Goal: Task Accomplishment & Management: Manage account settings

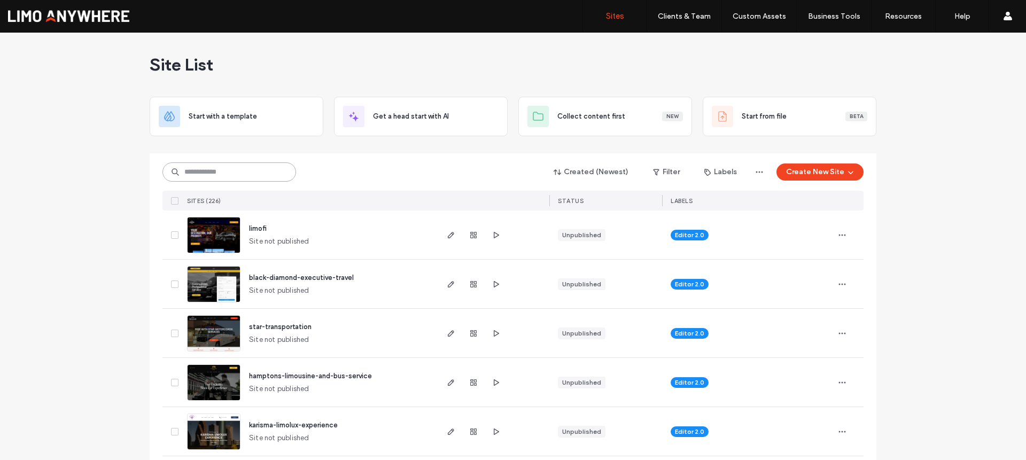
click at [262, 167] on input at bounding box center [229, 171] width 134 height 19
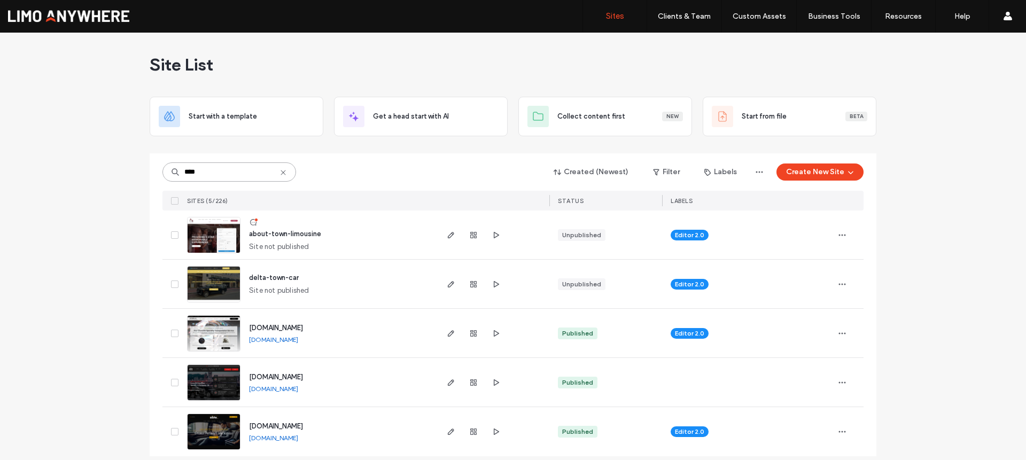
type input "****"
click at [298, 236] on span "about-town-limousine" at bounding box center [285, 234] width 72 height 8
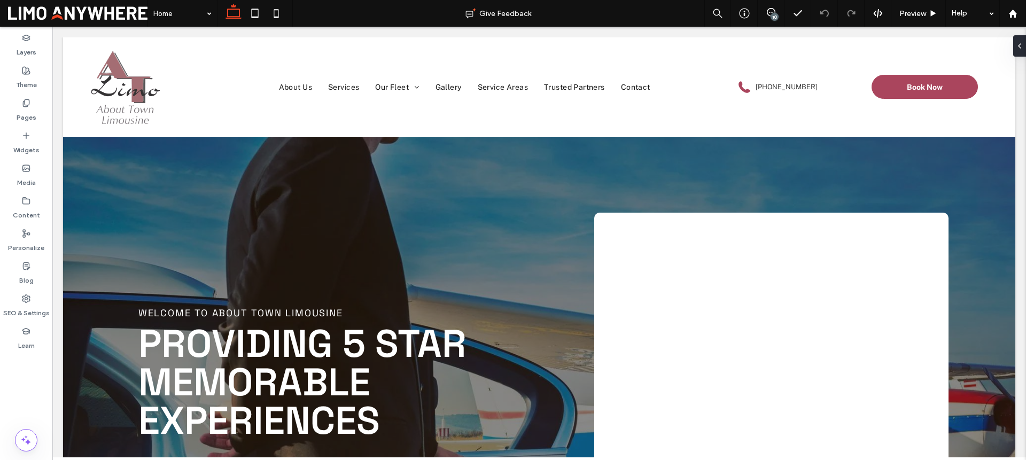
click at [773, 18] on div "10" at bounding box center [775, 17] width 8 height 8
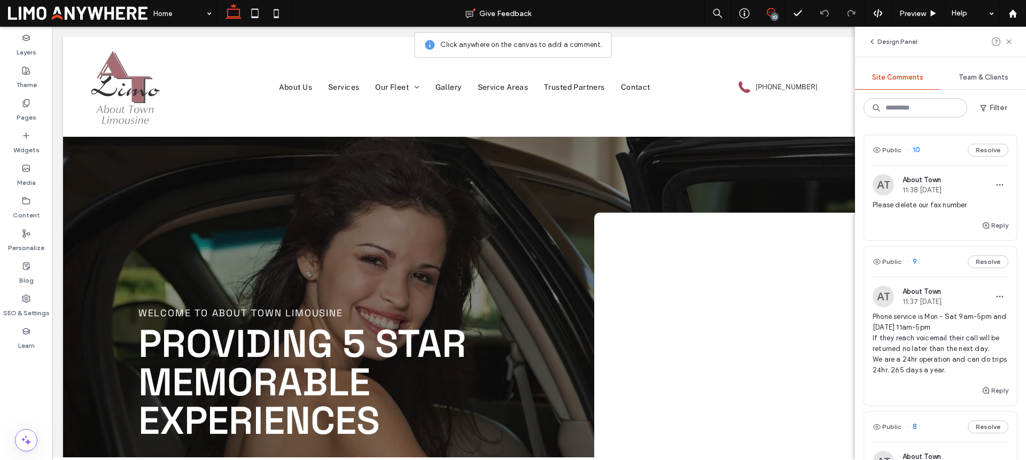
click at [934, 206] on span "Please delete our fax number" at bounding box center [941, 205] width 136 height 11
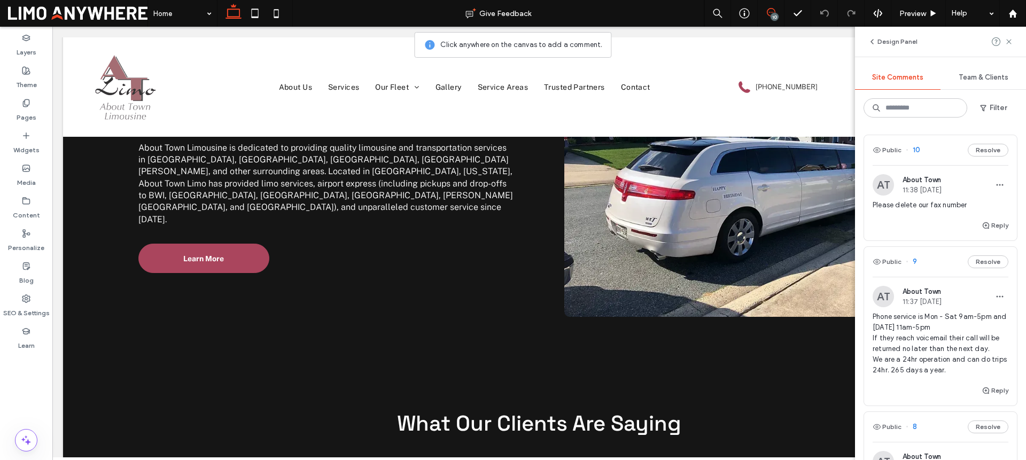
scroll to position [3995, 0]
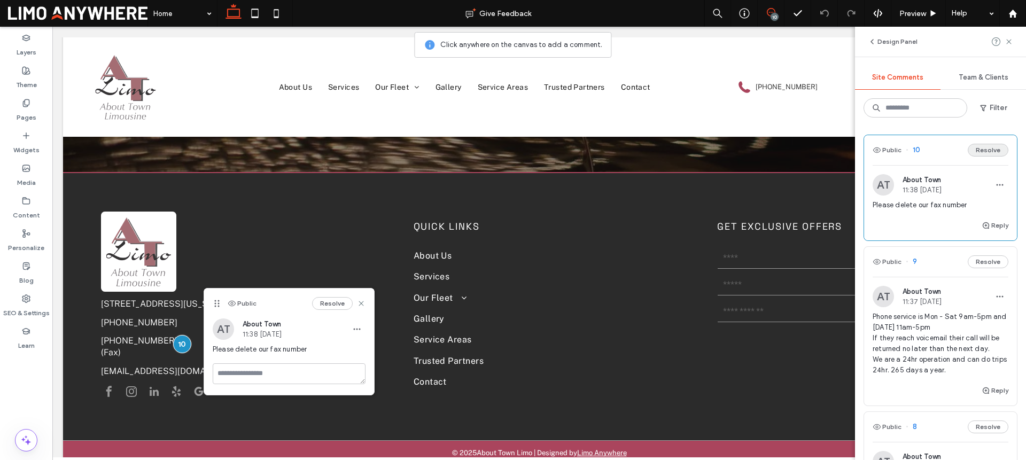
click at [972, 151] on button "Resolve" at bounding box center [988, 150] width 41 height 13
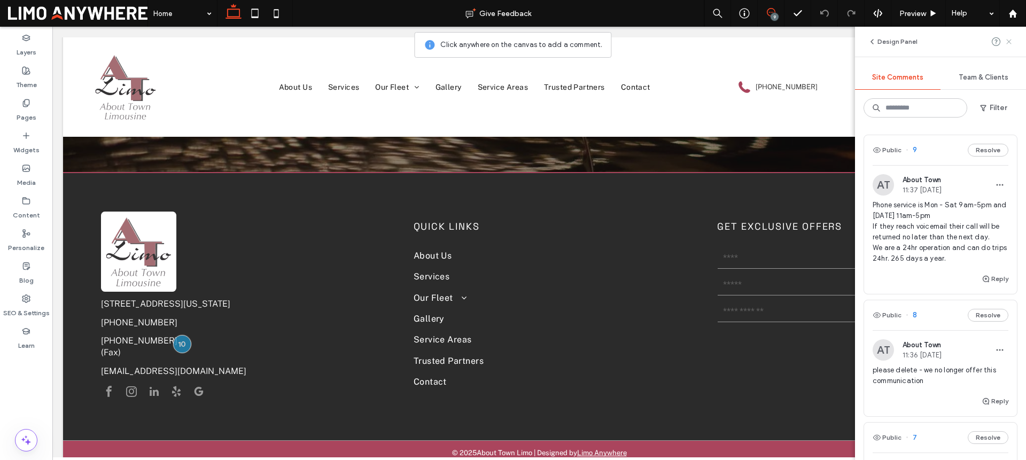
click at [1009, 41] on use at bounding box center [1008, 41] width 5 height 5
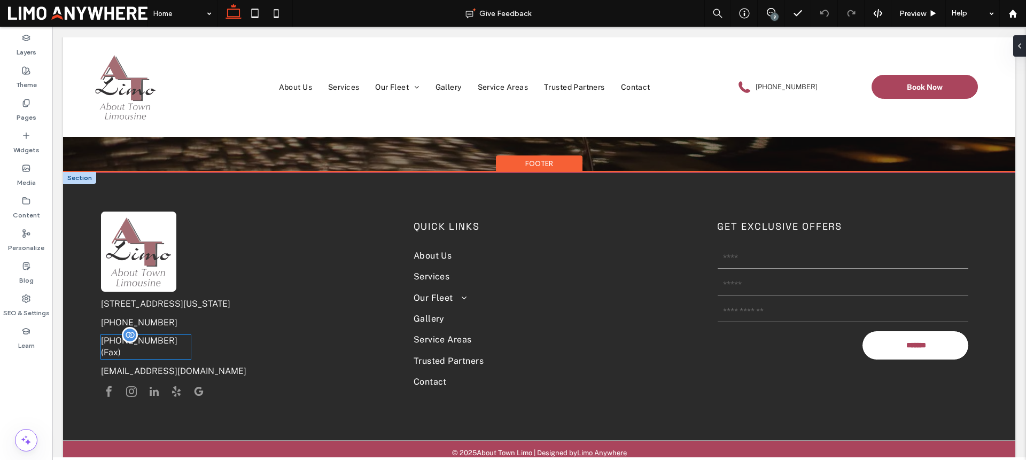
click at [183, 345] on p "(410) 287-3416 (Fax)" at bounding box center [146, 347] width 90 height 24
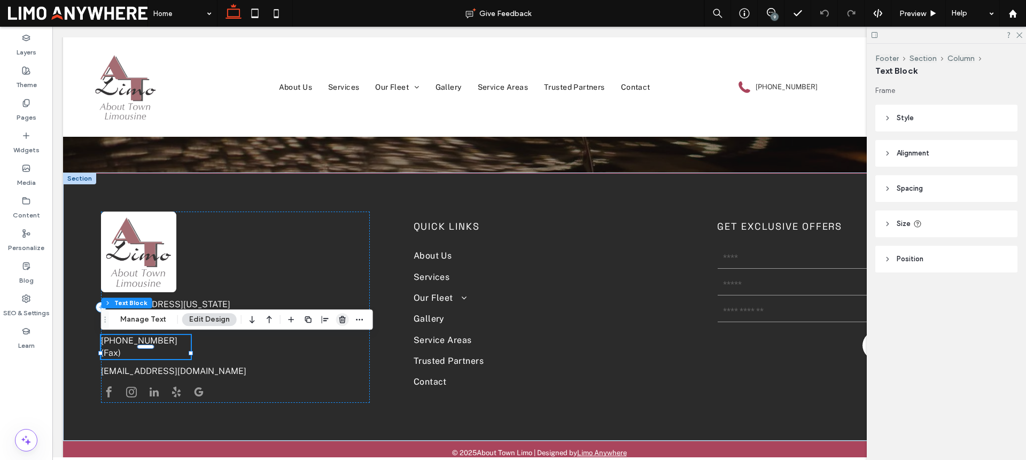
click at [343, 318] on use "button" at bounding box center [342, 319] width 6 height 7
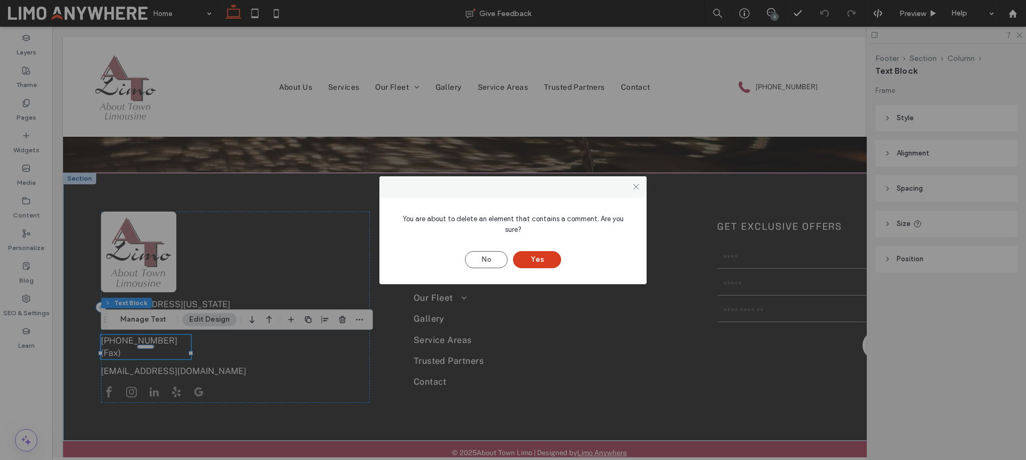
click at [548, 252] on button "Yes" at bounding box center [537, 259] width 48 height 17
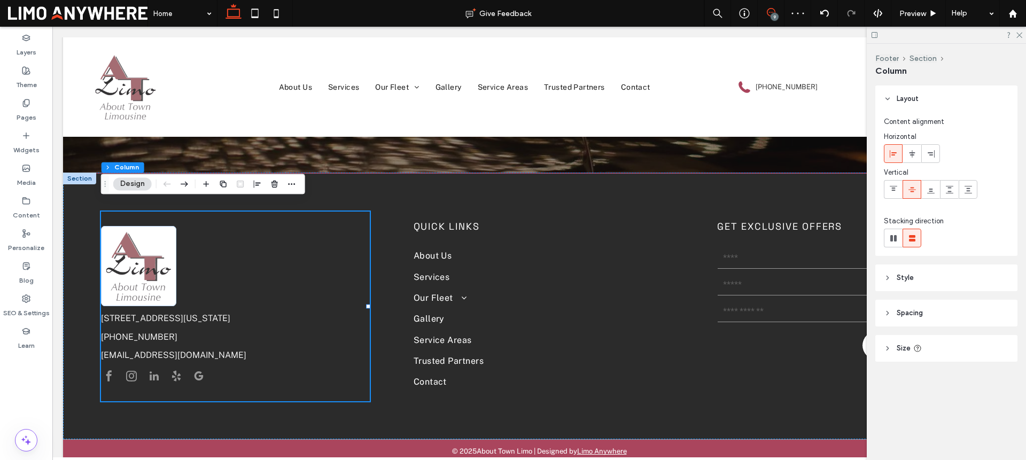
click at [769, 11] on icon at bounding box center [771, 12] width 9 height 9
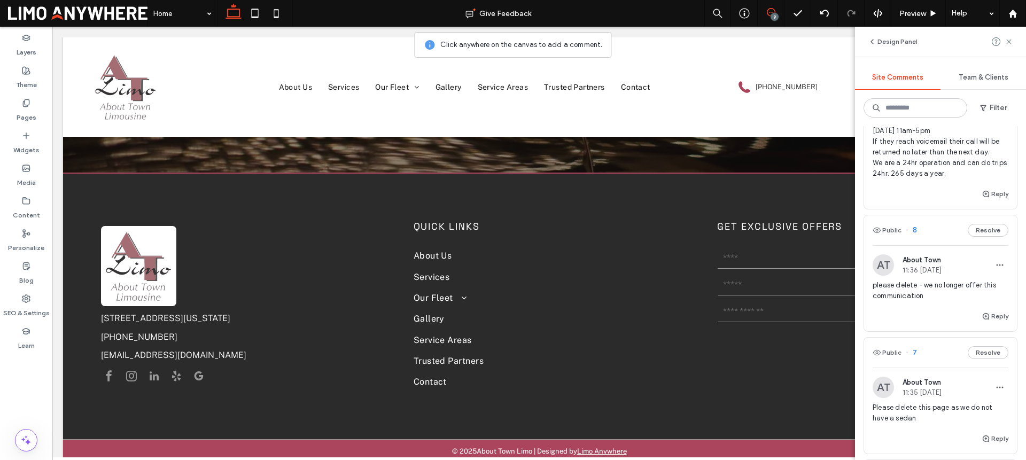
scroll to position [95, 0]
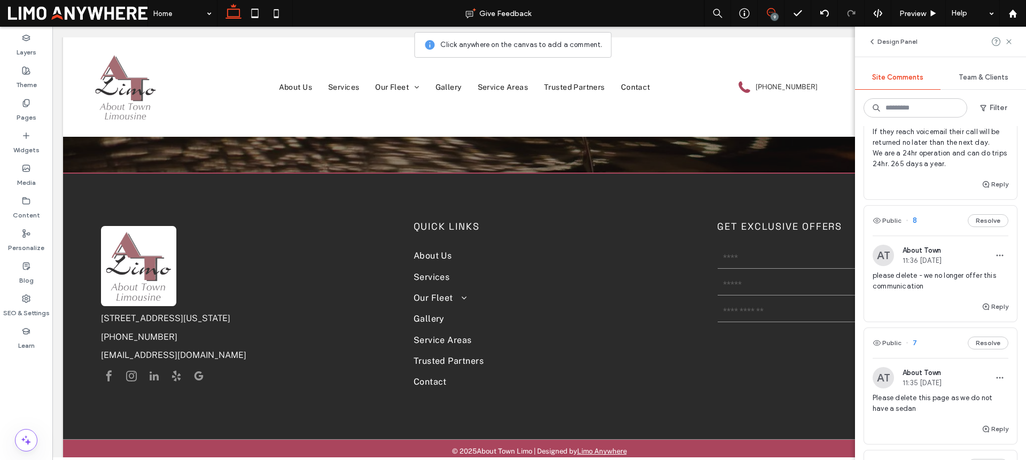
click at [939, 279] on span "please delete - we no longer offer this communication" at bounding box center [941, 280] width 136 height 21
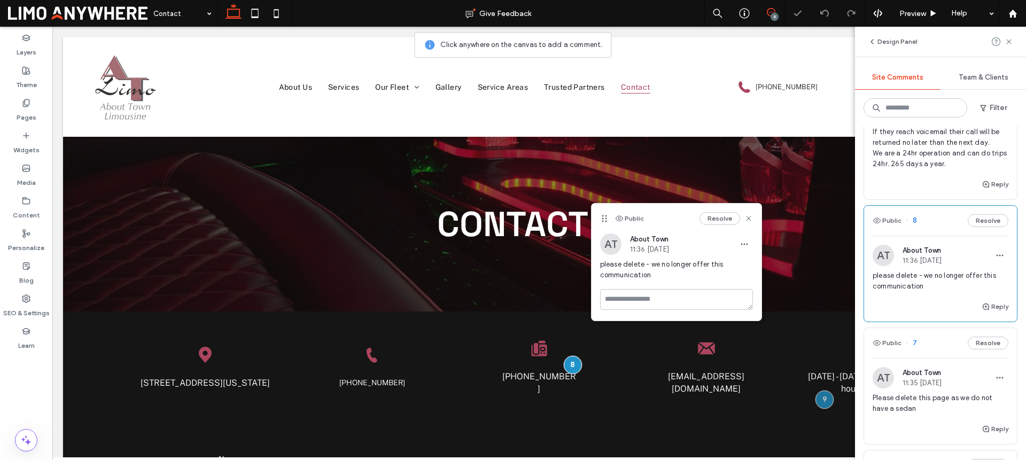
scroll to position [108, 0]
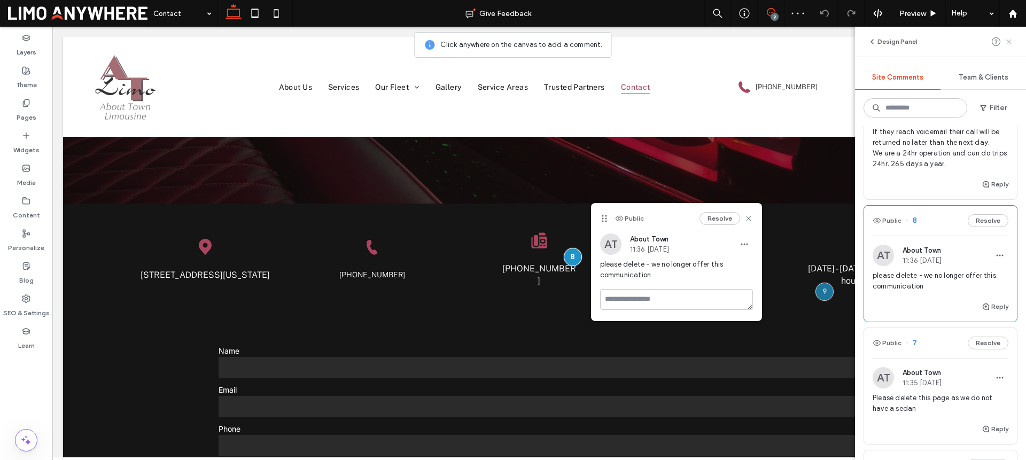
click at [1009, 41] on use at bounding box center [1008, 41] width 5 height 5
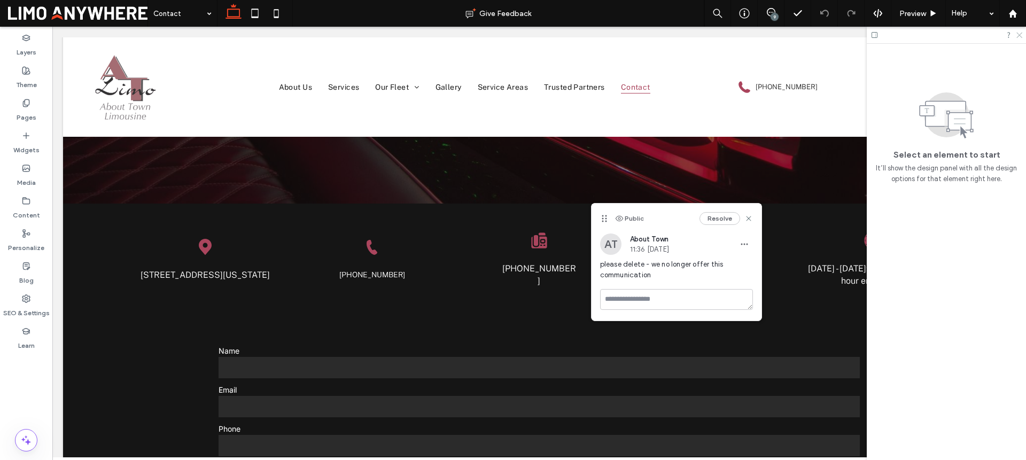
click at [1016, 35] on icon at bounding box center [1018, 34] width 7 height 7
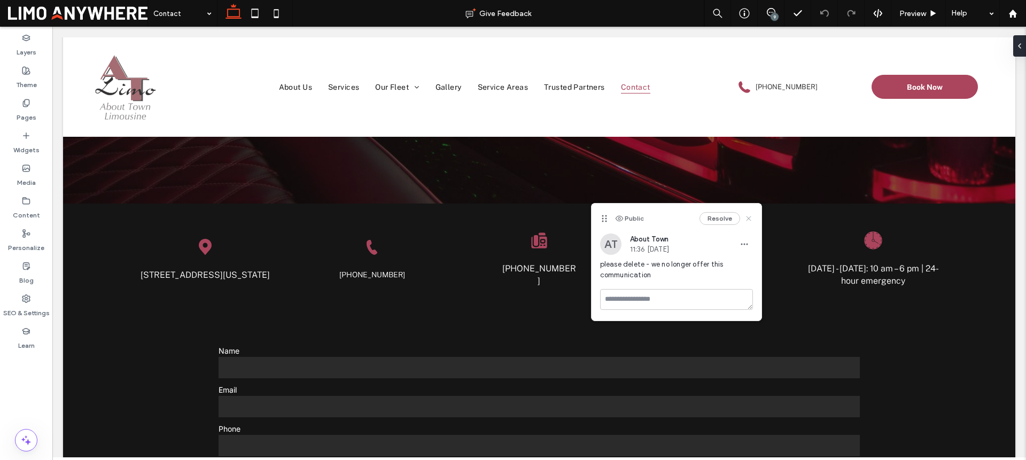
click at [748, 219] on use at bounding box center [748, 218] width 5 height 5
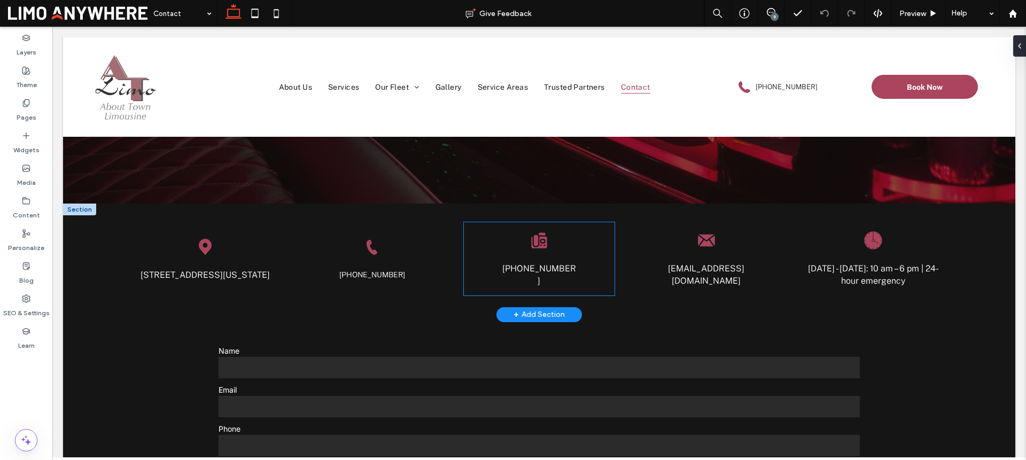
click at [594, 261] on div "Black icon of a telephone with buttons. (410) 287-3416" at bounding box center [539, 258] width 151 height 73
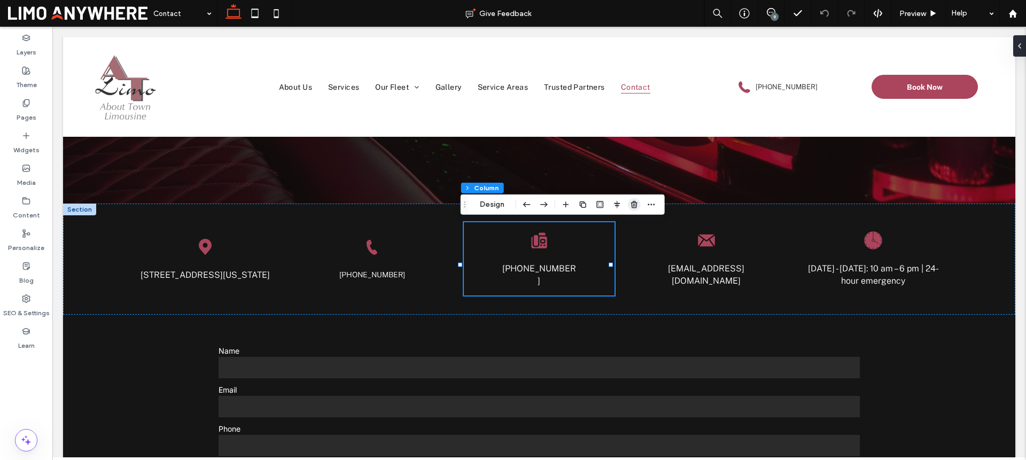
click at [633, 206] on use "button" at bounding box center [634, 204] width 6 height 7
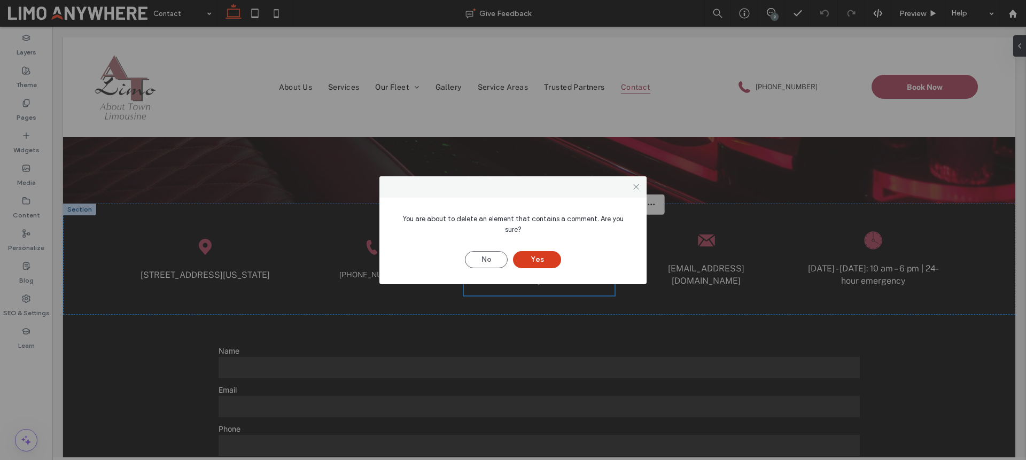
click at [533, 253] on button "Yes" at bounding box center [537, 259] width 48 height 17
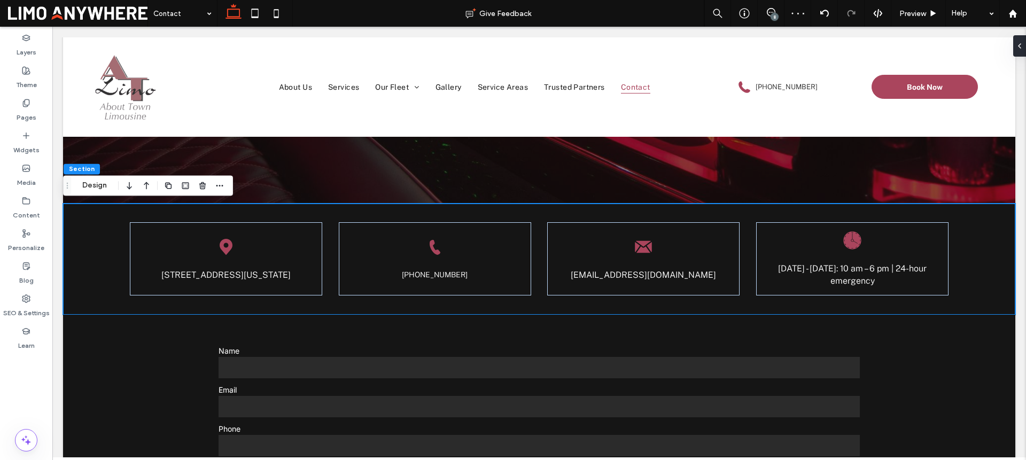
click at [771, 15] on div "8" at bounding box center [775, 17] width 8 height 8
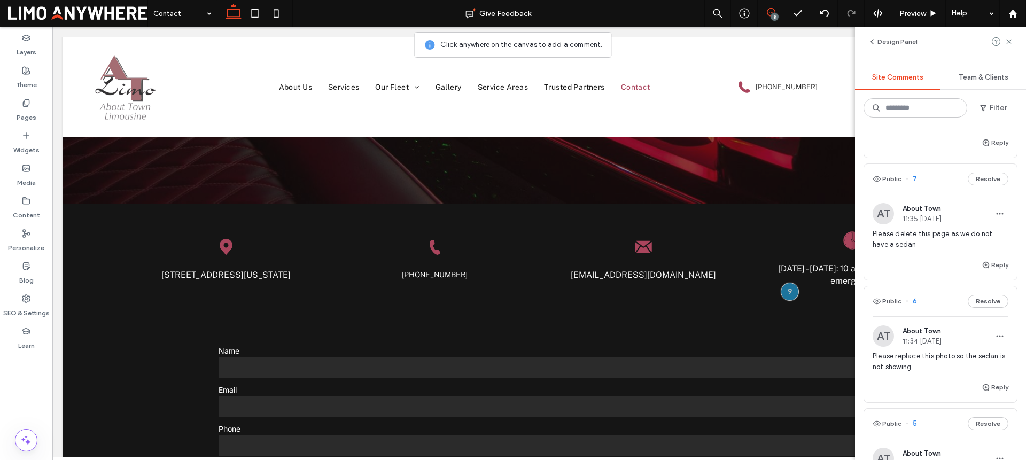
scroll to position [152, 0]
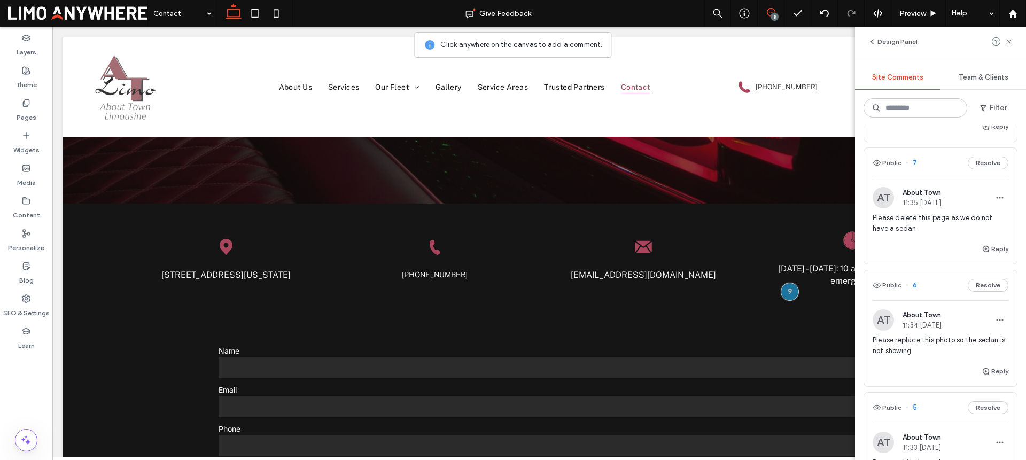
click at [936, 344] on span "Please replace this photo so the sedan is not showing" at bounding box center [941, 345] width 136 height 21
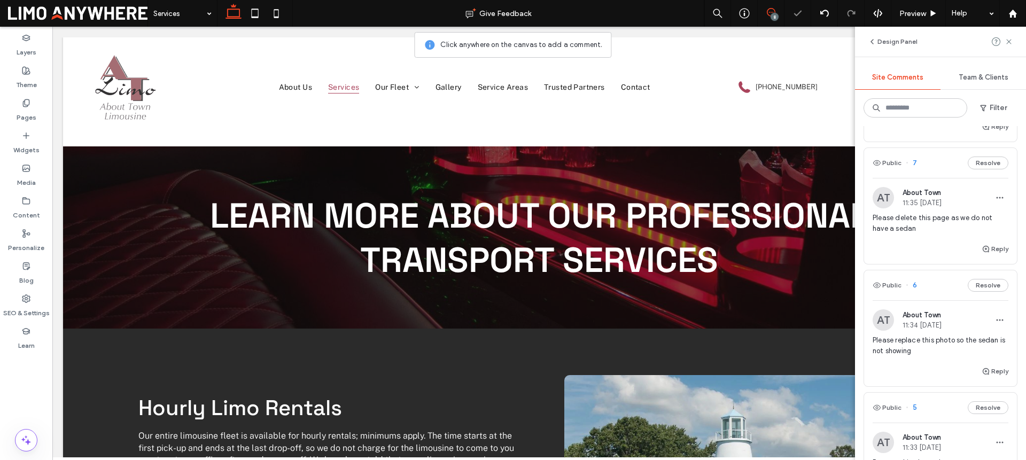
scroll to position [884, 0]
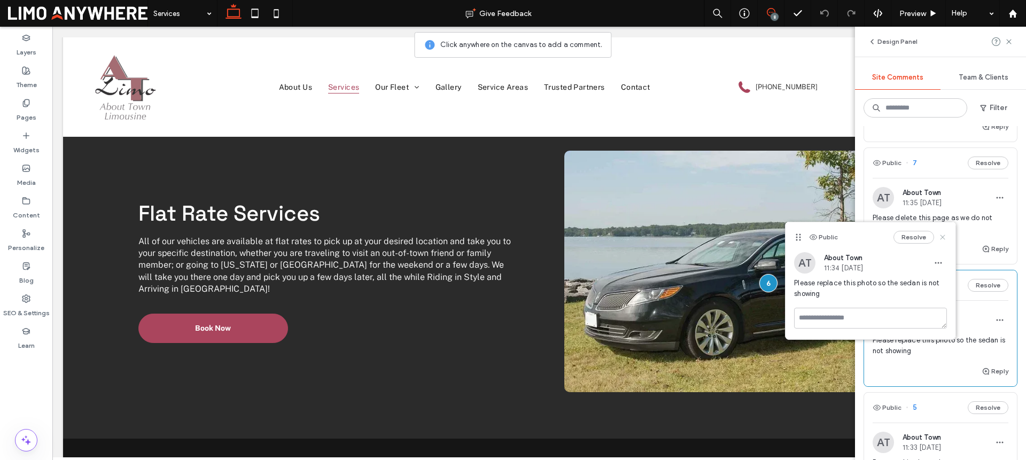
click at [941, 234] on icon at bounding box center [942, 237] width 9 height 9
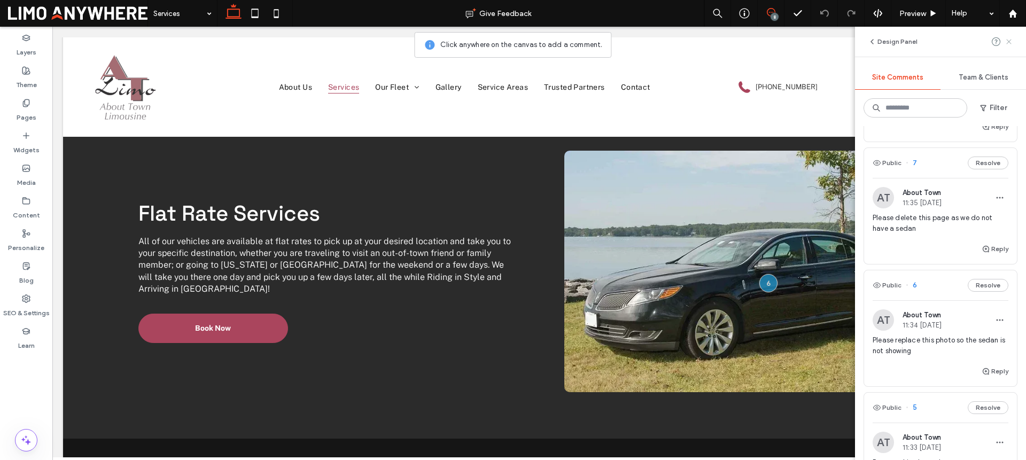
click at [1006, 42] on icon at bounding box center [1009, 41] width 9 height 9
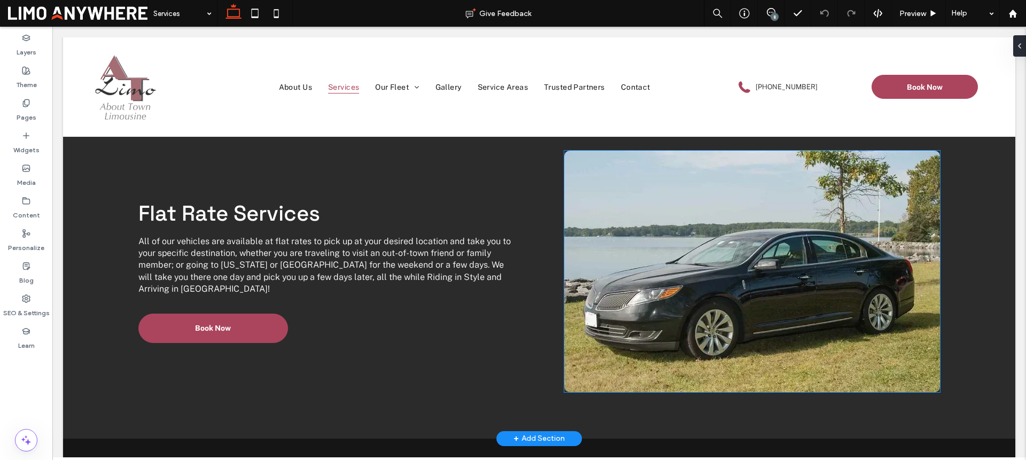
click at [772, 187] on img at bounding box center [752, 272] width 376 height 242
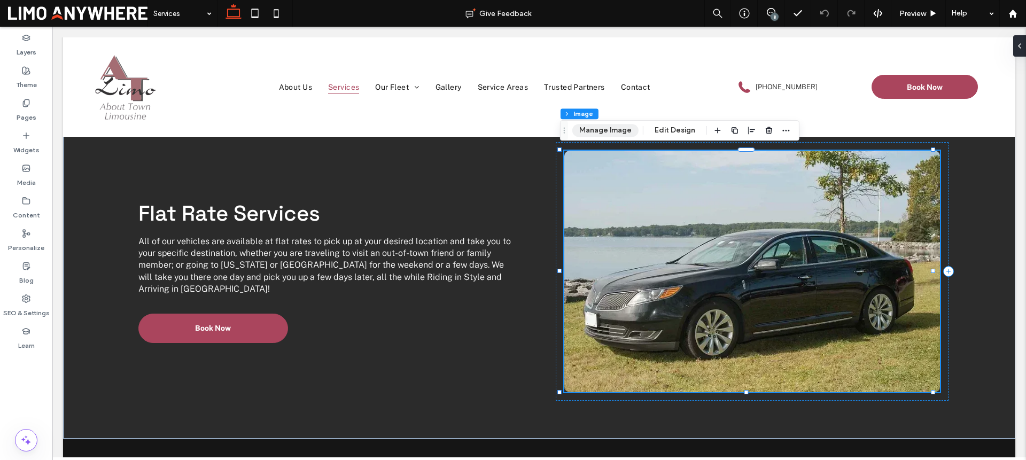
click at [594, 131] on button "Manage Image" at bounding box center [605, 130] width 66 height 13
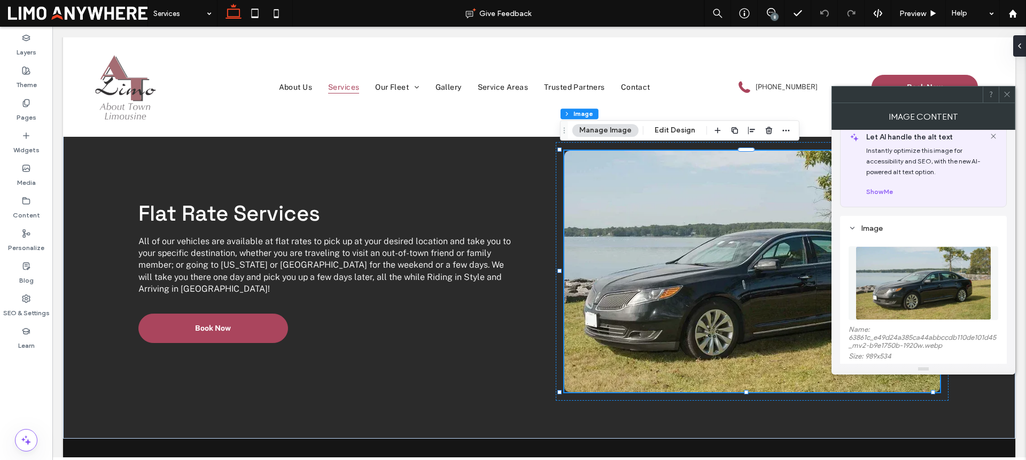
scroll to position [141, 0]
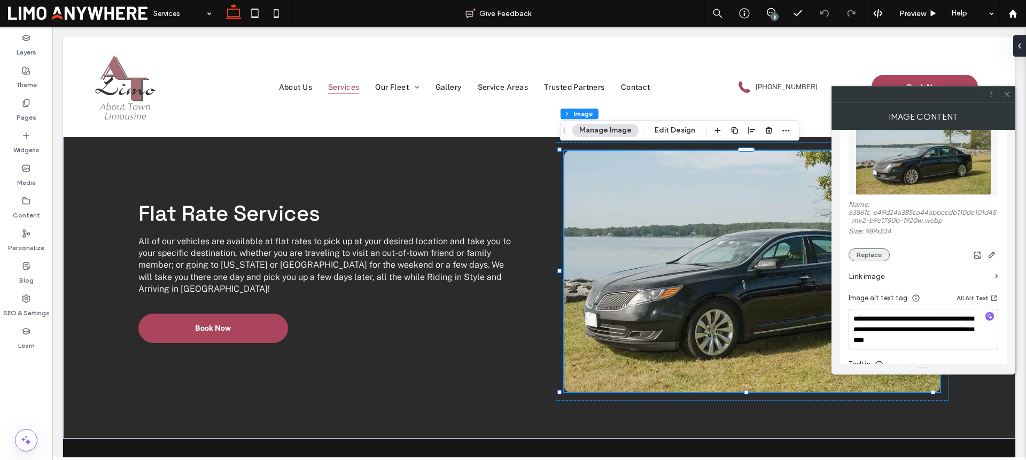
click at [880, 252] on button "Replace" at bounding box center [869, 254] width 41 height 13
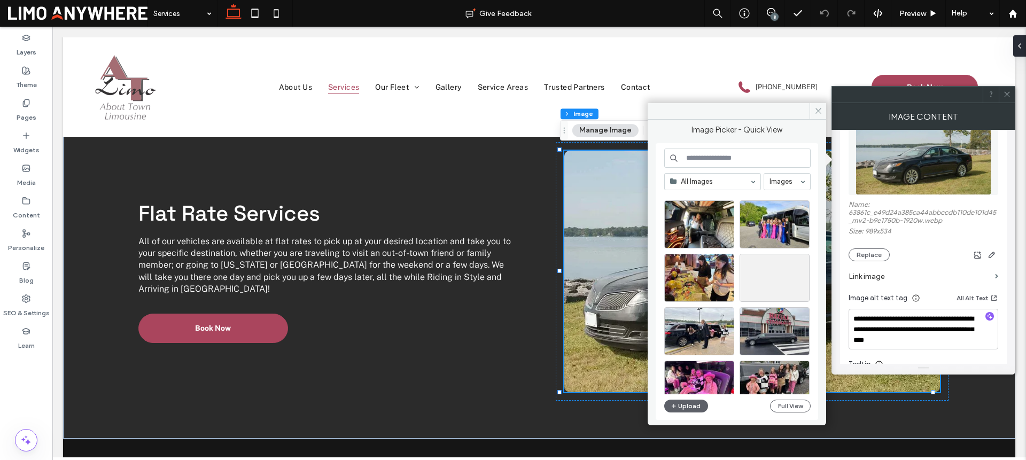
scroll to position [984, 0]
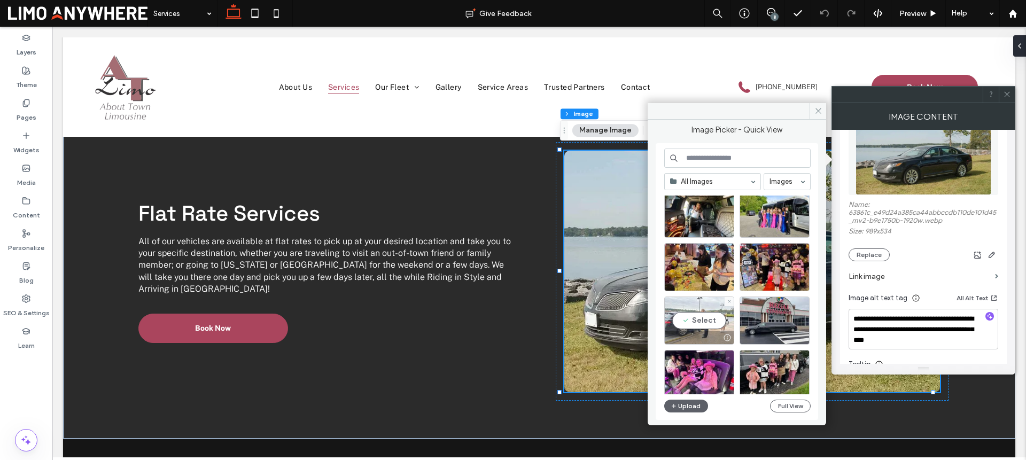
click at [709, 323] on div "Select" at bounding box center [699, 321] width 70 height 48
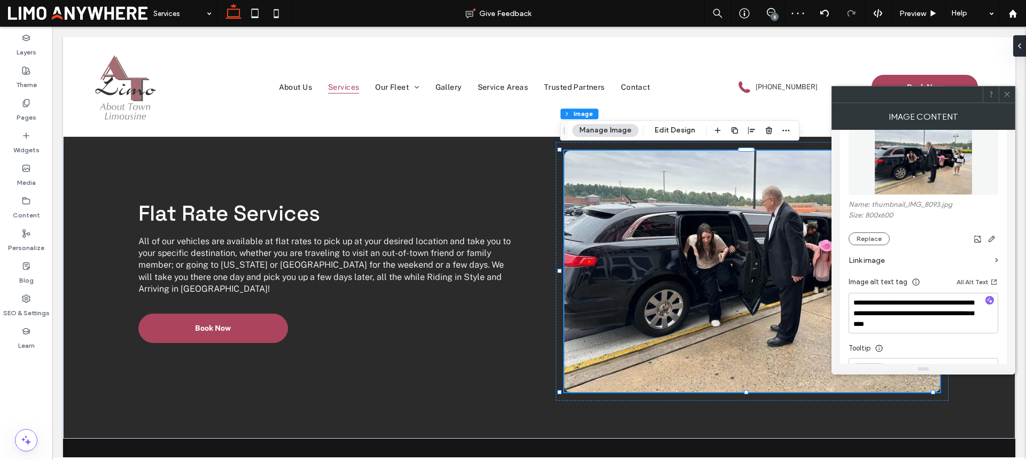
click at [1007, 95] on use at bounding box center [1006, 94] width 5 height 5
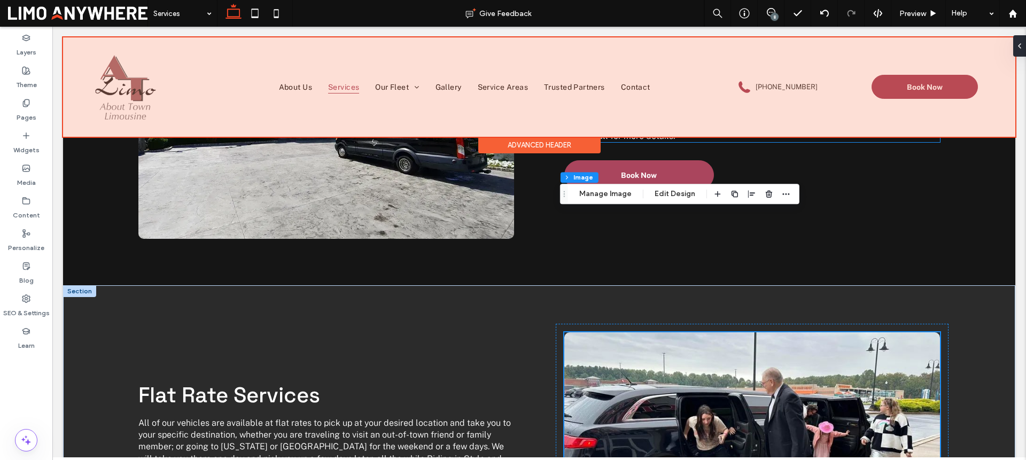
scroll to position [411, 0]
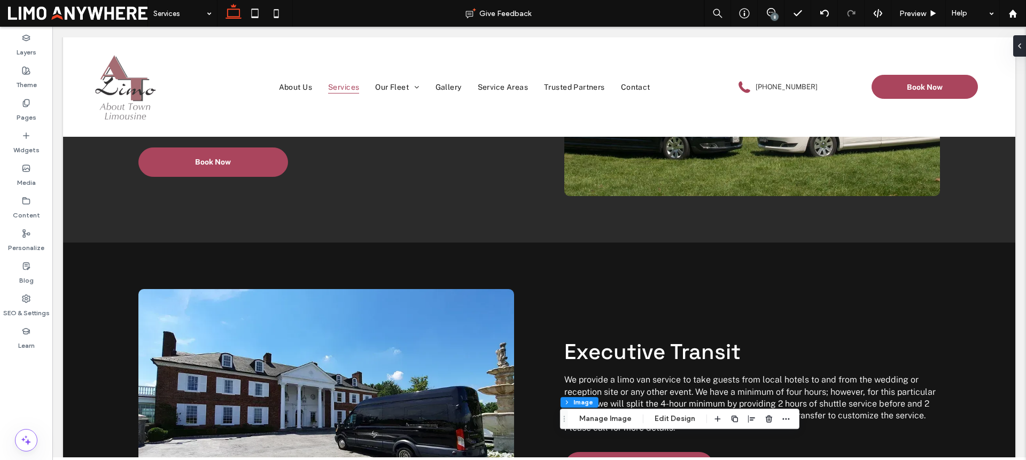
click at [774, 13] on div "8" at bounding box center [775, 17] width 8 height 8
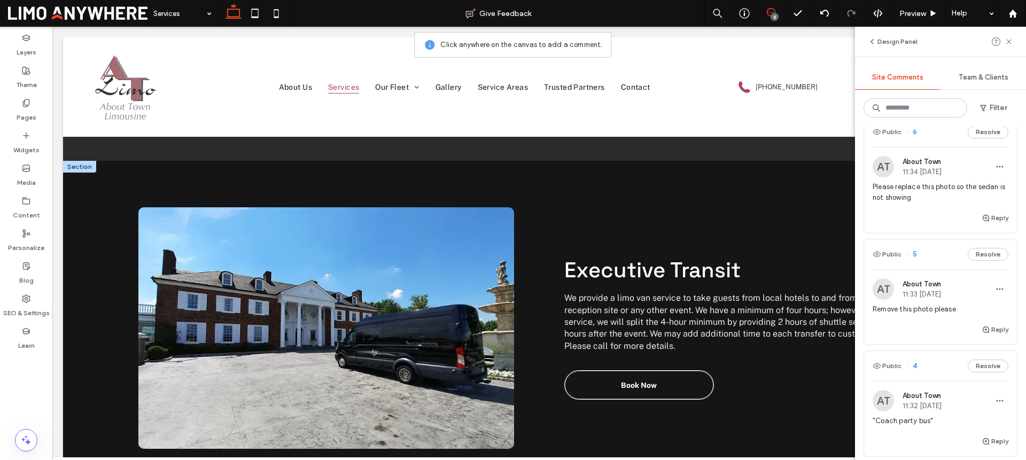
scroll to position [459, 0]
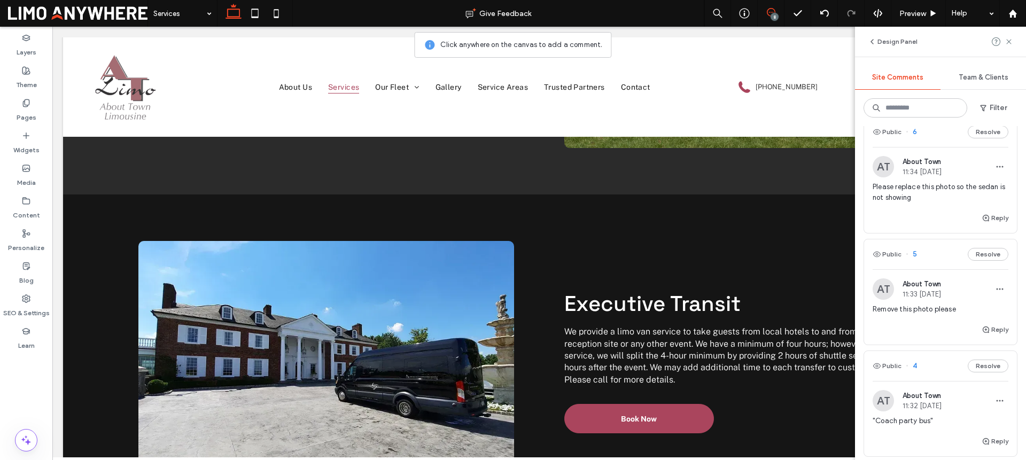
click at [930, 193] on span "Please replace this photo so the sedan is not showing" at bounding box center [941, 192] width 136 height 21
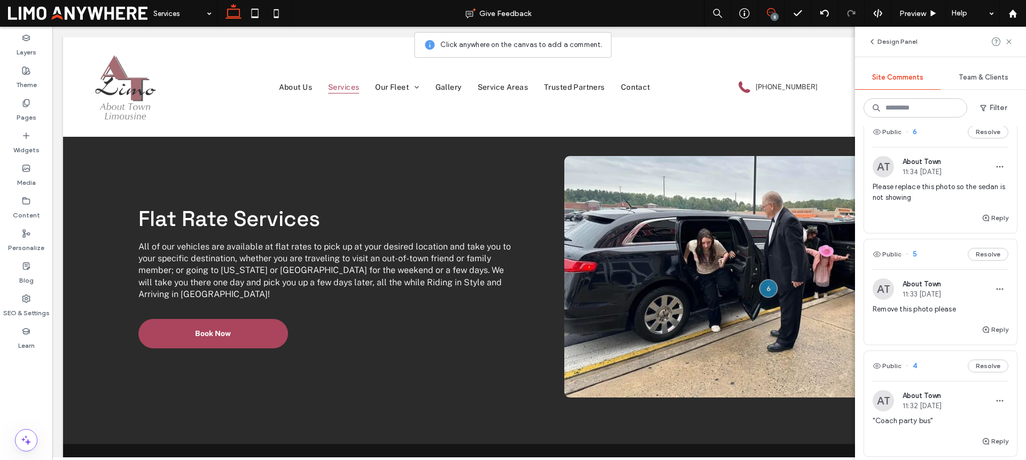
scroll to position [884, 0]
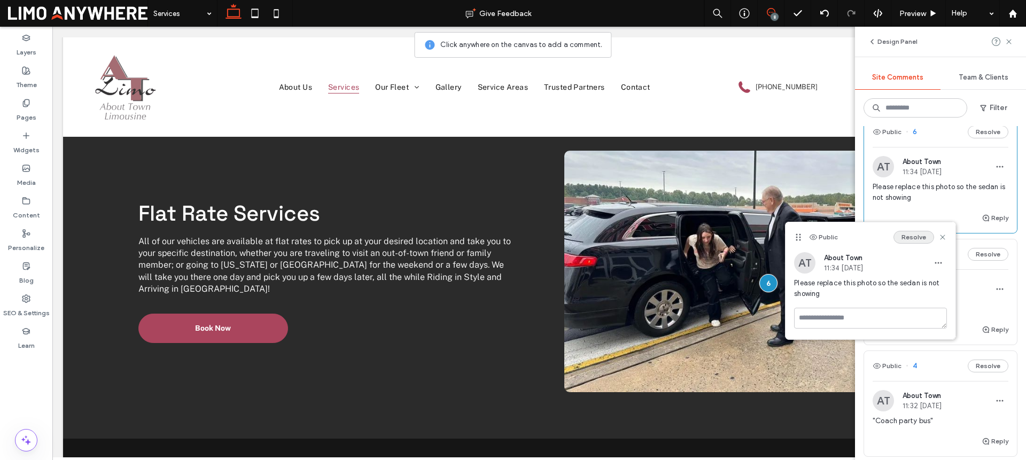
click at [923, 236] on button "Resolve" at bounding box center [913, 237] width 41 height 13
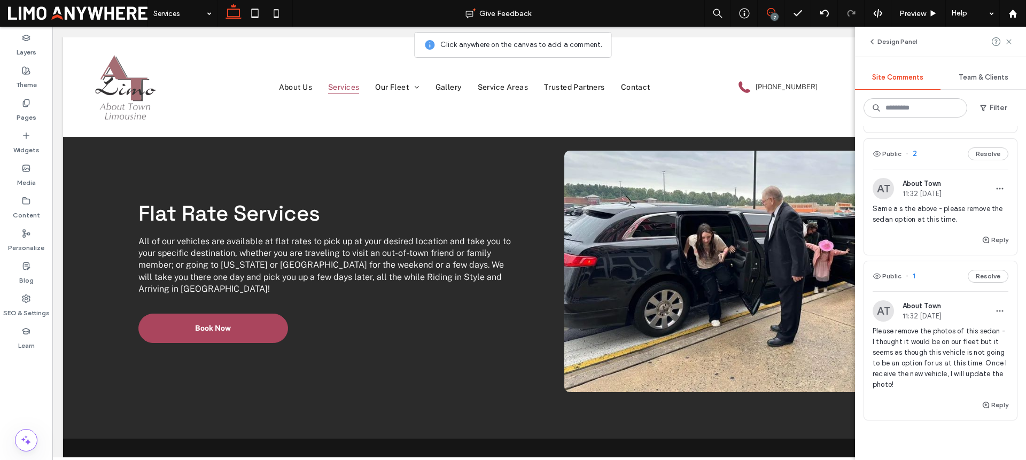
scroll to position [615, 0]
click at [946, 360] on span "Please remove the photos of this sedan - I thought it would be on our fleet but…" at bounding box center [941, 362] width 136 height 64
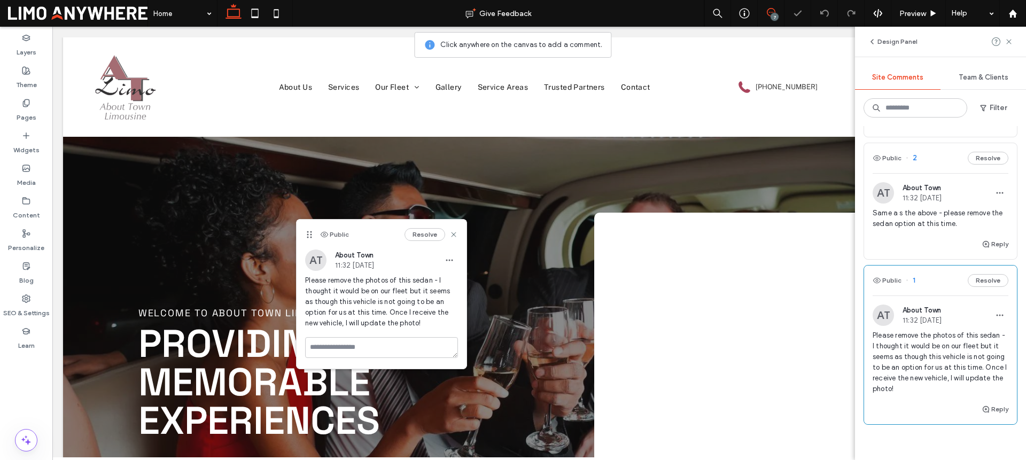
scroll to position [925, 0]
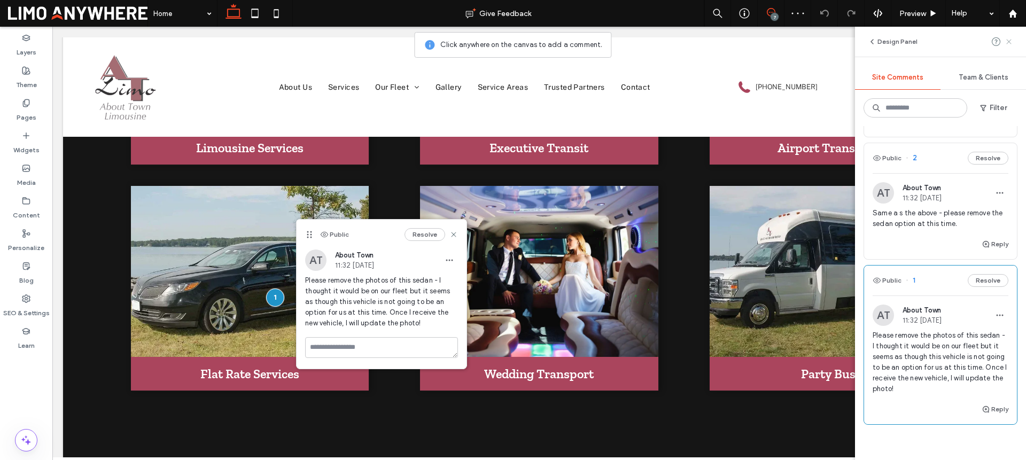
click at [1009, 43] on use at bounding box center [1008, 41] width 5 height 5
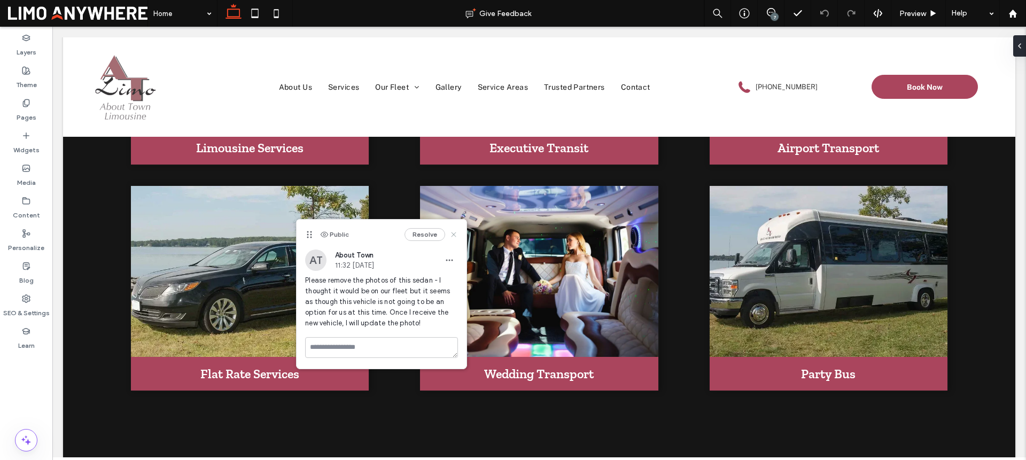
drag, startPoint x: 454, startPoint y: 233, endPoint x: 401, endPoint y: 206, distance: 58.8
click at [454, 233] on icon at bounding box center [453, 234] width 9 height 9
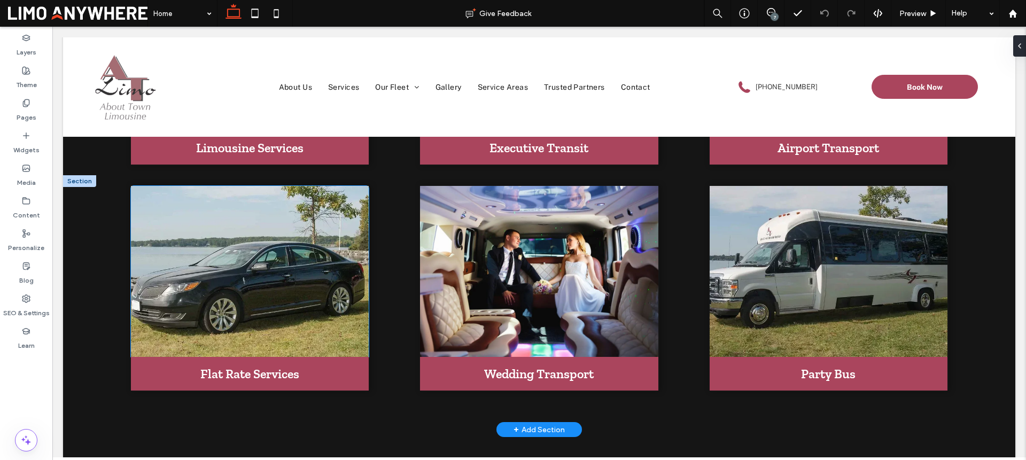
click at [325, 229] on img at bounding box center [250, 271] width 238 height 171
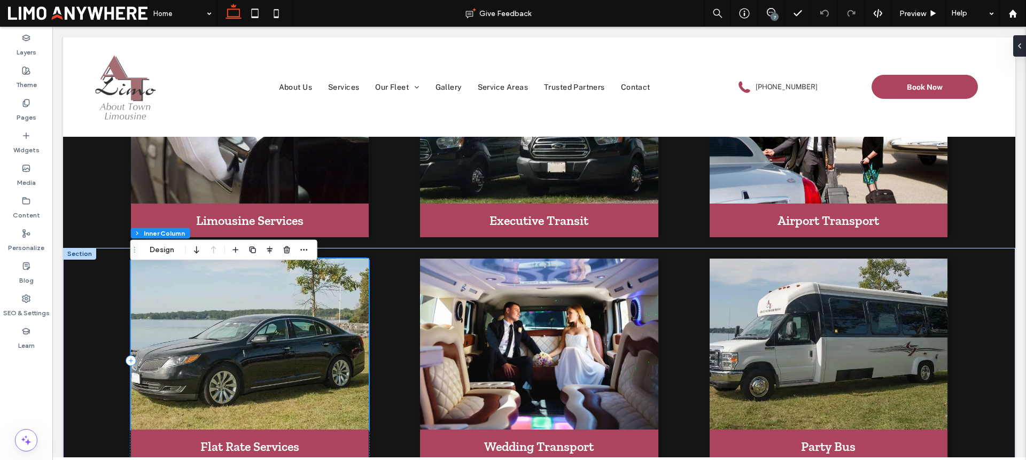
scroll to position [857, 0]
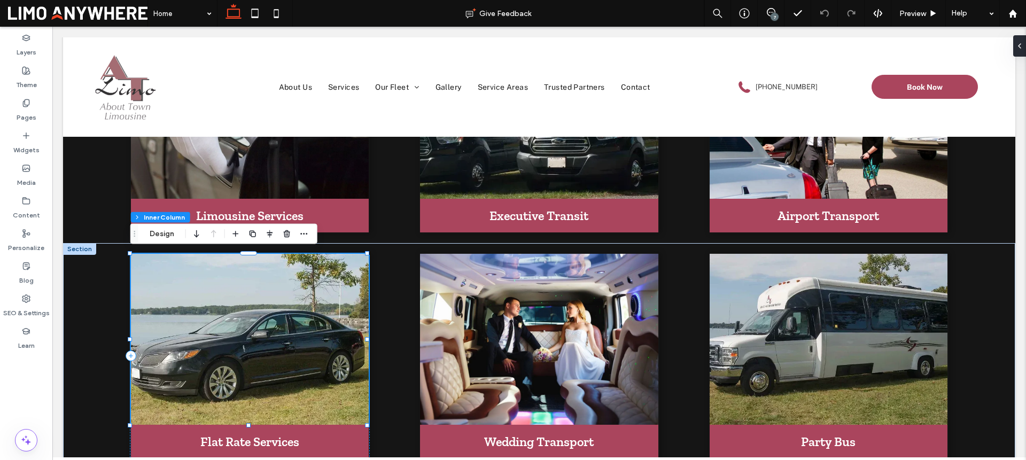
click at [219, 333] on img at bounding box center [250, 339] width 238 height 171
click at [181, 231] on button "Manage Image" at bounding box center [176, 234] width 66 height 13
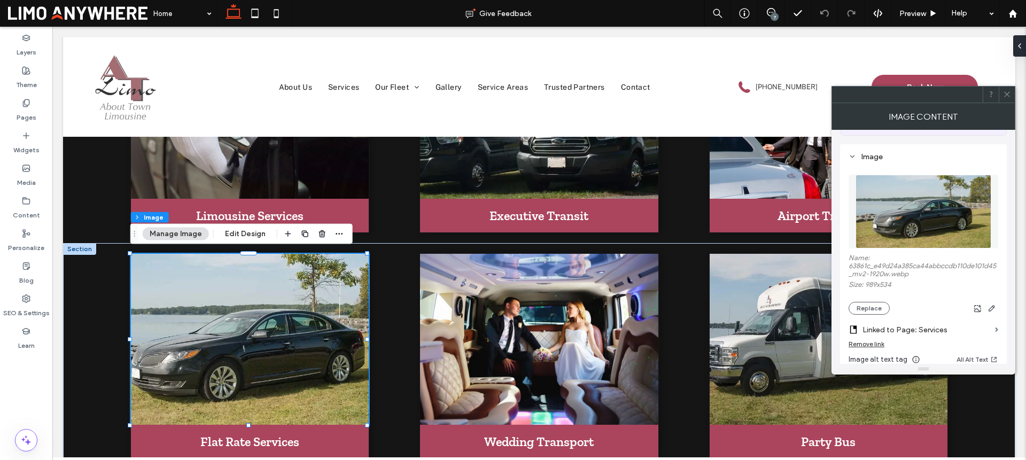
scroll to position [97, 0]
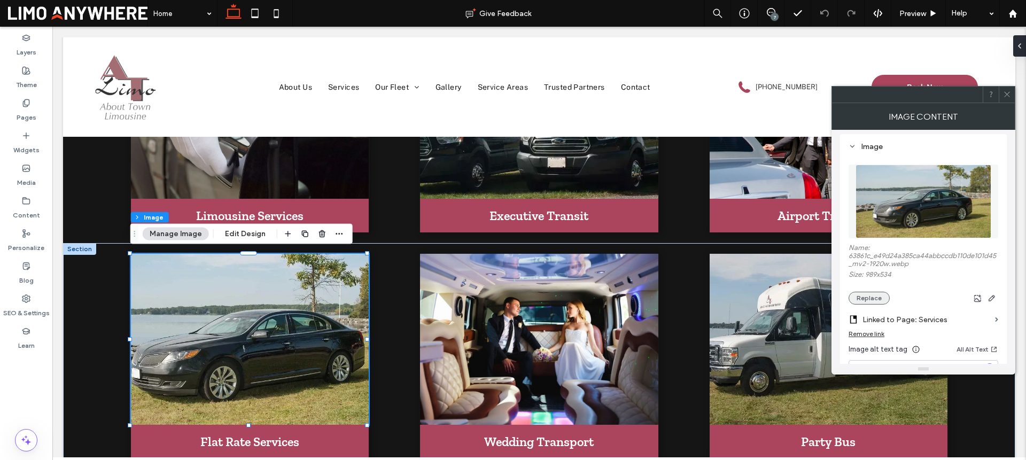
click at [880, 297] on button "Replace" at bounding box center [869, 298] width 41 height 13
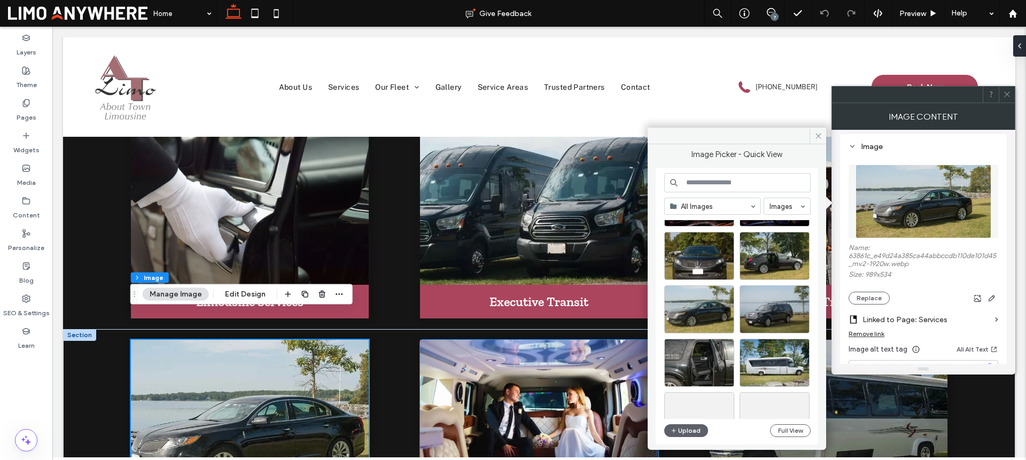
scroll to position [771, 0]
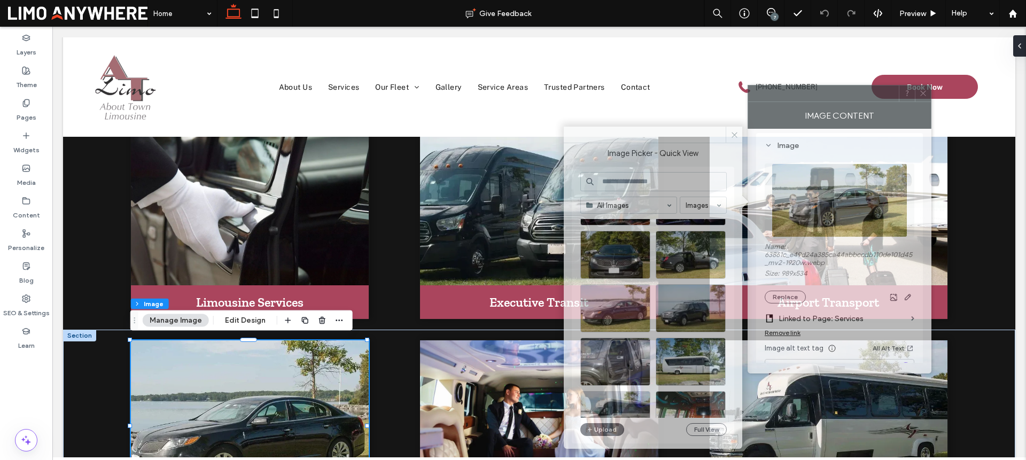
drag, startPoint x: 880, startPoint y: 102, endPoint x: 822, endPoint y: 99, distance: 57.2
click at [822, 99] on div at bounding box center [823, 93] width 151 height 16
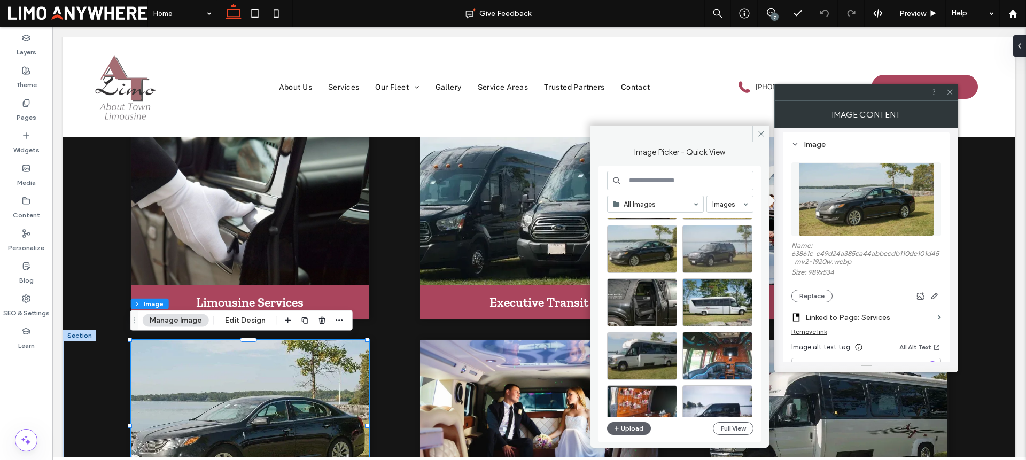
scroll to position [1346, 0]
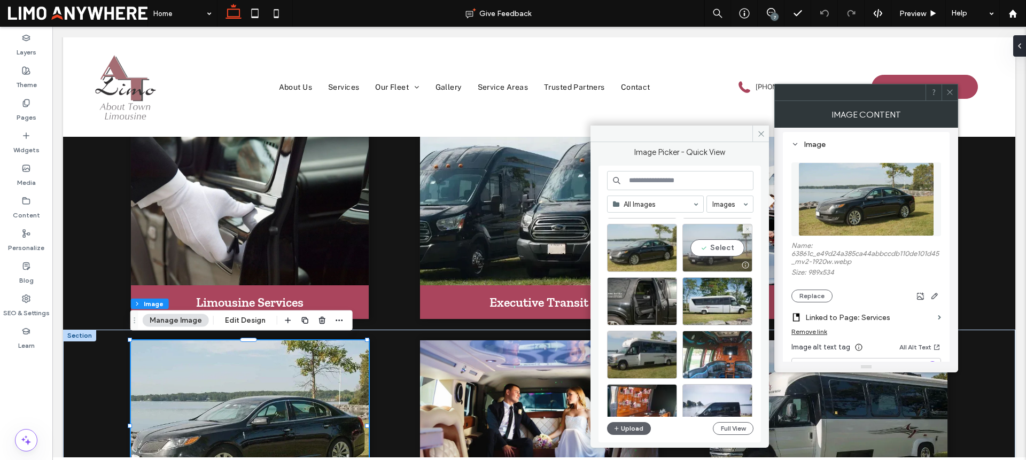
click at [728, 246] on div "Select" at bounding box center [717, 248] width 70 height 48
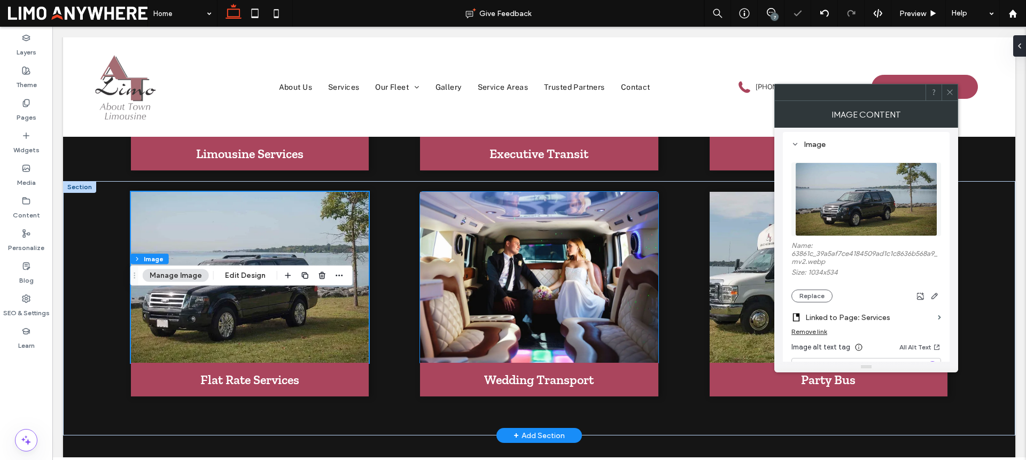
scroll to position [934, 0]
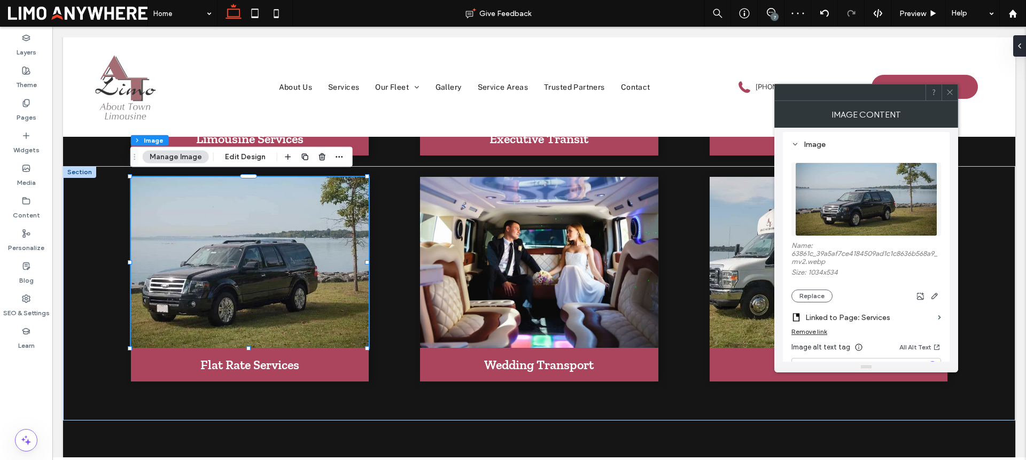
click at [948, 92] on icon at bounding box center [950, 92] width 8 height 8
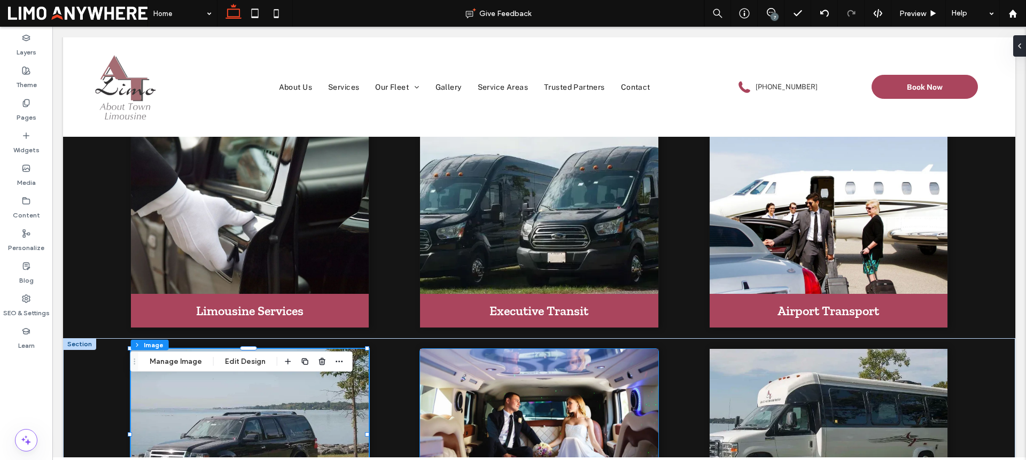
scroll to position [721, 0]
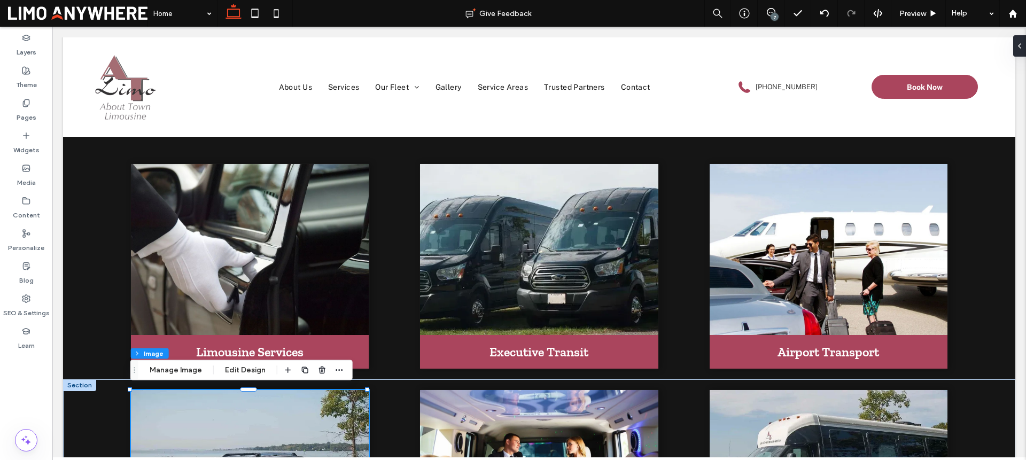
click at [775, 13] on div "7" at bounding box center [775, 17] width 8 height 8
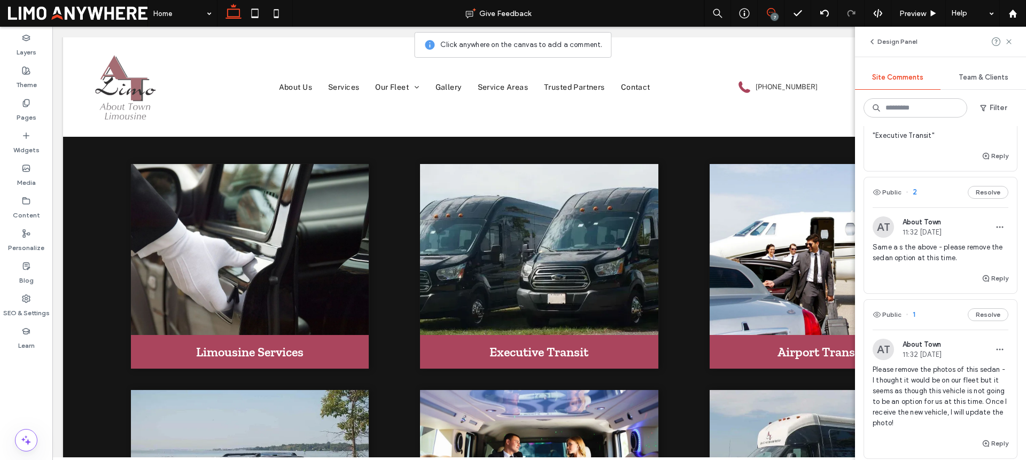
scroll to position [582, 0]
click at [945, 373] on span "Please remove the photos of this sedan - I thought it would be on our fleet but…" at bounding box center [941, 395] width 136 height 64
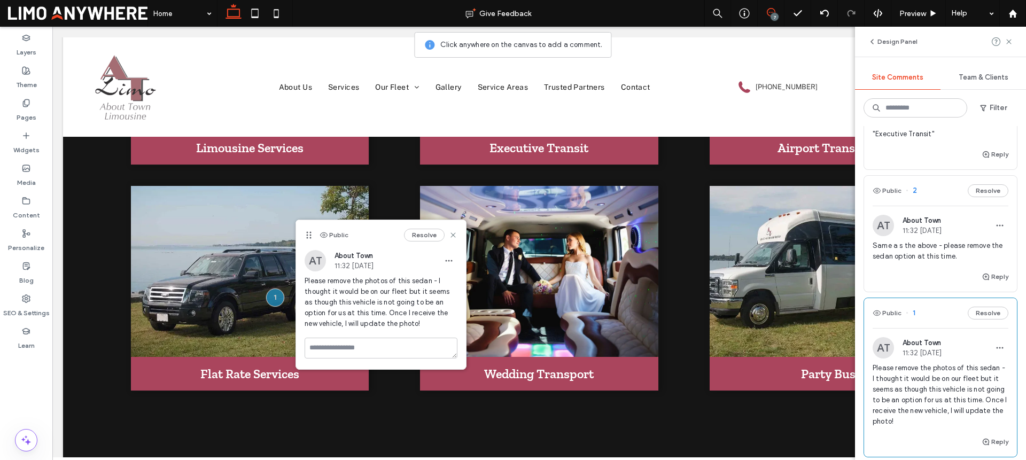
scroll to position [926, 0]
click at [978, 314] on button "Resolve" at bounding box center [988, 313] width 41 height 13
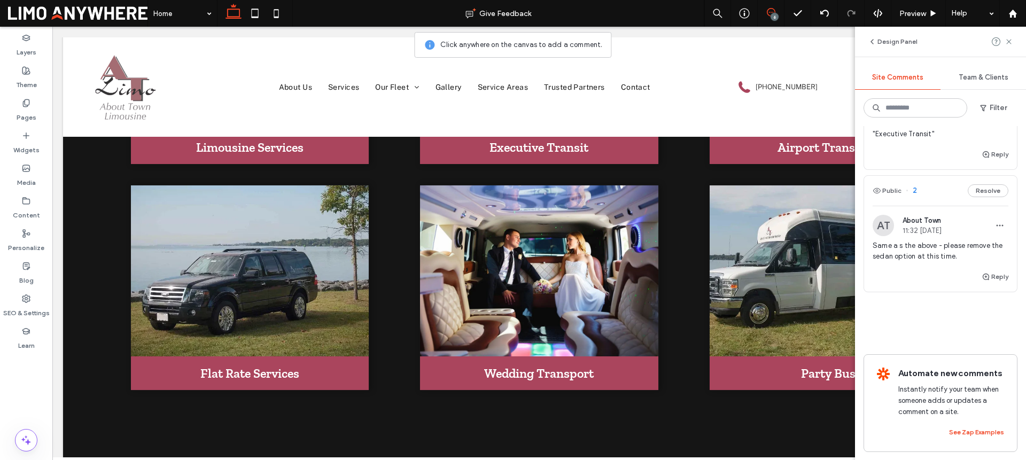
click at [946, 246] on span "Same a s the above - please remove the sedan option at this time." at bounding box center [941, 250] width 136 height 21
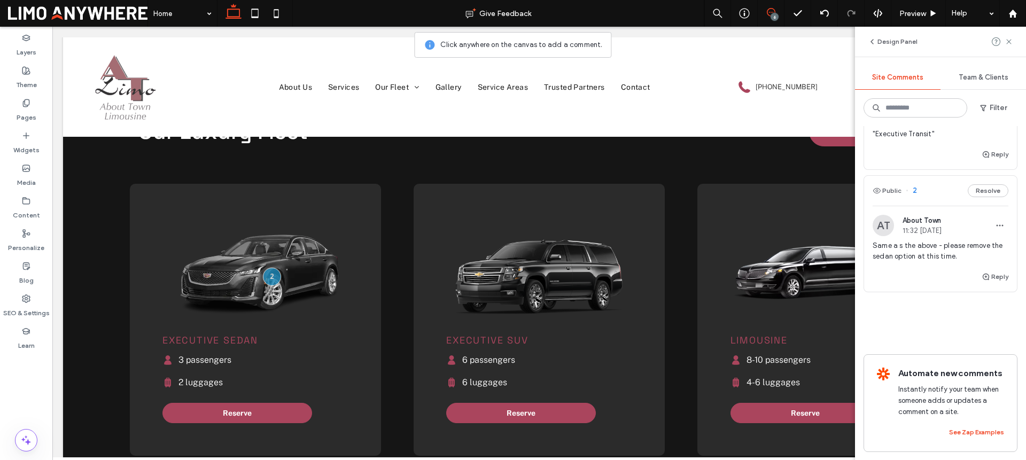
scroll to position [1285, 0]
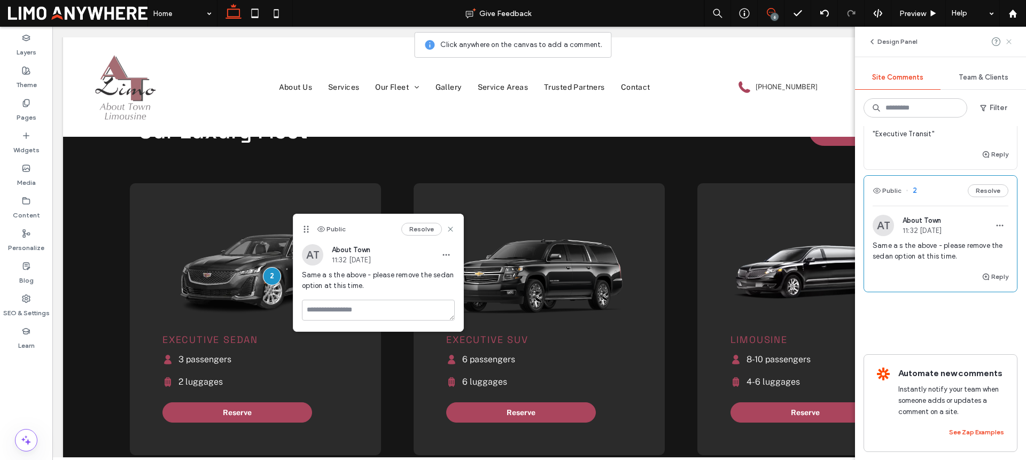
click at [1010, 44] on icon at bounding box center [1009, 41] width 9 height 9
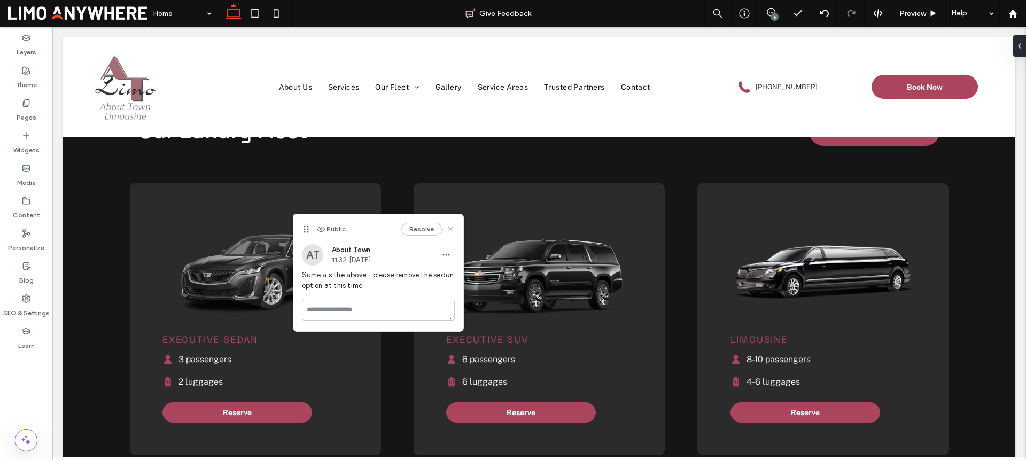
click at [450, 229] on use at bounding box center [450, 229] width 5 height 5
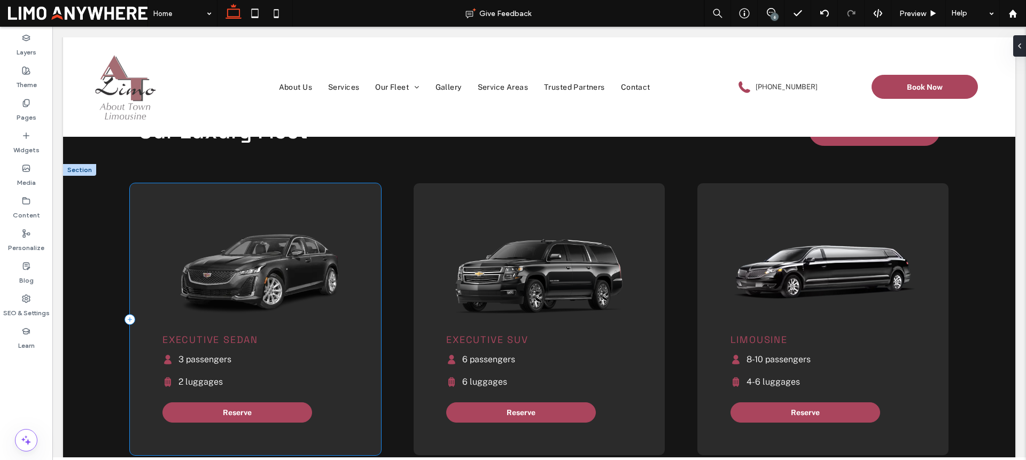
click at [349, 203] on div "Executive Sedan Black silhouette of a person. 3 passengers Black suitcase icon.…" at bounding box center [255, 319] width 251 height 273
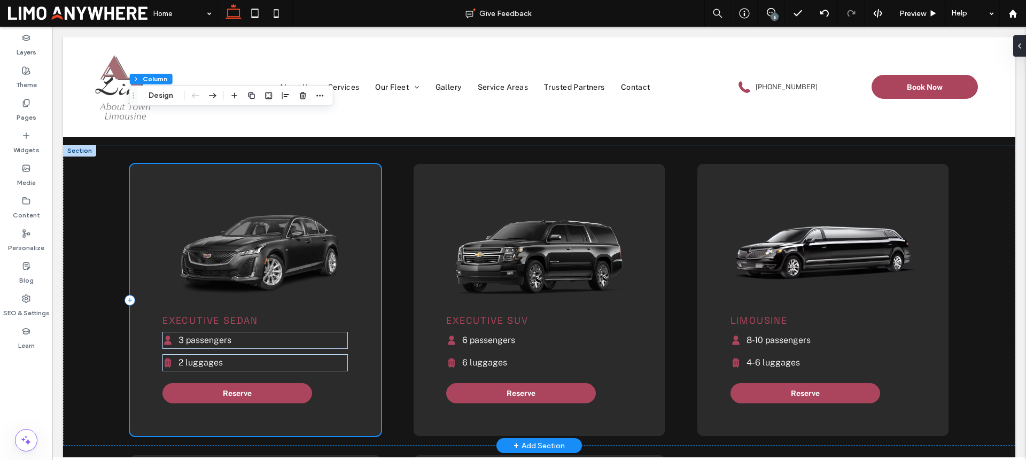
scroll to position [1287, 0]
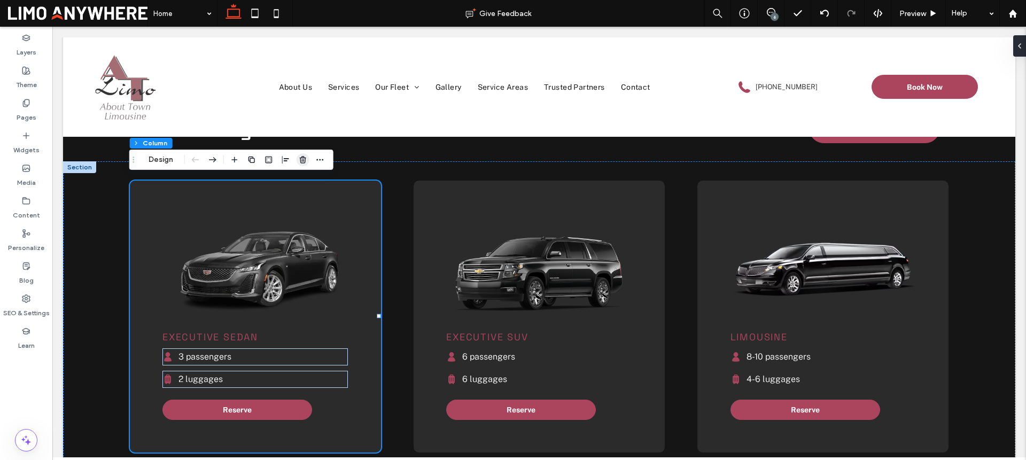
click at [307, 160] on icon "button" at bounding box center [303, 160] width 9 height 9
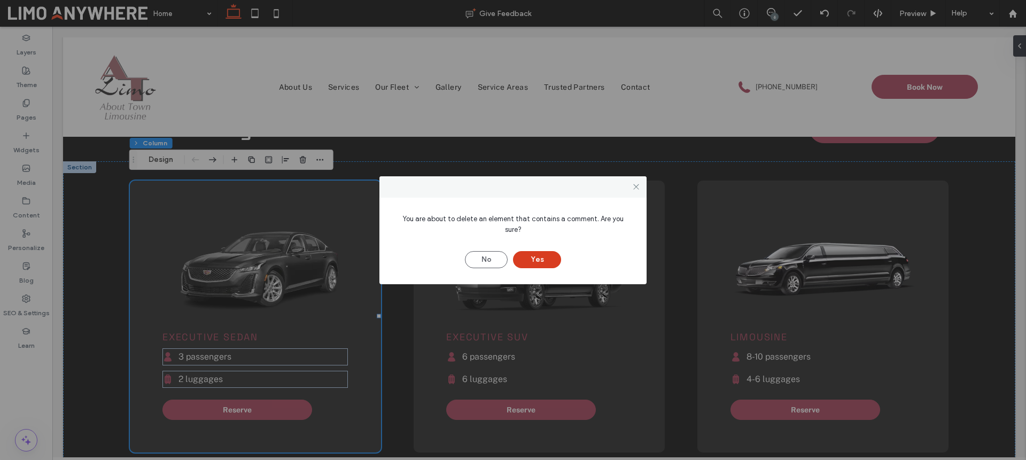
click at [544, 254] on button "Yes" at bounding box center [537, 259] width 48 height 17
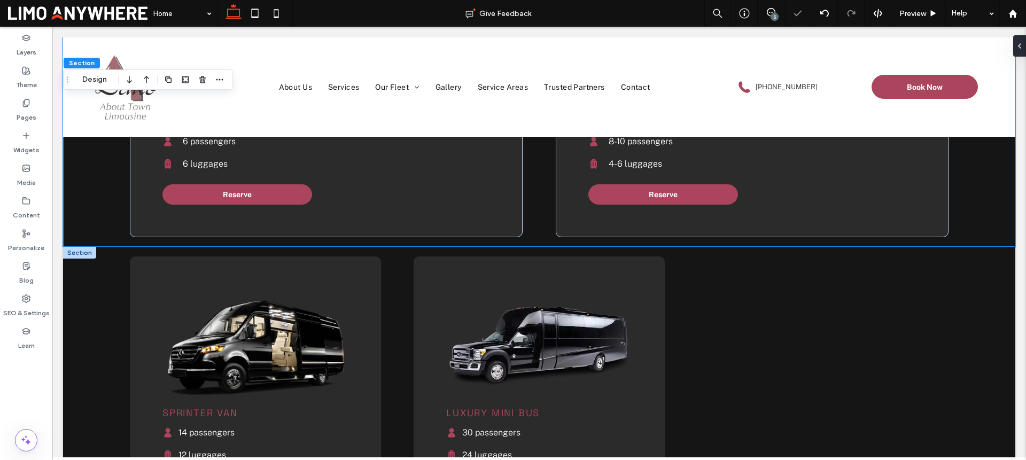
scroll to position [1503, 0]
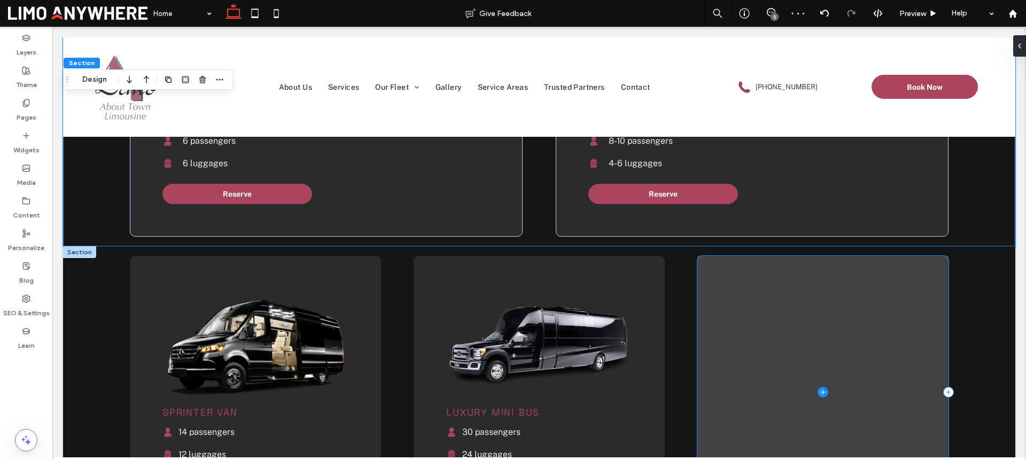
click at [740, 320] on span at bounding box center [822, 392] width 251 height 273
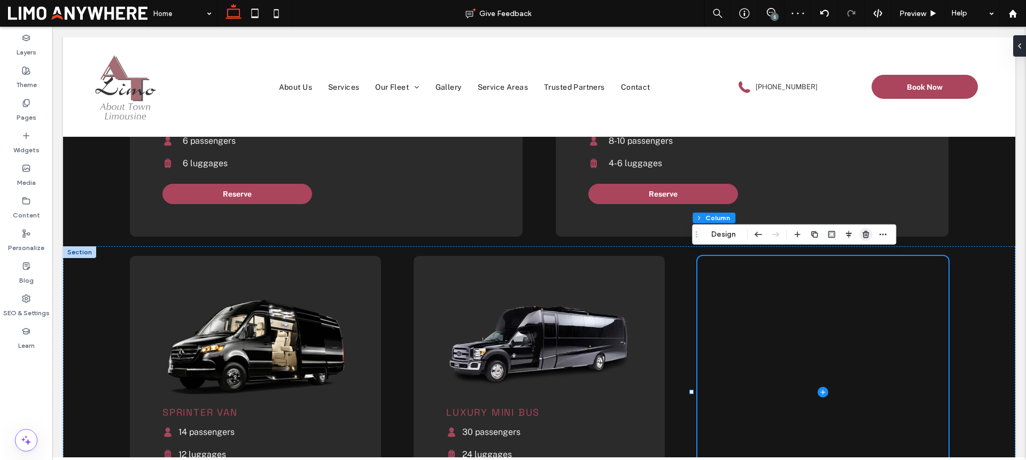
click at [866, 234] on icon "button" at bounding box center [865, 234] width 9 height 9
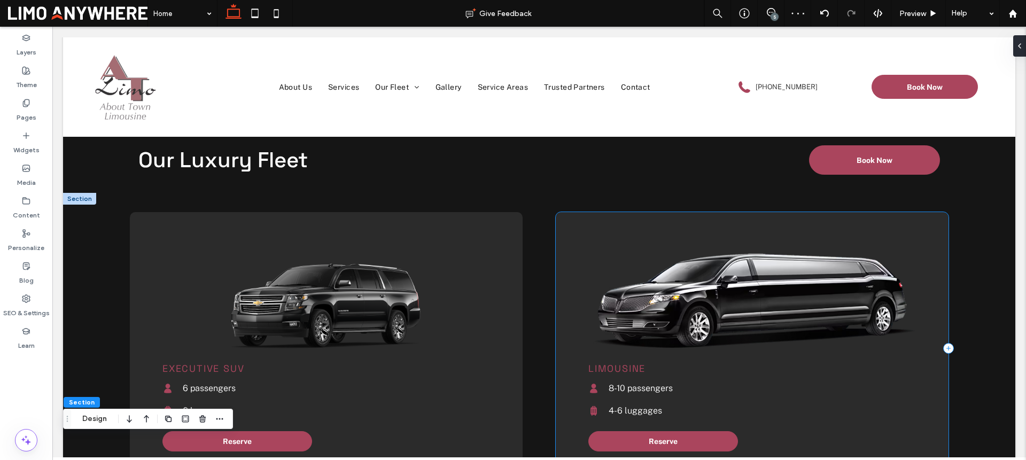
scroll to position [1247, 0]
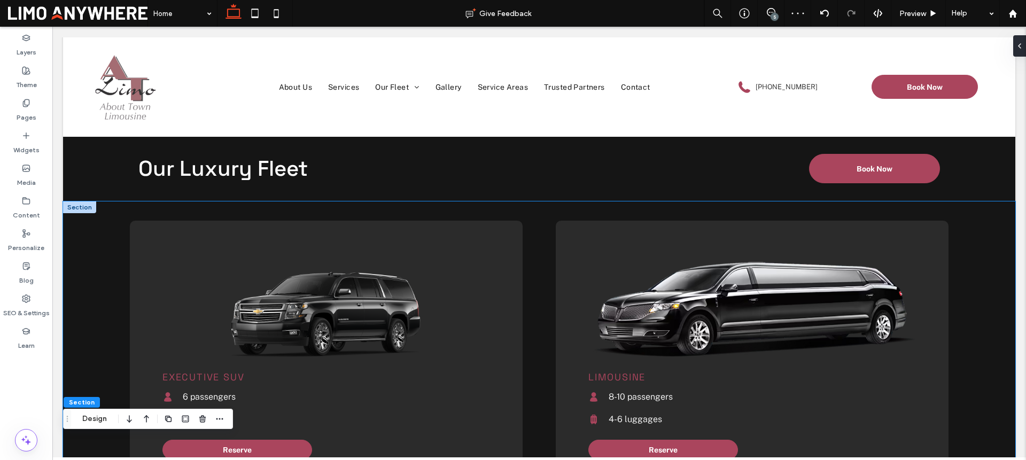
click at [984, 261] on div "Executive SUV Silhouette of a person, black on white background. 6 passengers B…" at bounding box center [539, 351] width 952 height 301
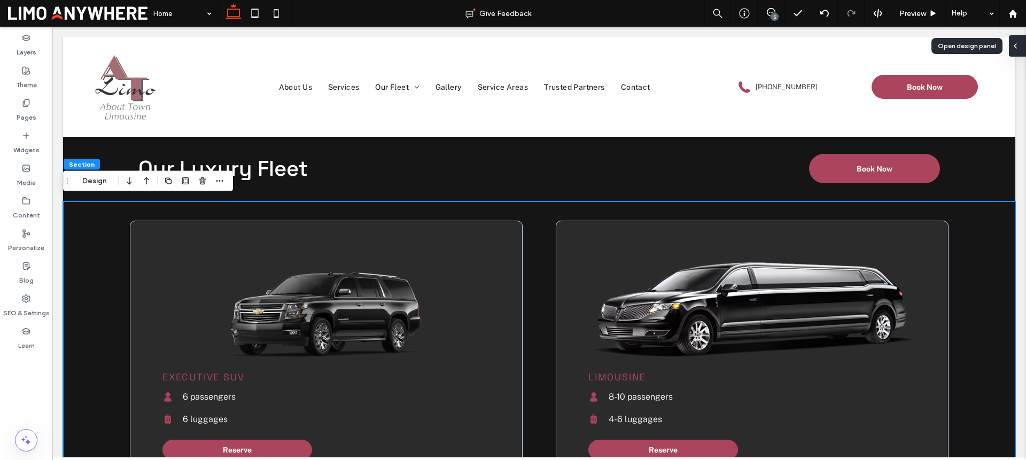
click at [1020, 42] on div at bounding box center [1017, 45] width 17 height 21
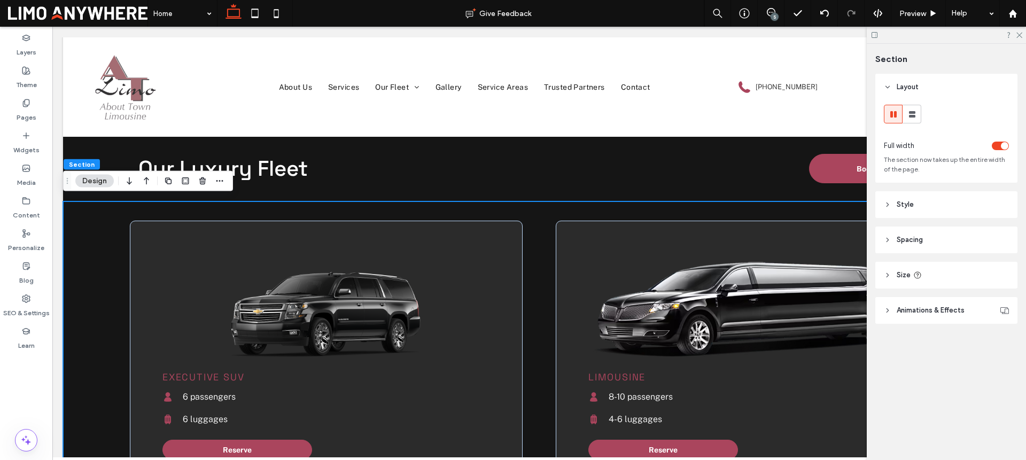
click at [932, 246] on header "Spacing" at bounding box center [946, 240] width 142 height 27
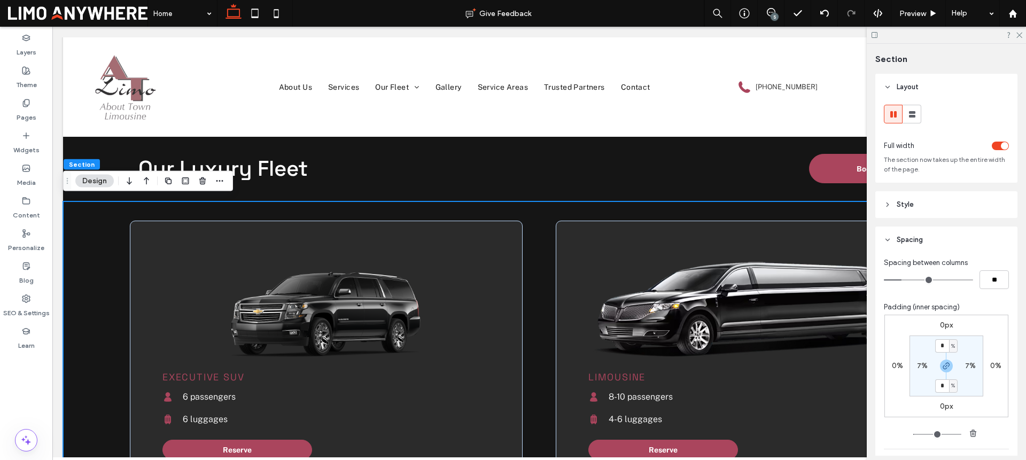
click at [918, 362] on label "7%" at bounding box center [922, 365] width 11 height 9
type input "*"
type input "**"
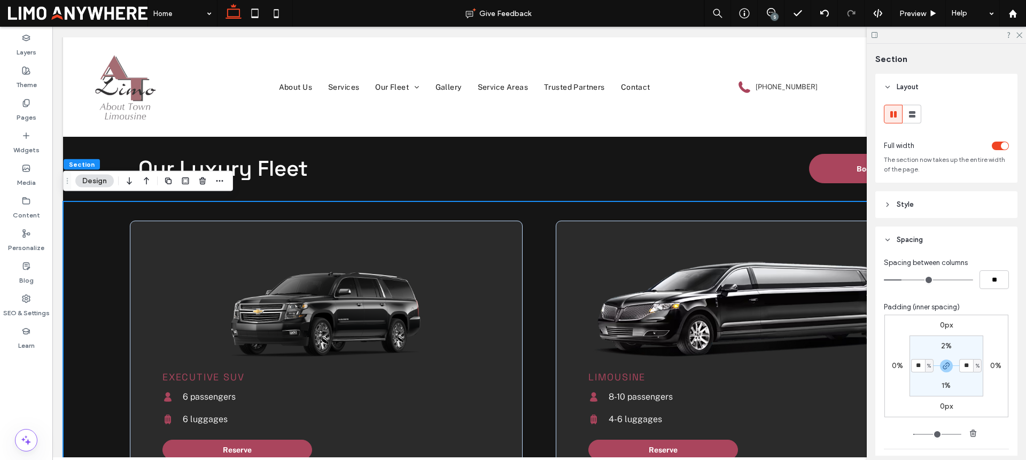
click at [991, 320] on div "0px 0% 0px 0% 2% ** % 1% ** %" at bounding box center [946, 366] width 124 height 103
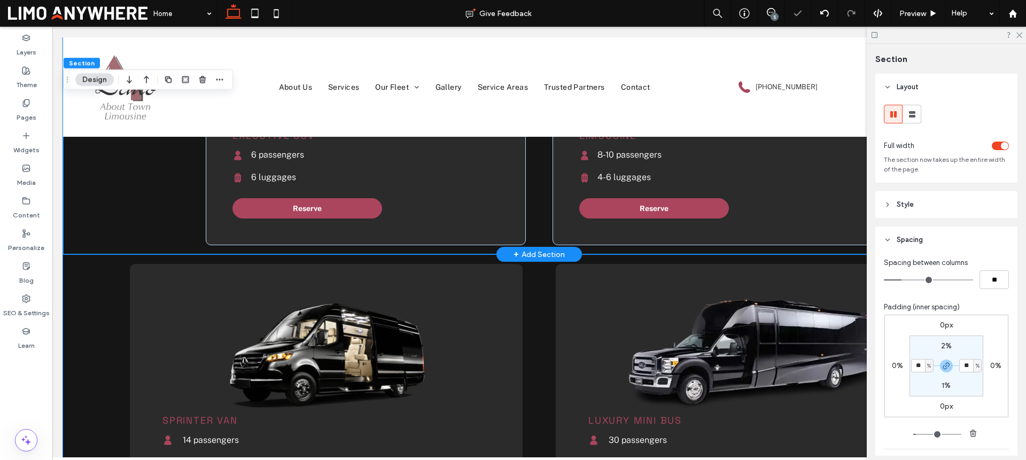
scroll to position [1486, 0]
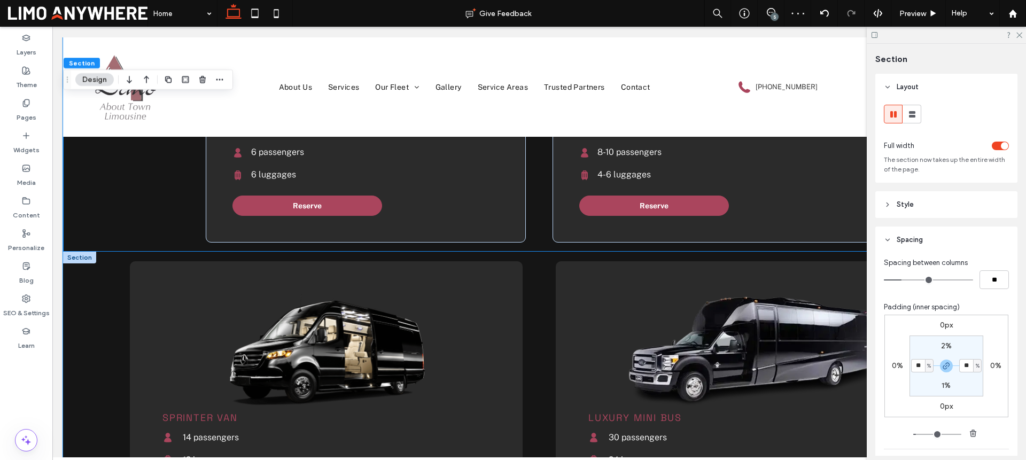
click at [87, 300] on div "Luxury Mini Bus Silhouette of a person, black on white background. 30 passenger…" at bounding box center [539, 412] width 952 height 320
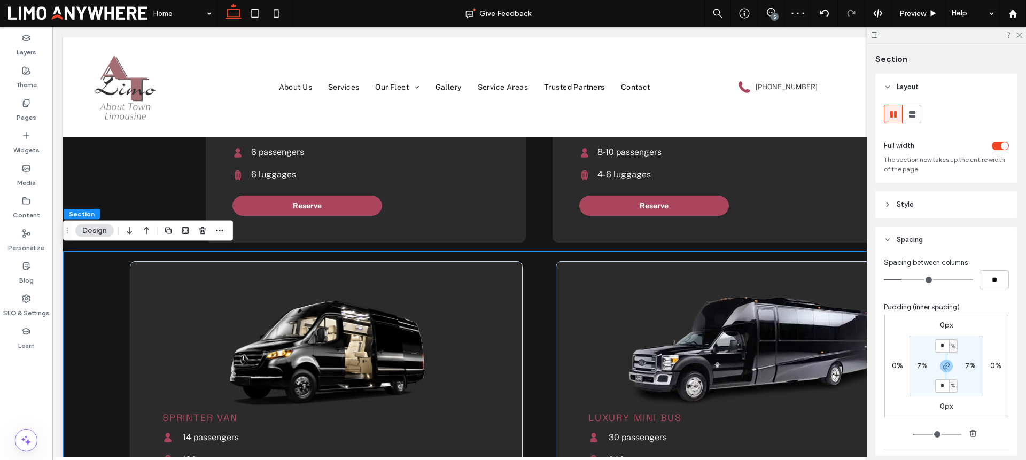
click at [917, 364] on label "7%" at bounding box center [922, 365] width 11 height 9
type input "*"
type input "**"
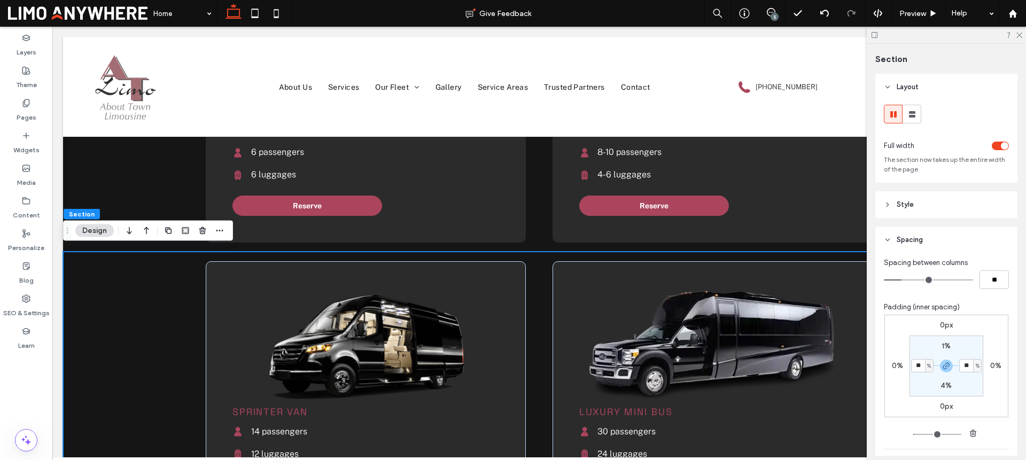
click at [976, 336] on section "1% ** % 4% ** %" at bounding box center [947, 366] width 74 height 61
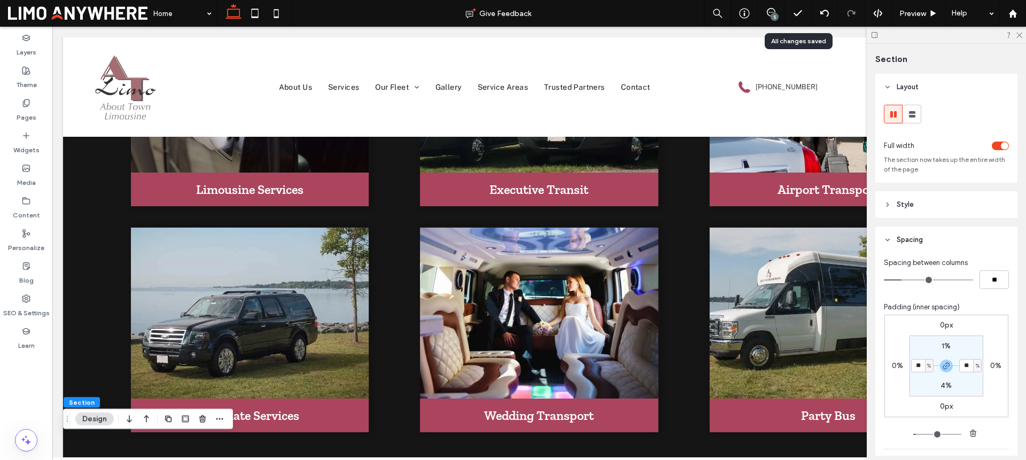
scroll to position [1224, 0]
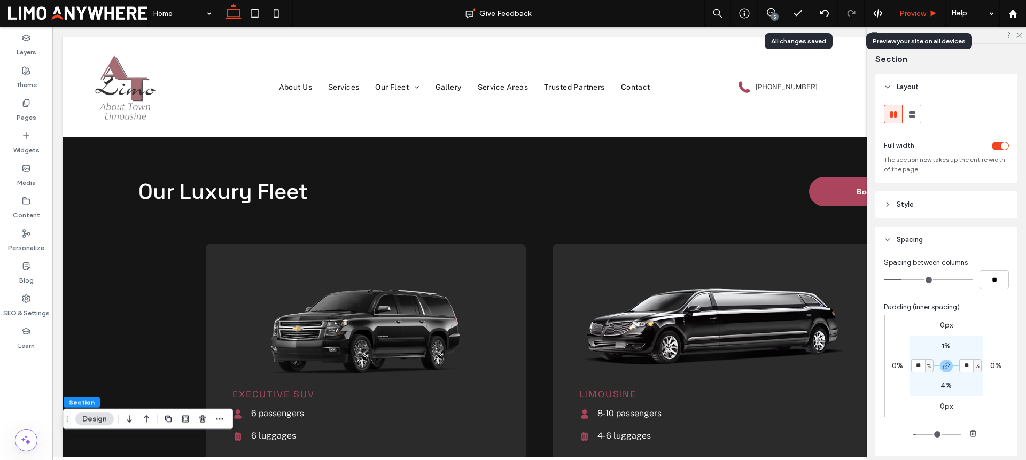
click at [903, 17] on span "Preview" at bounding box center [912, 13] width 27 height 9
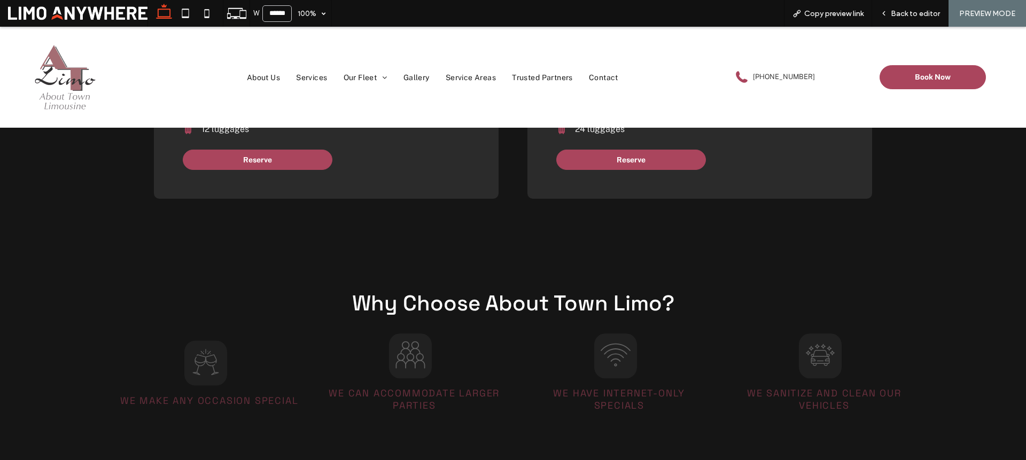
scroll to position [1831, 0]
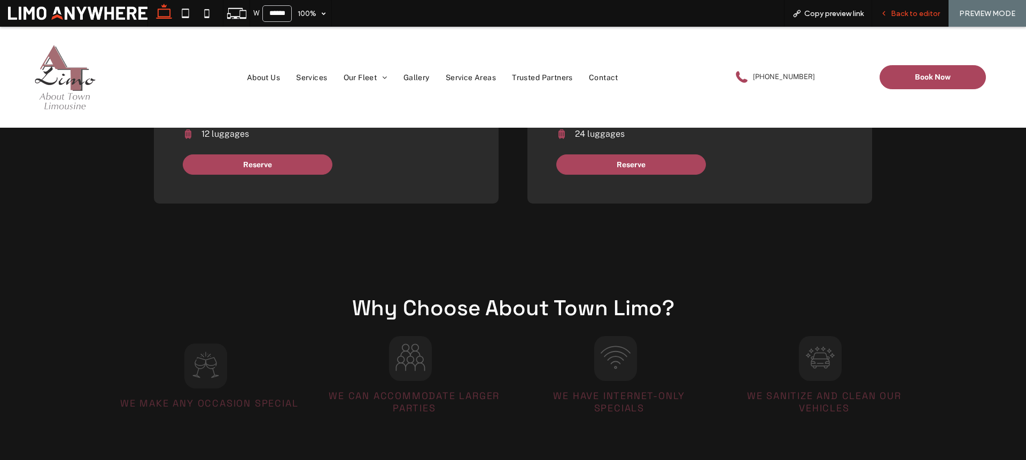
click at [926, 14] on span "Back to editor" at bounding box center [915, 13] width 49 height 9
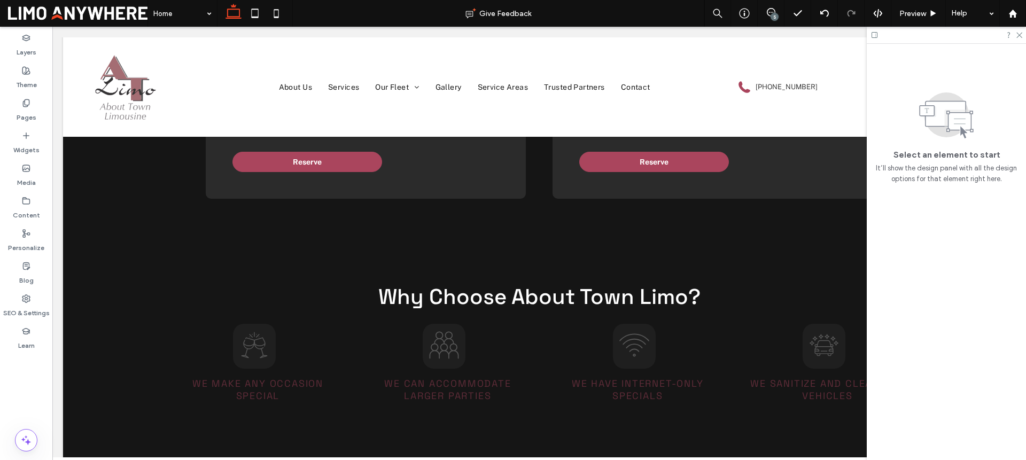
scroll to position [1806, 0]
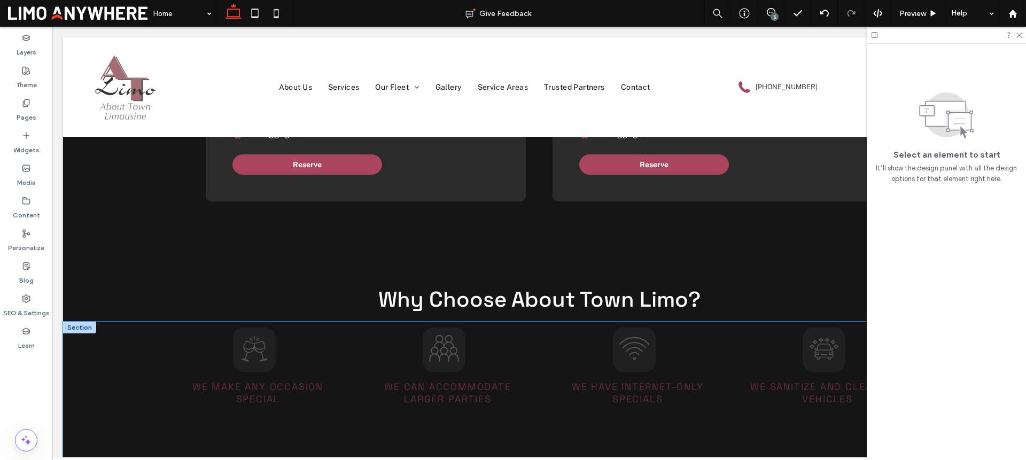
click at [105, 351] on div "Two stylized wine glasses clinking, with sparkle lines above. We Make Any Occas…" at bounding box center [539, 397] width 952 height 150
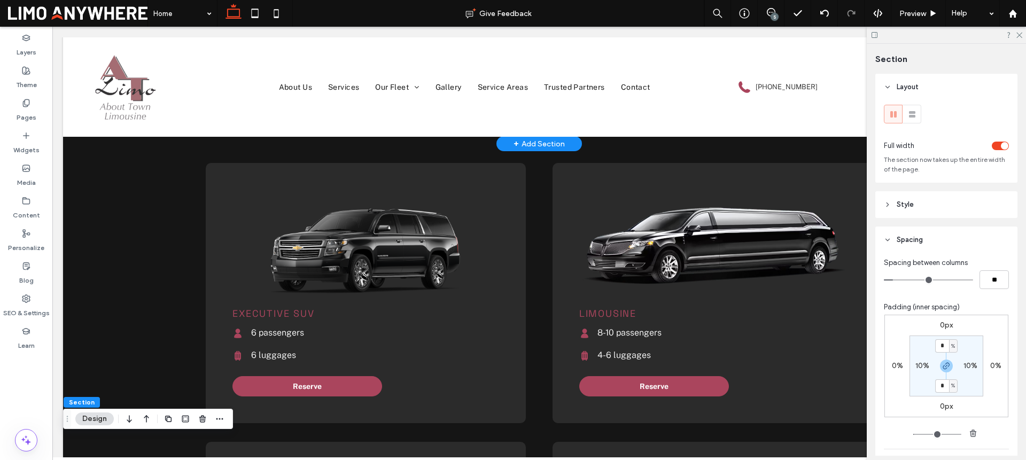
scroll to position [1177, 0]
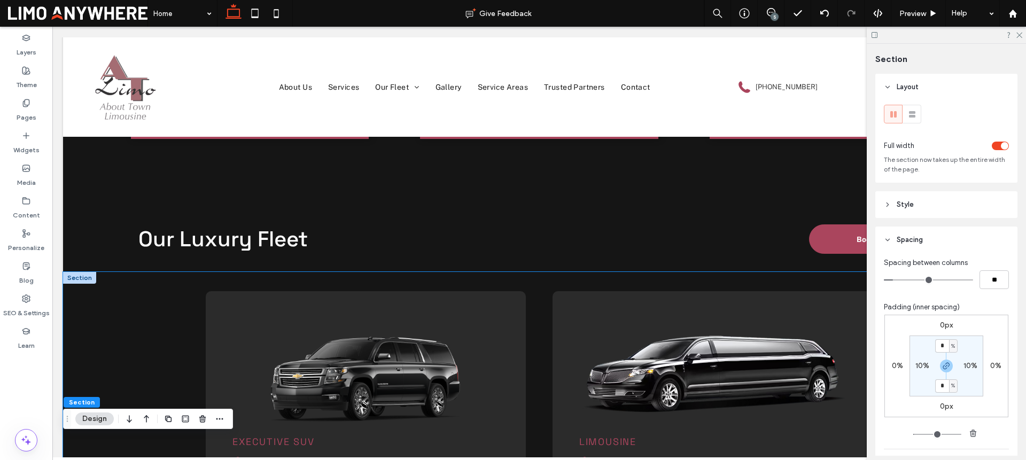
click at [160, 282] on div "Executive SUV Silhouette of a person, black on white background. 6 passengers B…" at bounding box center [539, 416] width 952 height 289
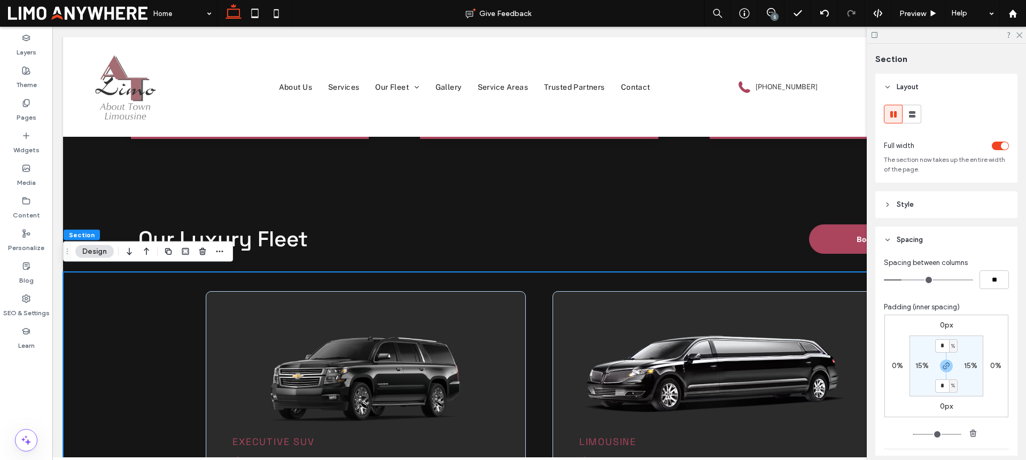
click at [918, 368] on label "15%" at bounding box center [921, 365] width 13 height 9
type input "**"
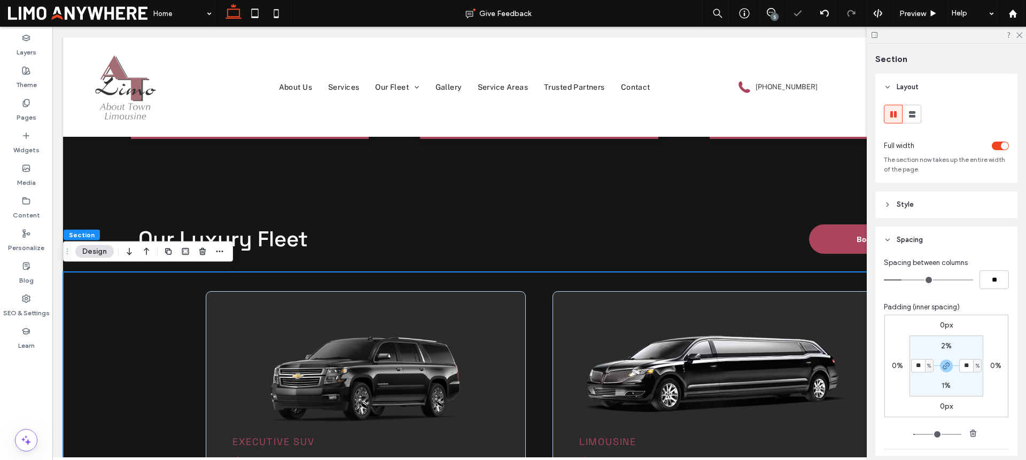
click at [977, 333] on div "0px 0% 0px 0% 2% ** % 1% ** %" at bounding box center [946, 366] width 124 height 103
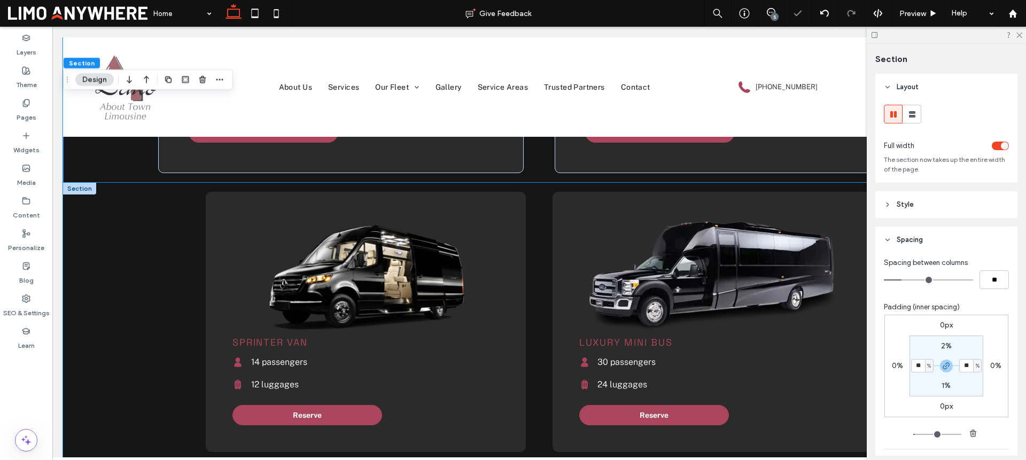
scroll to position [1557, 0]
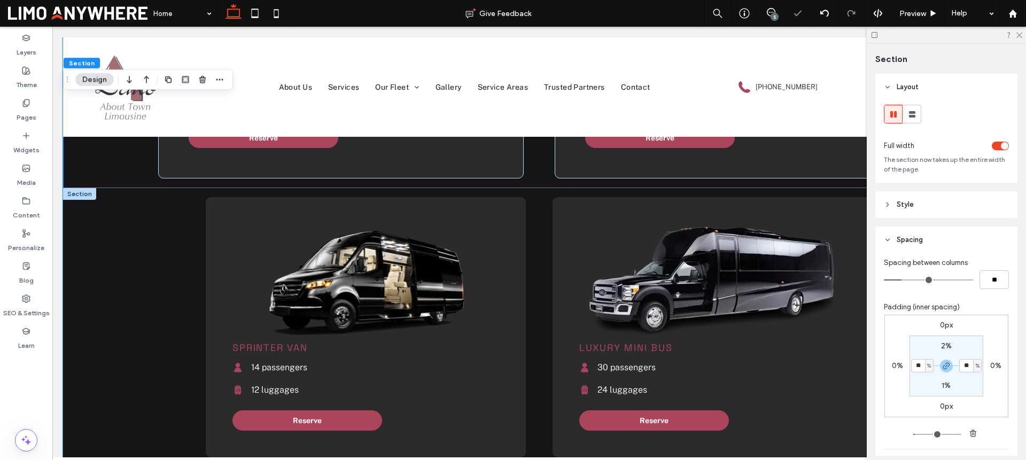
click at [148, 266] on div "Luxury Mini Bus Silhouette of a person, black on white background. 30 passenger…" at bounding box center [539, 342] width 952 height 308
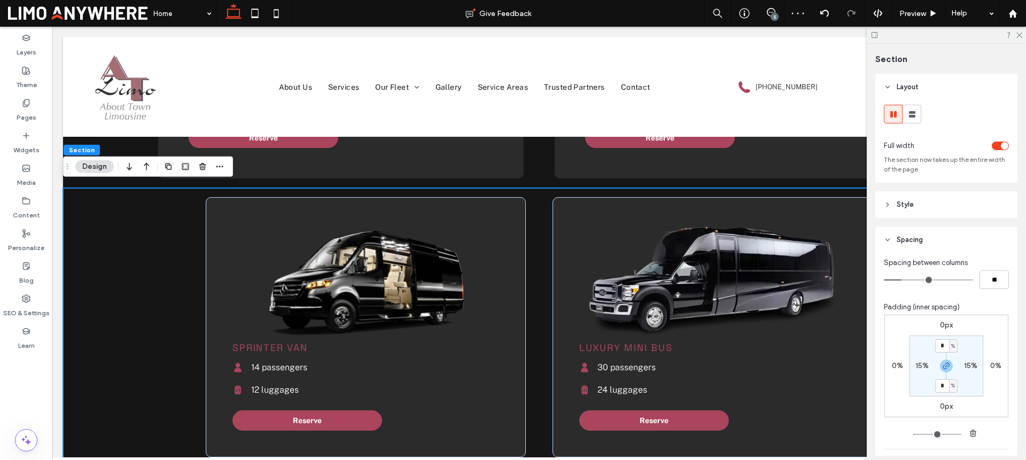
click at [916, 363] on label "15%" at bounding box center [921, 365] width 13 height 9
type input "**"
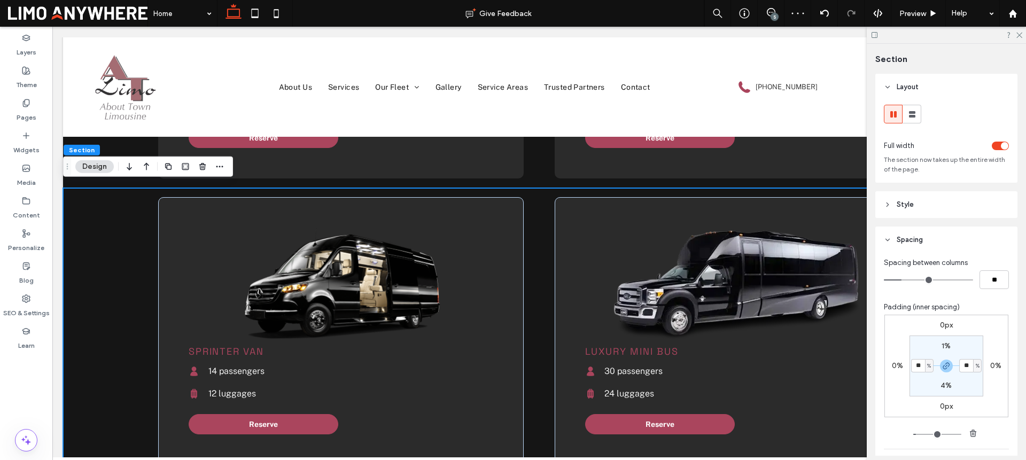
click at [965, 321] on div "0px 0% 0px 0% 1% ** % 4% ** %" at bounding box center [946, 366] width 124 height 103
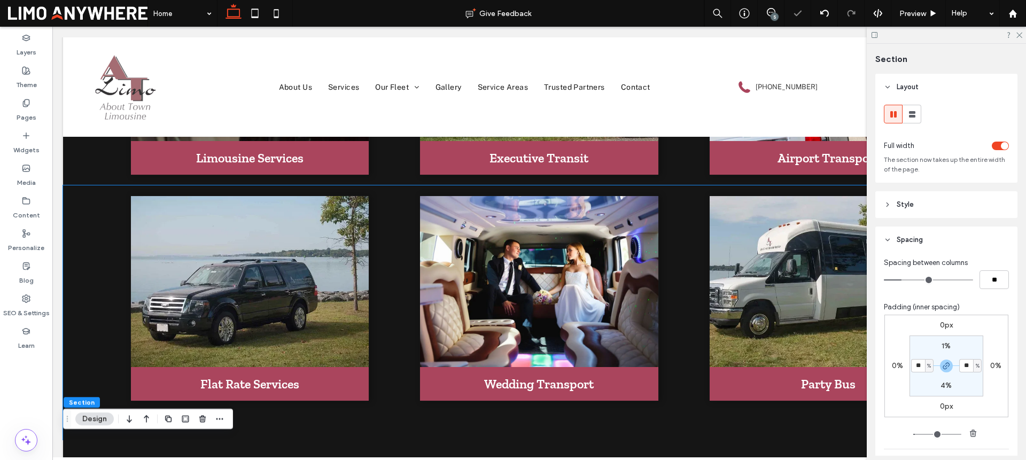
scroll to position [1315, 0]
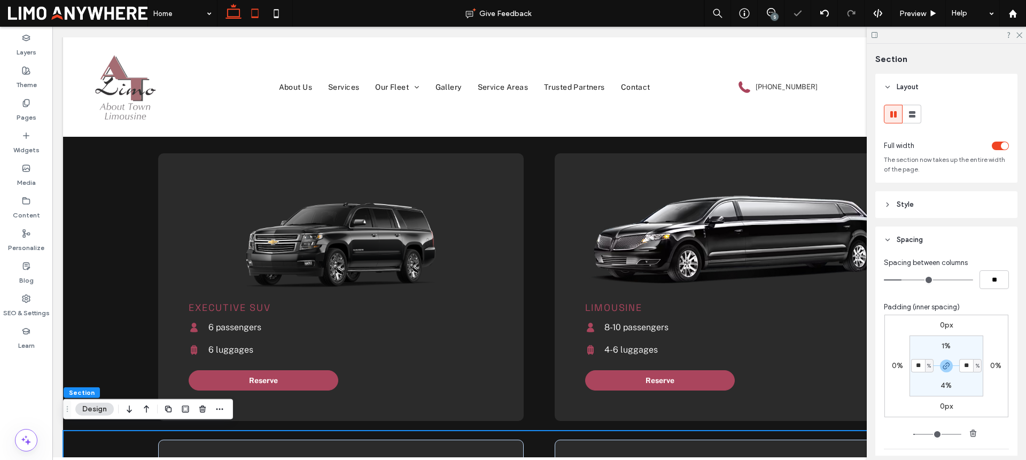
click at [254, 10] on icon at bounding box center [254, 13] width 21 height 21
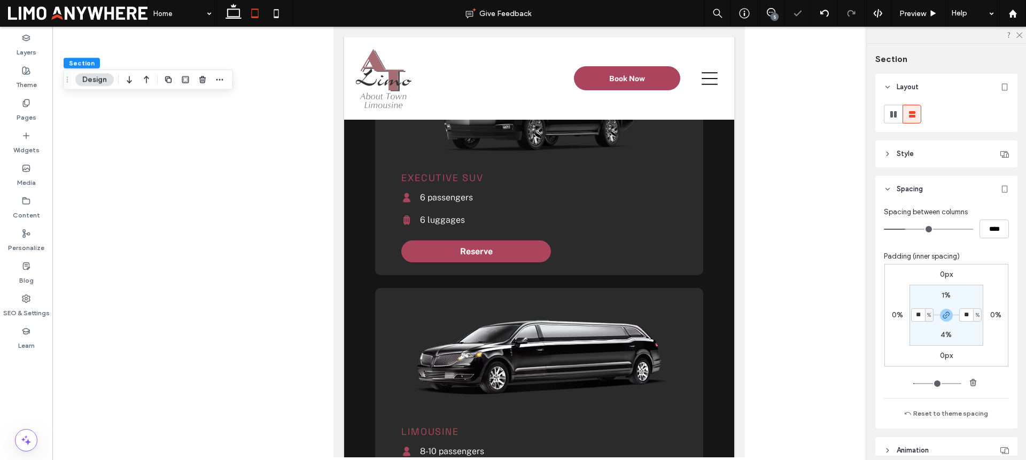
type input "*"
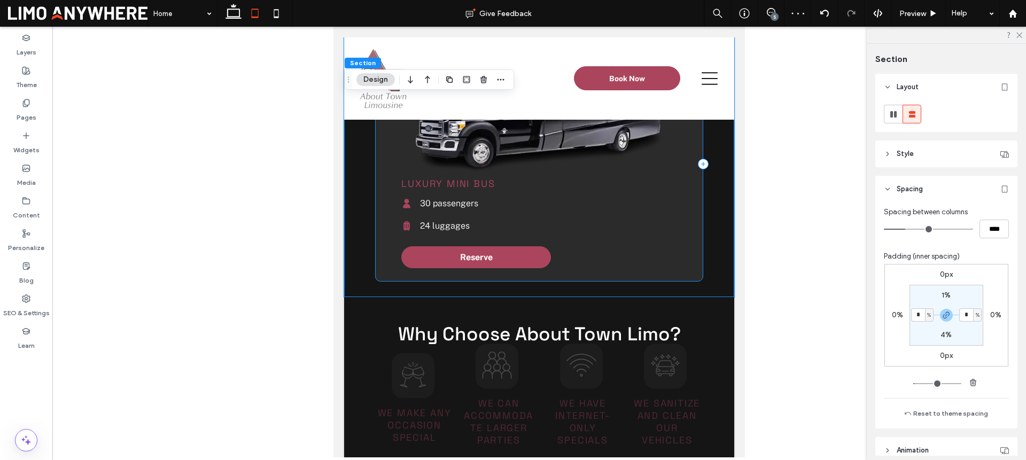
scroll to position [2082, 0]
click at [280, 11] on icon at bounding box center [276, 13] width 21 height 21
type input "*"
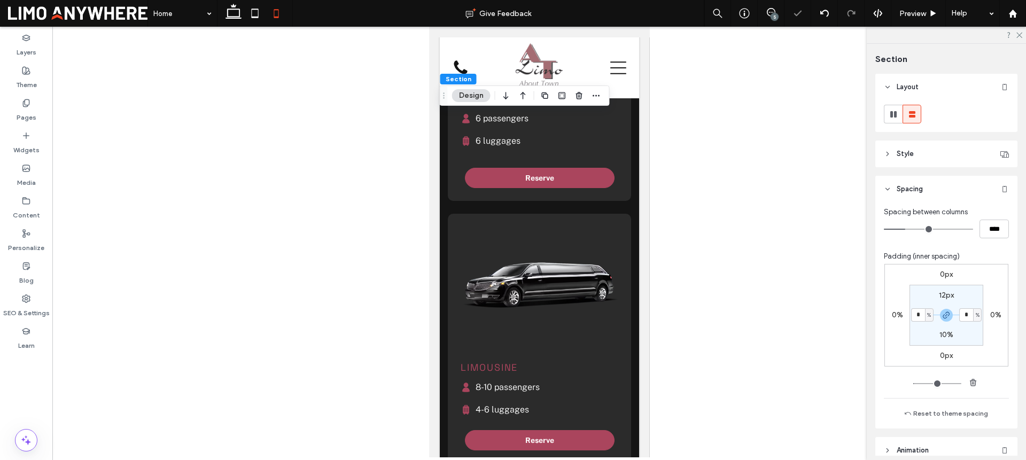
scroll to position [1750, 0]
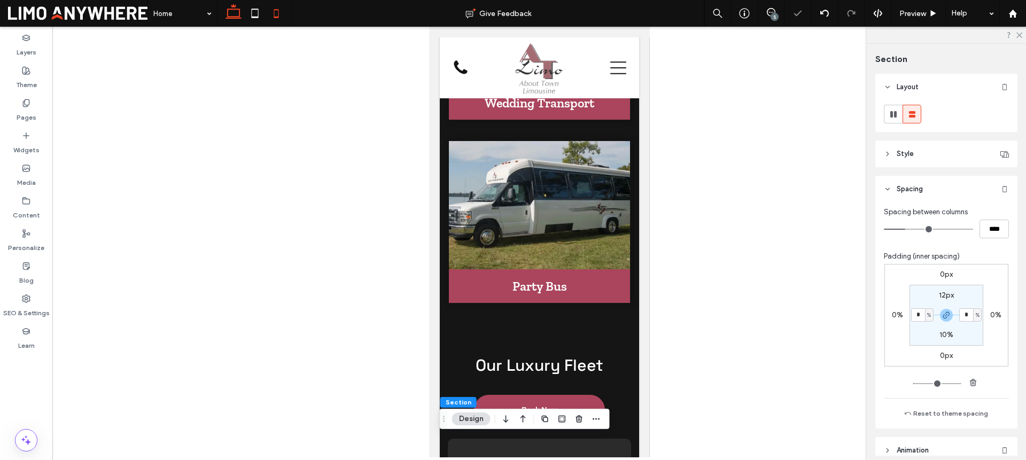
click at [238, 11] on icon at bounding box center [233, 13] width 21 height 21
type input "**"
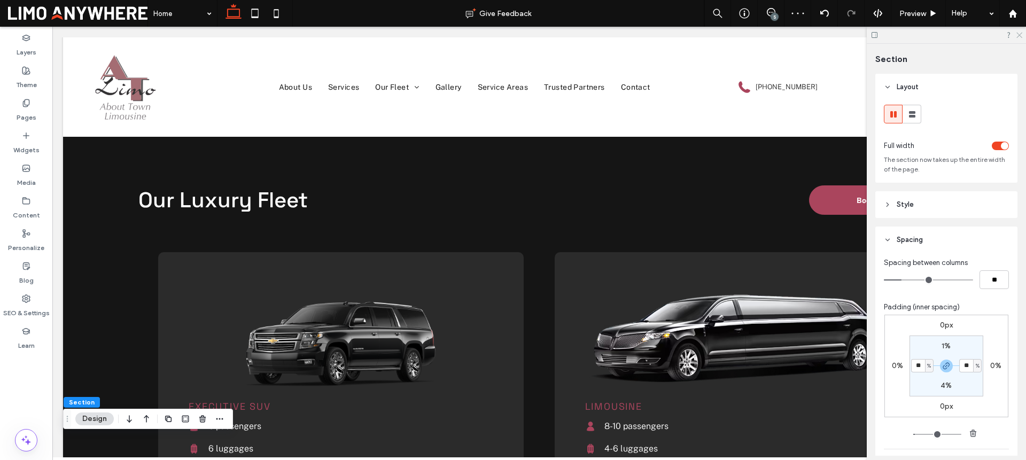
click at [1020, 36] on icon at bounding box center [1018, 34] width 7 height 7
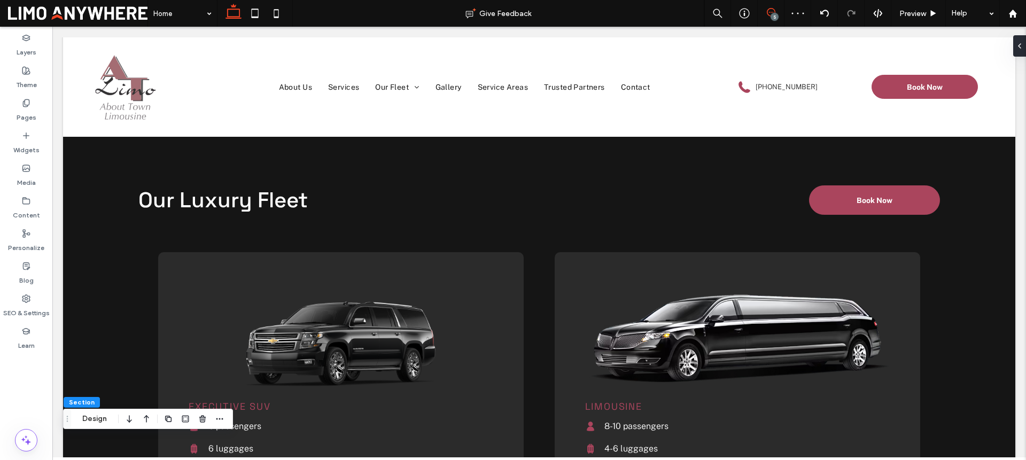
click at [773, 12] on div "5" at bounding box center [771, 12] width 26 height 9
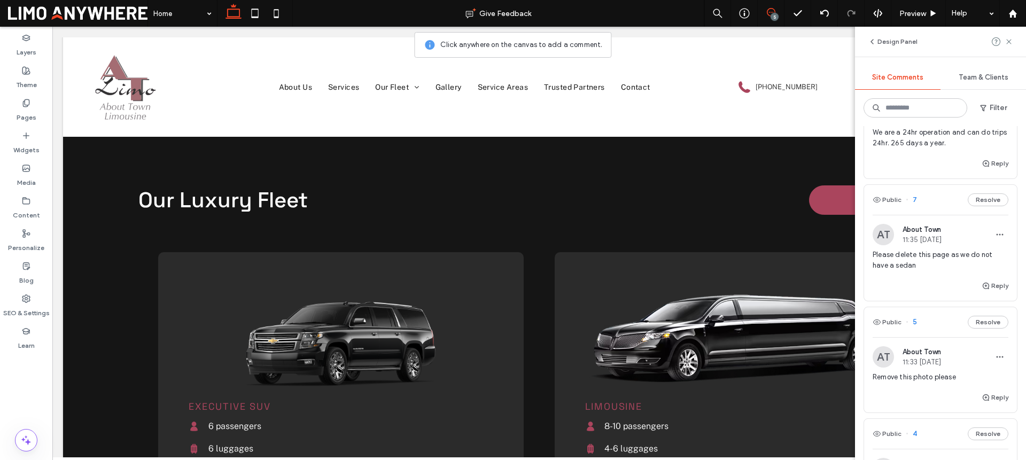
scroll to position [419, 0]
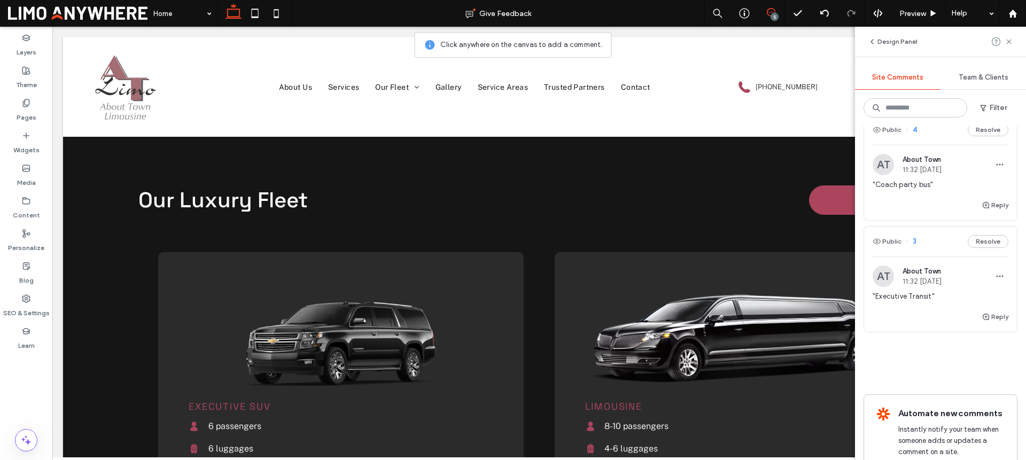
click at [930, 297] on span ""Executive Transit"" at bounding box center [941, 296] width 136 height 11
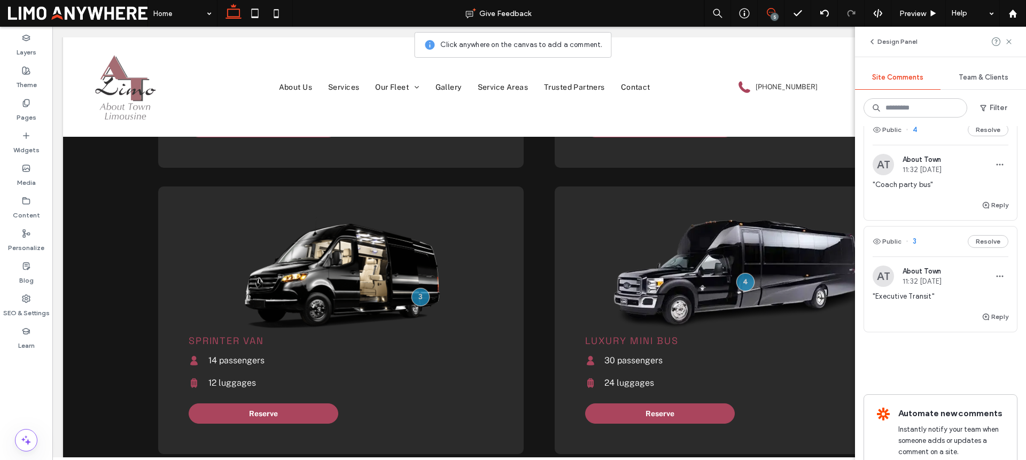
scroll to position [1568, 0]
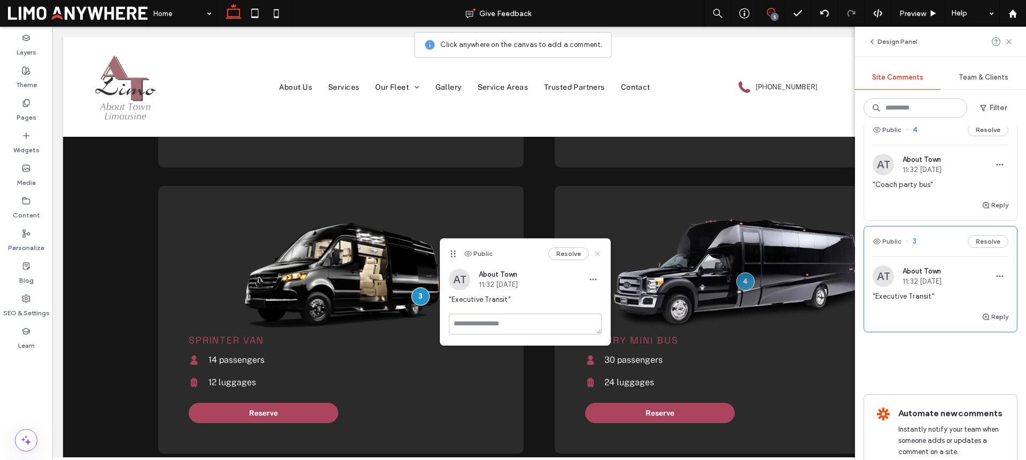
click at [596, 253] on use at bounding box center [597, 254] width 5 height 5
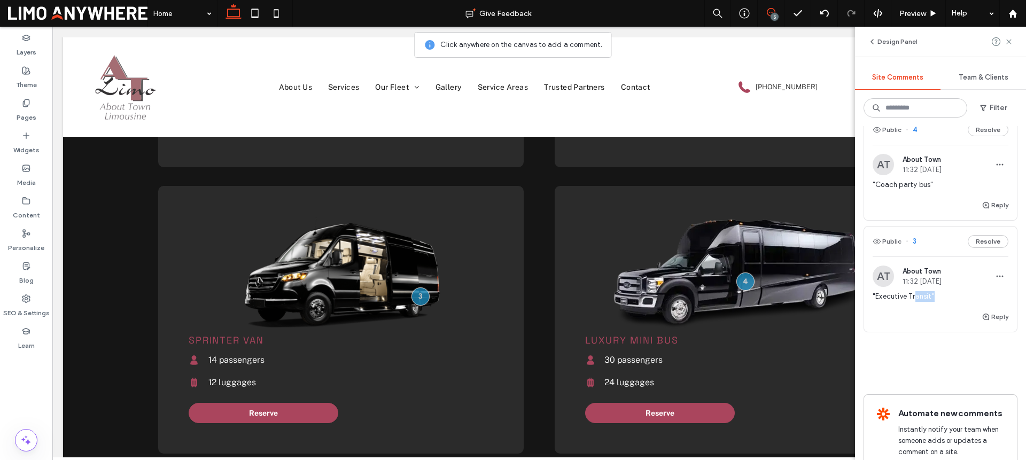
drag, startPoint x: 931, startPoint y: 297, endPoint x: 914, endPoint y: 297, distance: 17.1
click at [914, 297] on span ""Executive Transit"" at bounding box center [941, 296] width 136 height 11
click at [924, 302] on div ""Executive Transit"" at bounding box center [941, 300] width 136 height 19
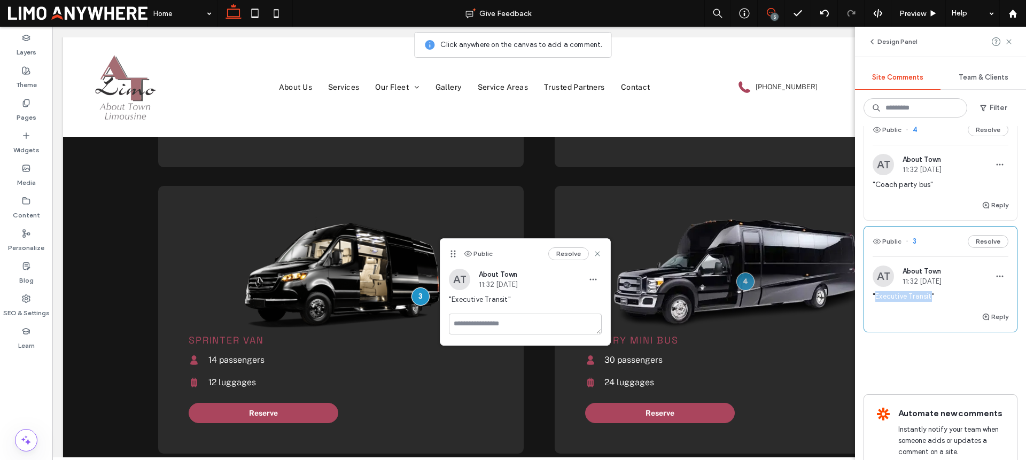
drag, startPoint x: 931, startPoint y: 298, endPoint x: 876, endPoint y: 298, distance: 54.5
click at [876, 298] on span ""Executive Transit"" at bounding box center [941, 296] width 136 height 11
copy span "Executive Transit"
click at [1007, 41] on icon at bounding box center [1009, 41] width 9 height 9
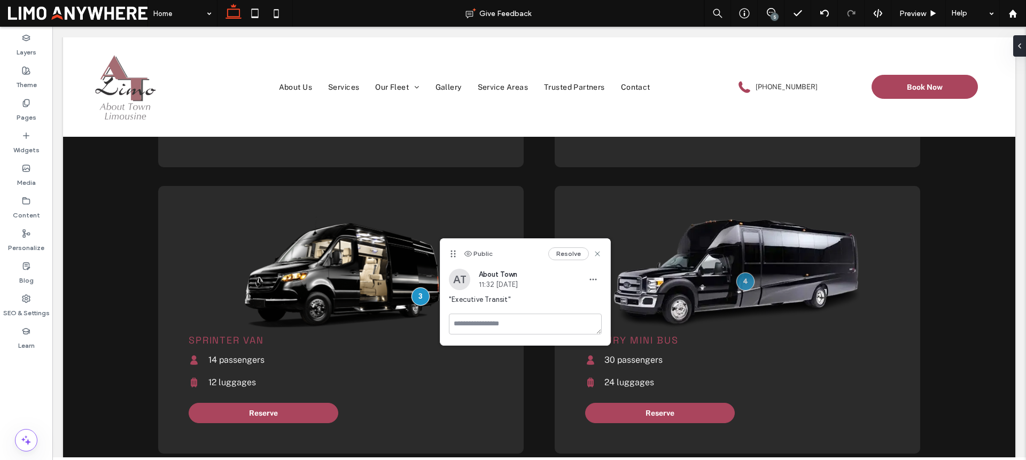
scroll to position [0, 0]
drag, startPoint x: 595, startPoint y: 255, endPoint x: 580, endPoint y: 314, distance: 60.8
click at [595, 255] on use at bounding box center [597, 254] width 5 height 5
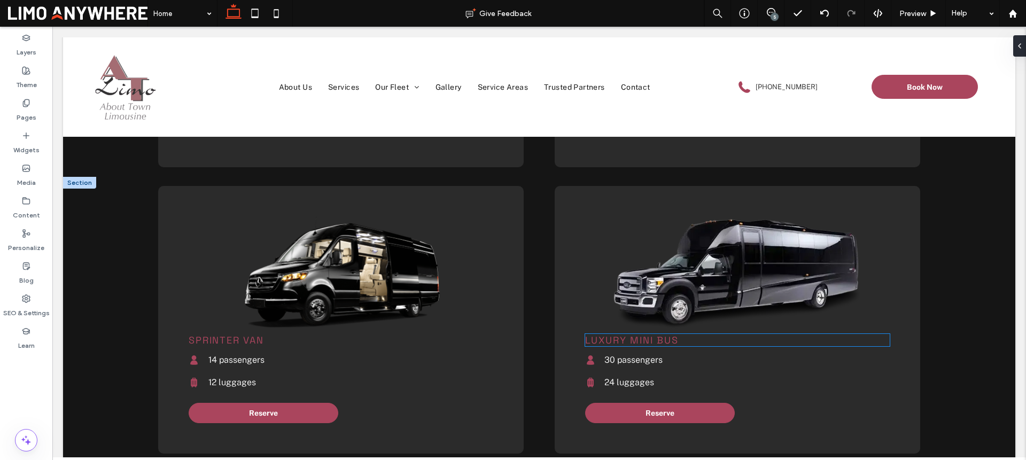
click at [644, 340] on div "Luxury Mini Bus" at bounding box center [737, 340] width 305 height 12
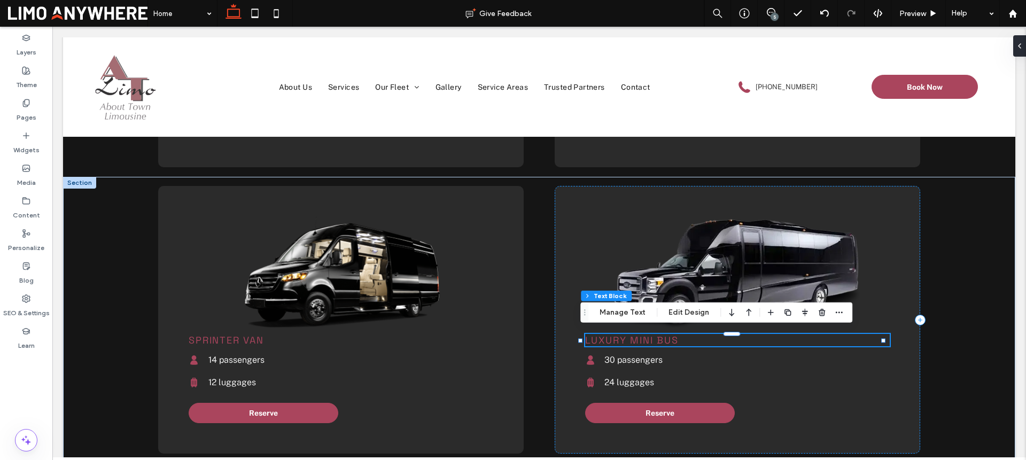
click at [644, 340] on span "Luxury Mini Bus" at bounding box center [632, 340] width 94 height 12
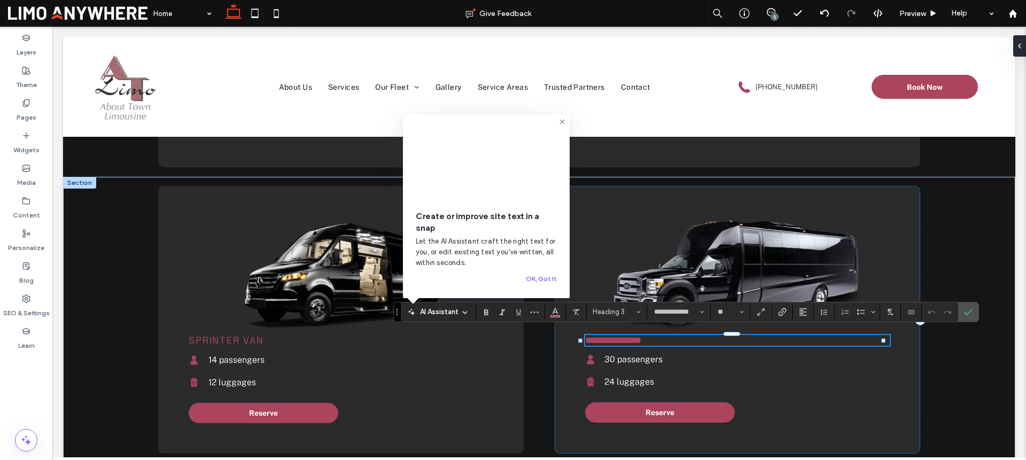
type input "**********"
type input "**"
click at [973, 312] on label "Confirm" at bounding box center [968, 311] width 16 height 19
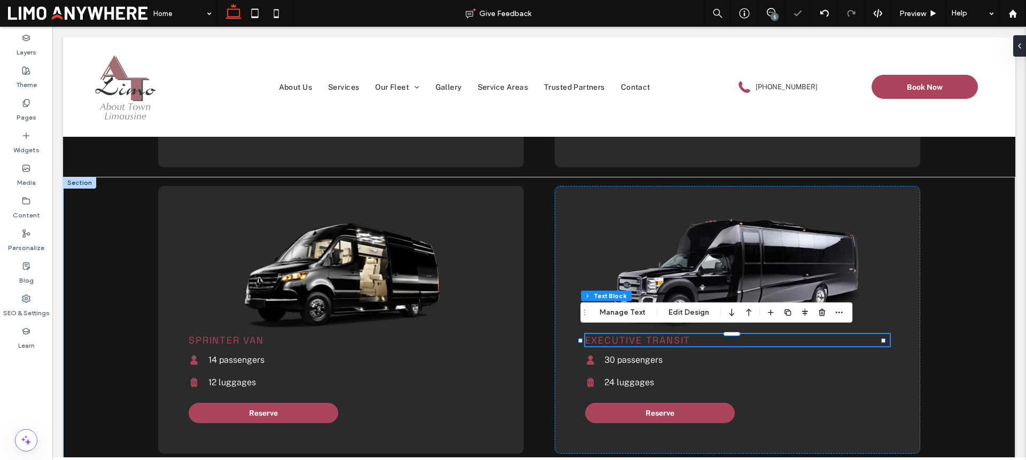
click at [773, 13] on div "5" at bounding box center [775, 17] width 8 height 8
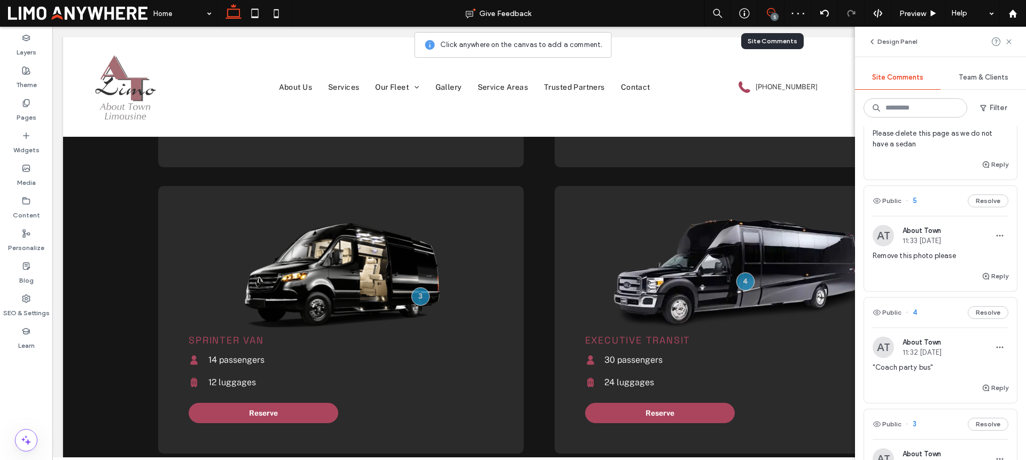
scroll to position [472, 0]
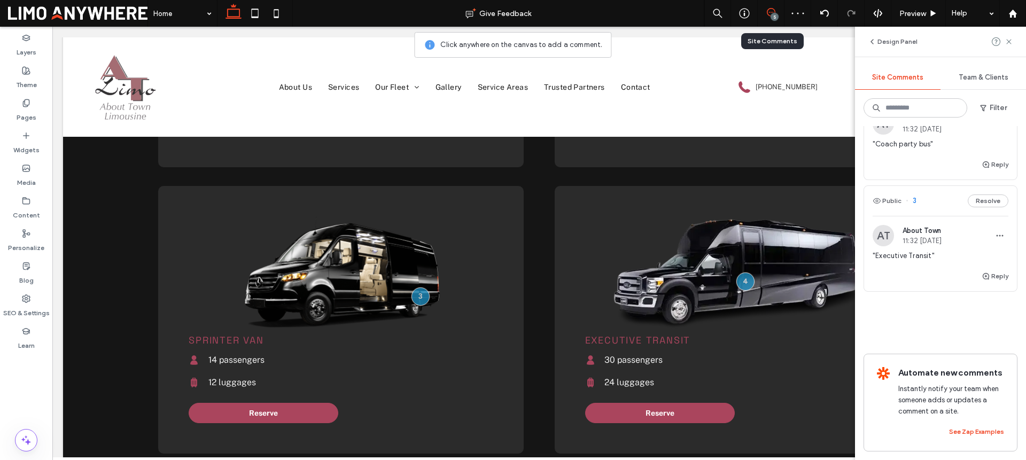
click at [970, 229] on div "AT About Town 11:32 Sep 16 2025" at bounding box center [941, 235] width 136 height 21
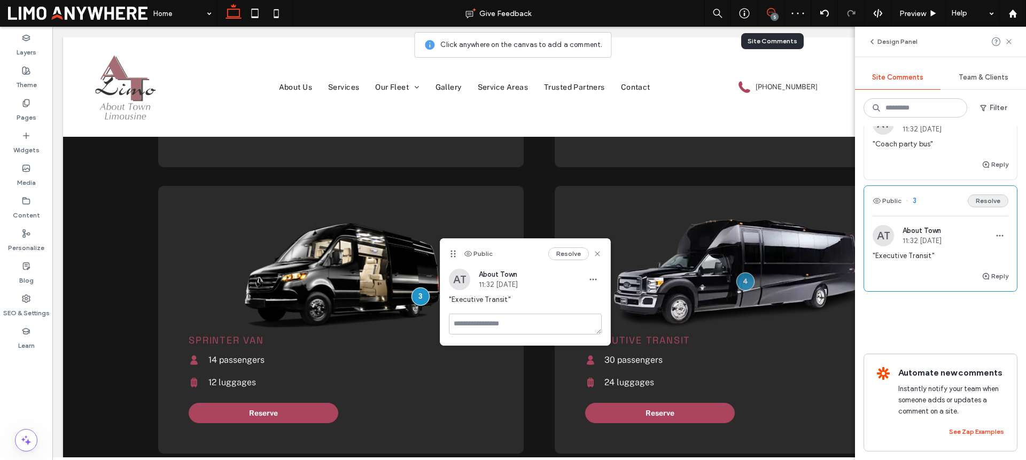
click at [979, 195] on button "Resolve" at bounding box center [988, 201] width 41 height 13
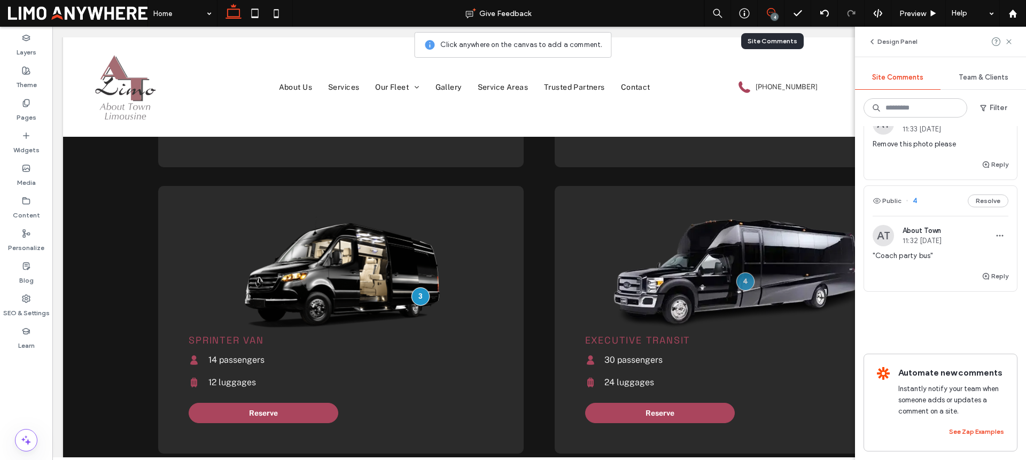
scroll to position [360, 0]
drag, startPoint x: 929, startPoint y: 246, endPoint x: 877, endPoint y: 242, distance: 52.0
click at [877, 251] on span ""Coach party bus"" at bounding box center [941, 256] width 136 height 11
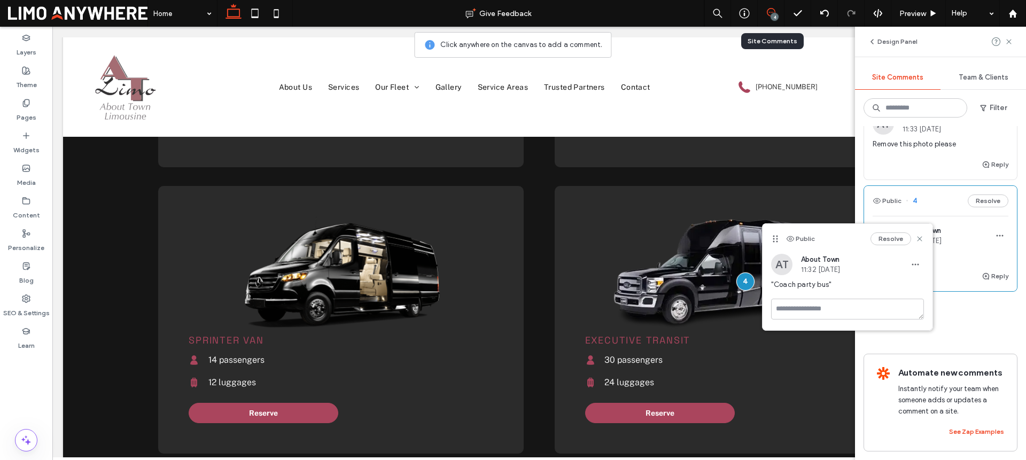
copy span "Coach party bus"
click at [920, 238] on use at bounding box center [919, 239] width 5 height 5
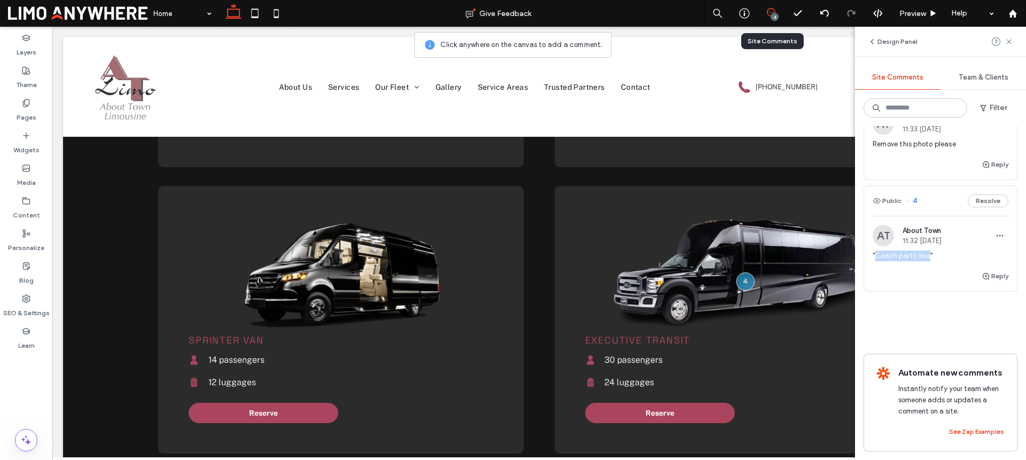
drag, startPoint x: 930, startPoint y: 243, endPoint x: 875, endPoint y: 243, distance: 54.5
click at [875, 251] on span ""Coach party bus"" at bounding box center [941, 256] width 136 height 11
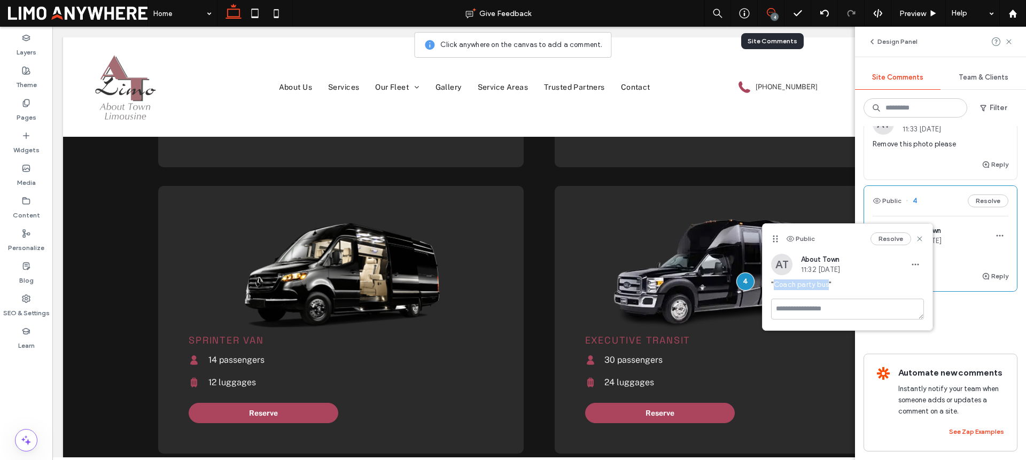
drag, startPoint x: 828, startPoint y: 285, endPoint x: 776, endPoint y: 285, distance: 52.4
click at [776, 285] on span ""Coach party bus"" at bounding box center [847, 284] width 153 height 11
copy span "Coach party bus"
click at [920, 238] on use at bounding box center [919, 239] width 5 height 5
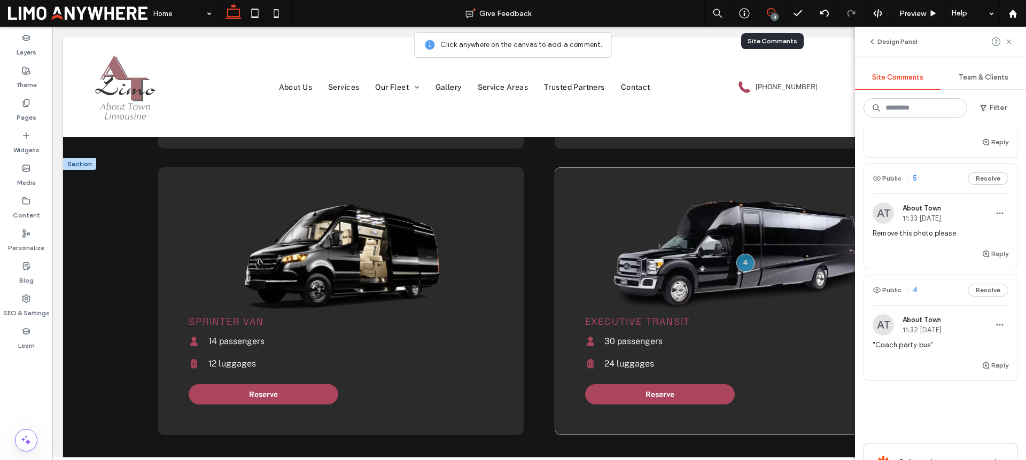
scroll to position [1580, 0]
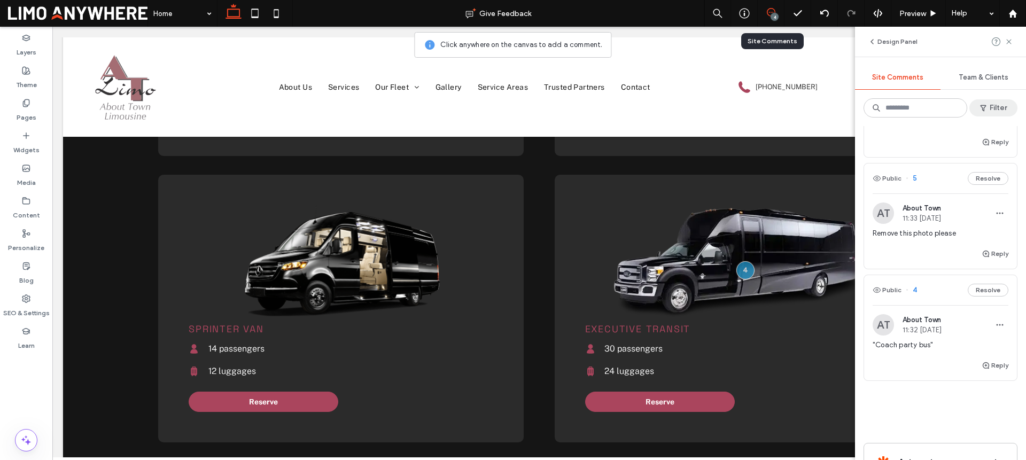
click at [986, 104] on icon "button" at bounding box center [983, 108] width 9 height 9
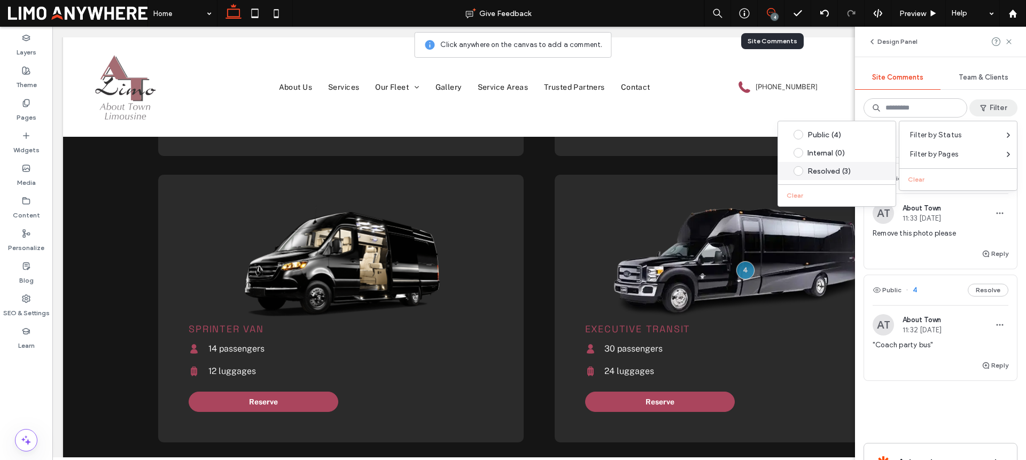
click at [826, 167] on div "Resolved (3)" at bounding box center [844, 171] width 75 height 9
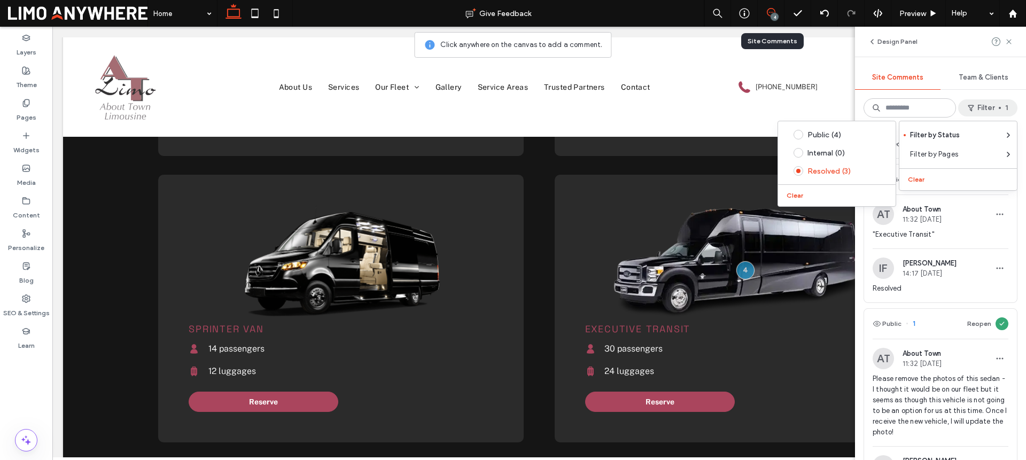
scroll to position [125, 0]
click at [948, 259] on div "IF Isaac Francelino 14:17 Sep 17 2025" at bounding box center [915, 268] width 84 height 21
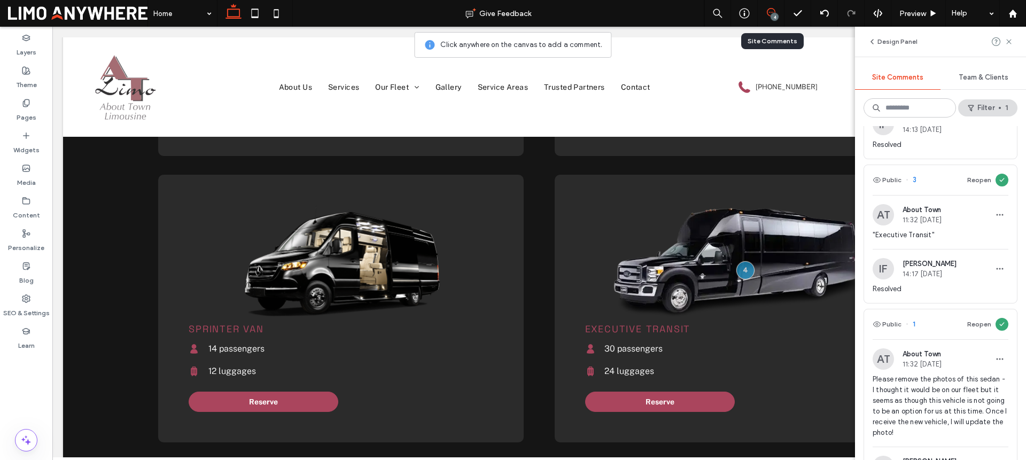
click at [947, 237] on span ""Executive Transit"" at bounding box center [941, 235] width 136 height 11
click at [942, 223] on span "11:32 Sep 16 2025" at bounding box center [922, 220] width 39 height 8
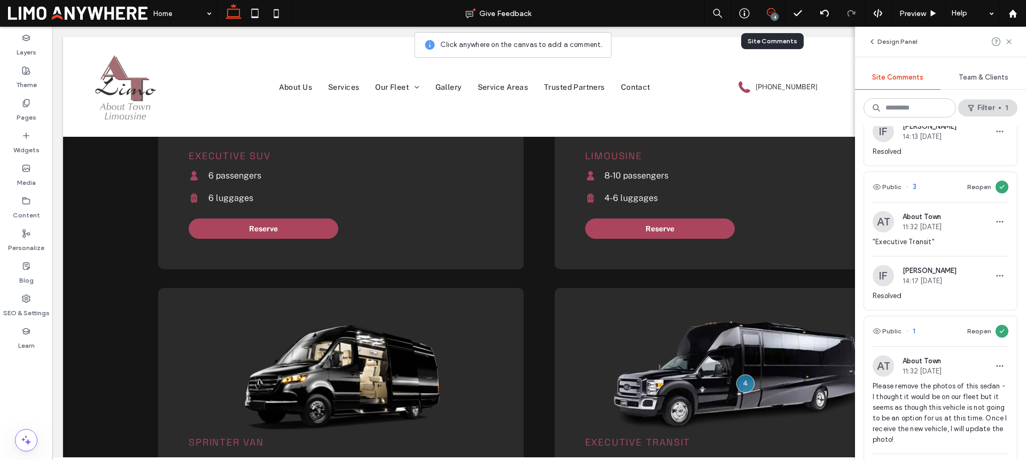
scroll to position [100, 0]
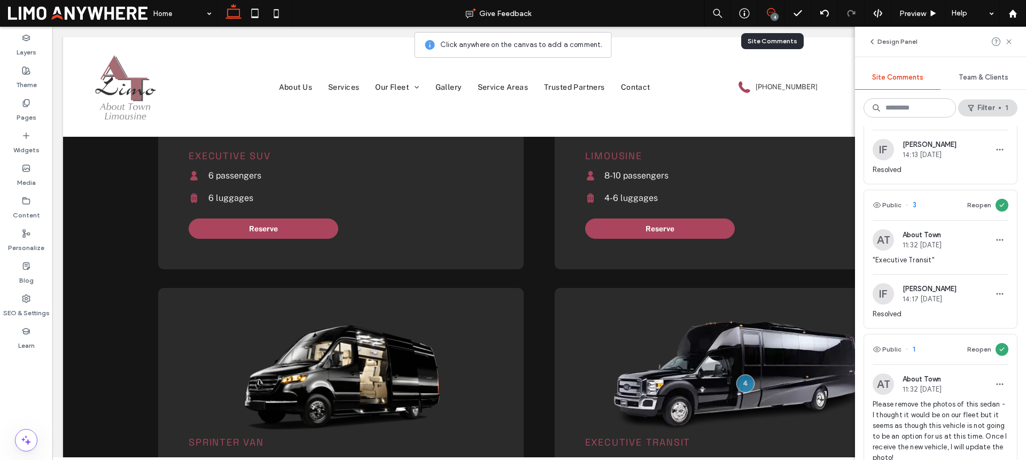
click at [914, 204] on span "3" at bounding box center [911, 205] width 11 height 11
click at [887, 239] on img at bounding box center [883, 239] width 21 height 21
click at [932, 247] on span "11:32 Sep 16 2025" at bounding box center [922, 245] width 39 height 8
click at [936, 285] on span "Isaac Francelino" at bounding box center [930, 289] width 54 height 8
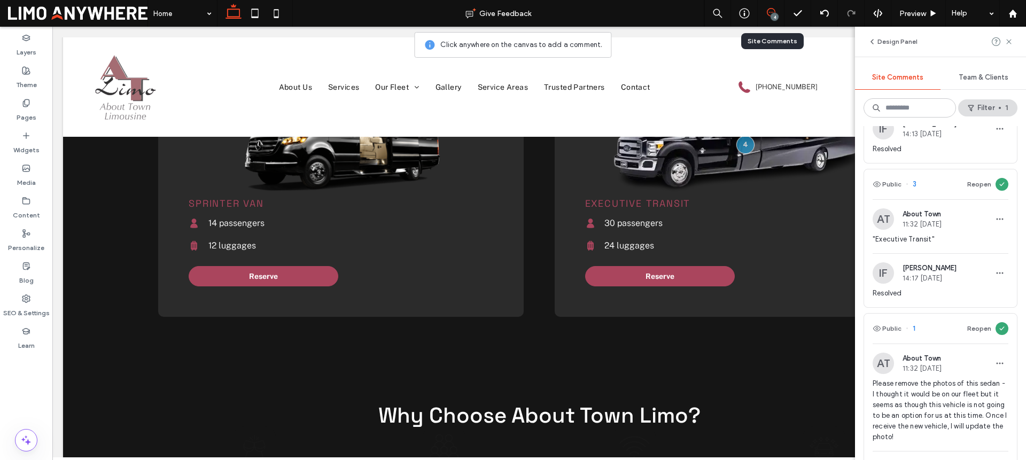
scroll to position [128, 0]
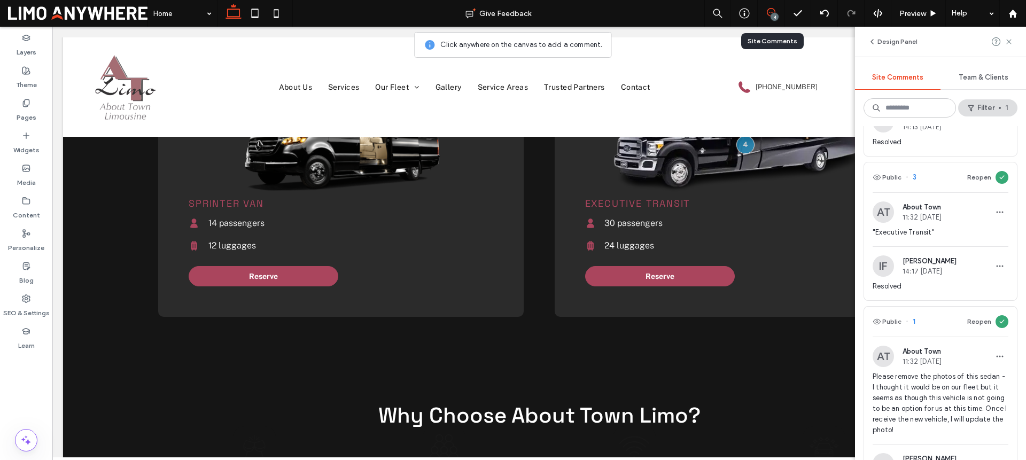
click at [942, 349] on span "About Town" at bounding box center [922, 351] width 39 height 8
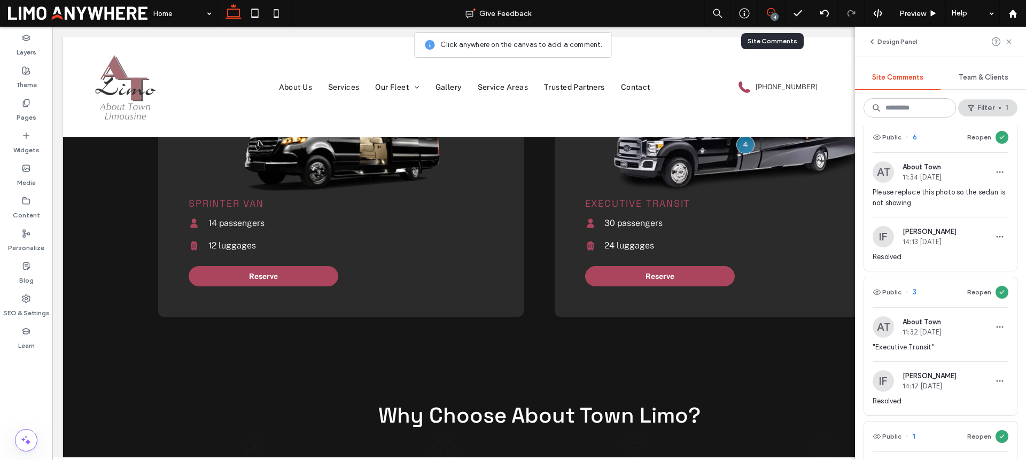
scroll to position [0, 0]
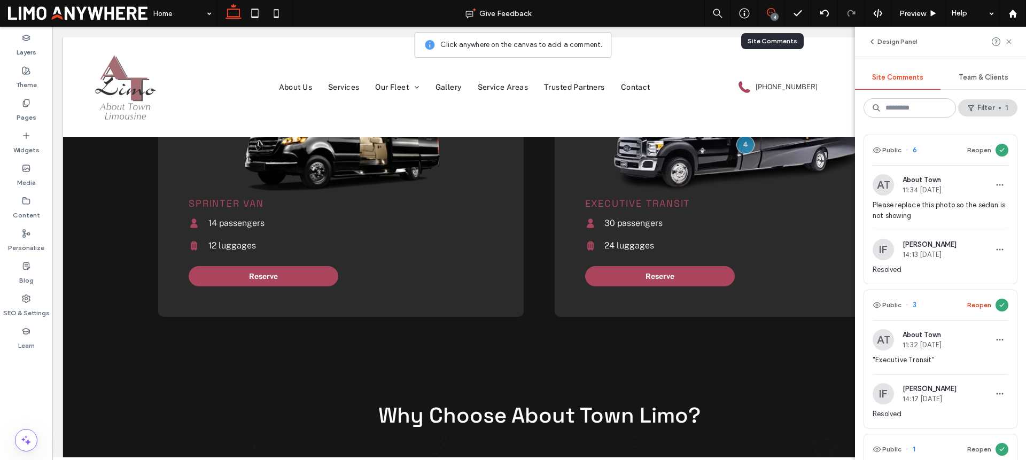
click at [979, 306] on button "Reopen" at bounding box center [979, 305] width 24 height 13
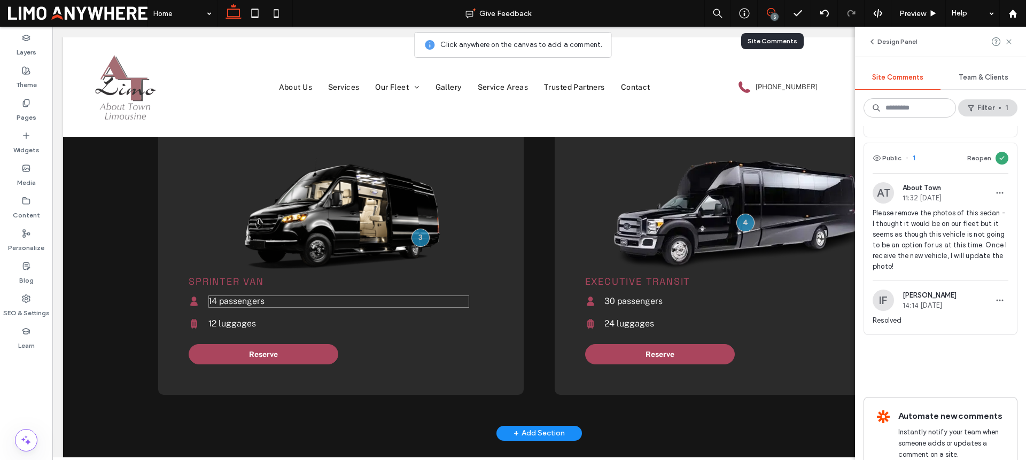
scroll to position [1627, 0]
click at [1010, 42] on icon at bounding box center [1009, 41] width 9 height 9
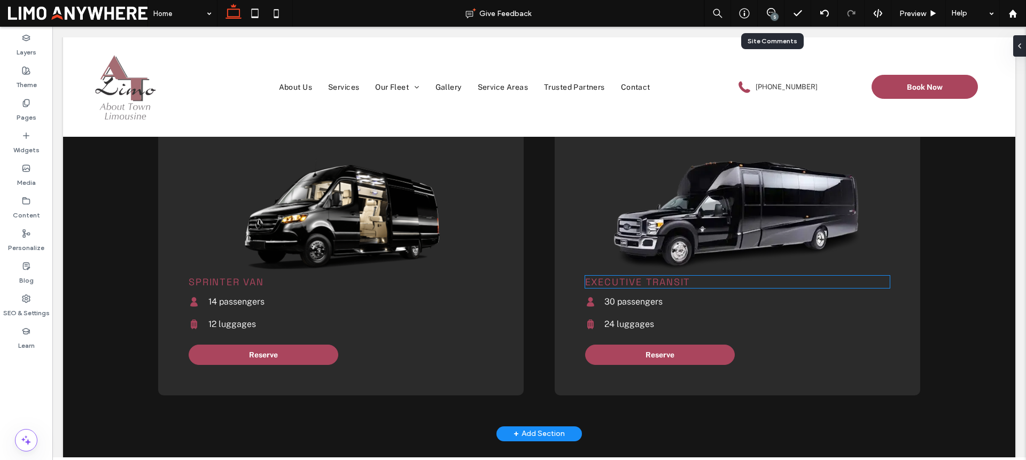
click at [653, 284] on span "Executive Transit" at bounding box center [638, 282] width 106 height 12
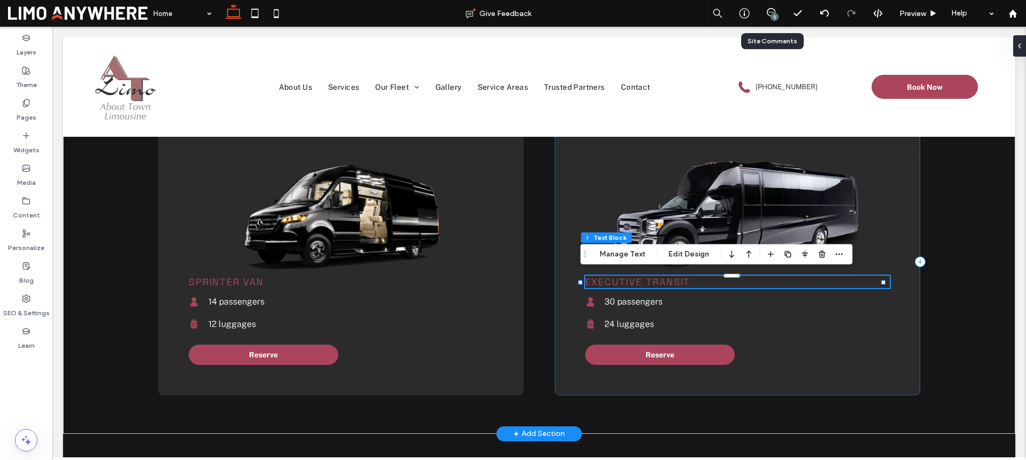
click at [651, 281] on span "Executive Transit" at bounding box center [638, 282] width 106 height 12
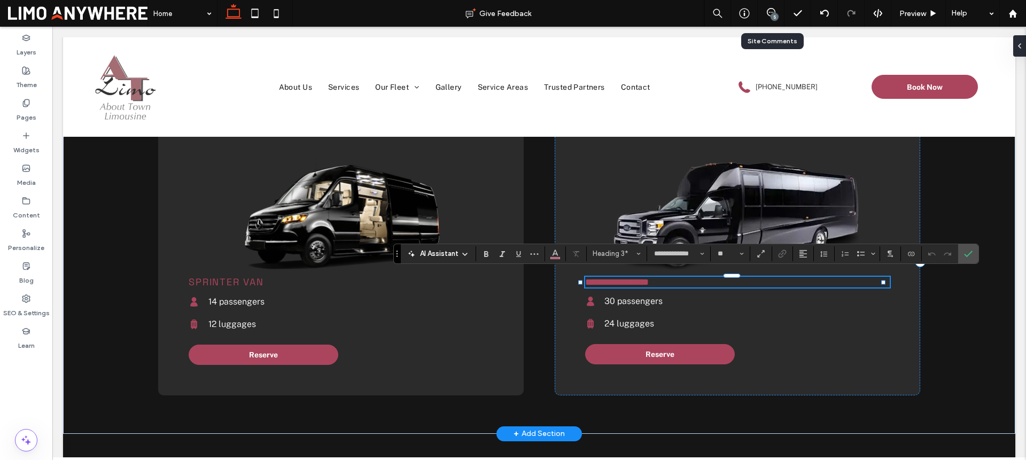
click at [649, 281] on span "**********" at bounding box center [617, 282] width 64 height 10
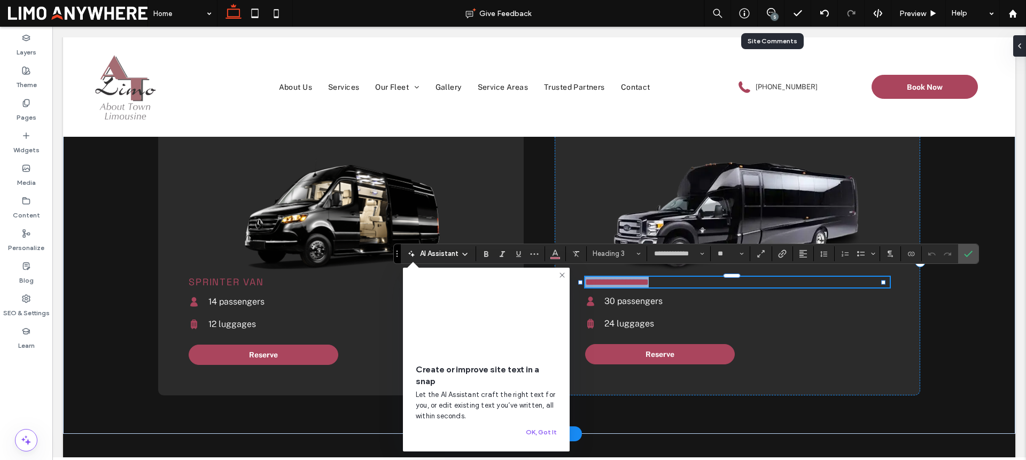
type input "**********"
type input "**"
drag, startPoint x: 972, startPoint y: 249, endPoint x: 342, endPoint y: 301, distance: 632.2
click at [972, 250] on icon "Confirm" at bounding box center [968, 254] width 9 height 9
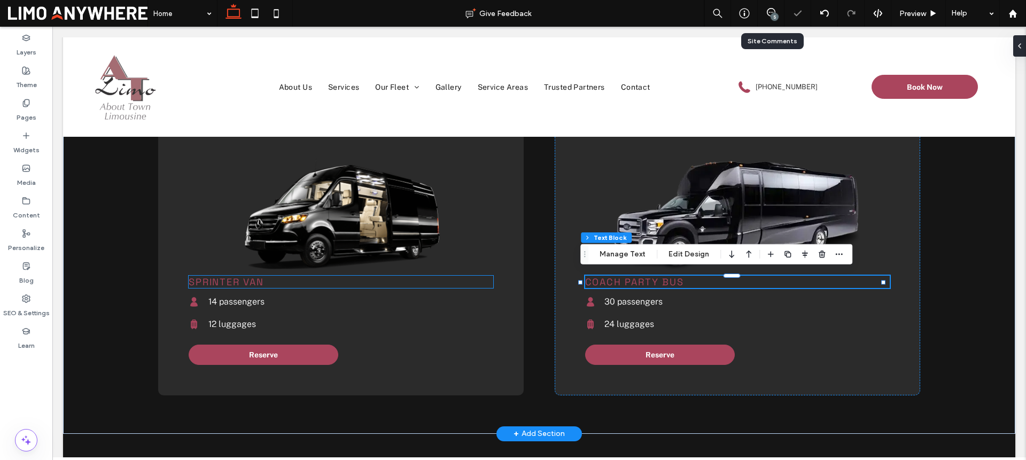
click at [270, 279] on div "Sprinter Van" at bounding box center [341, 282] width 305 height 12
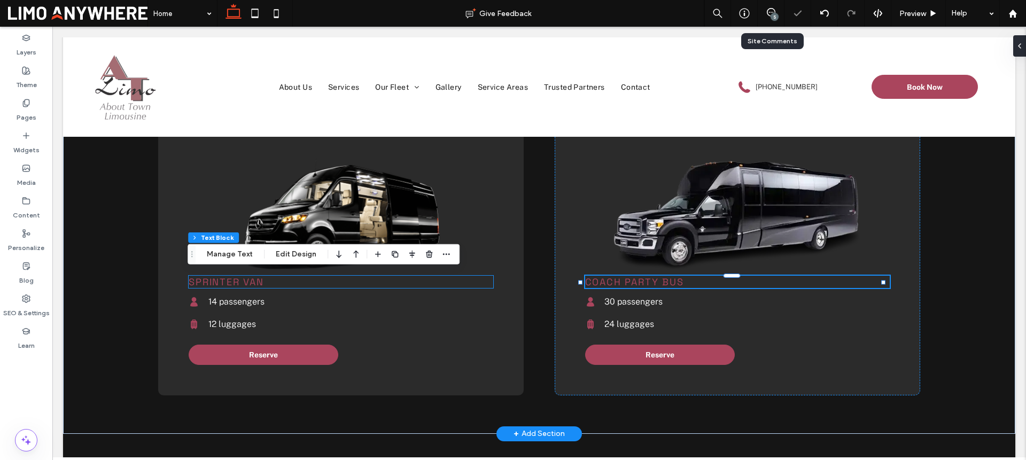
click at [270, 279] on h3 "Sprinter Van" at bounding box center [341, 282] width 305 height 12
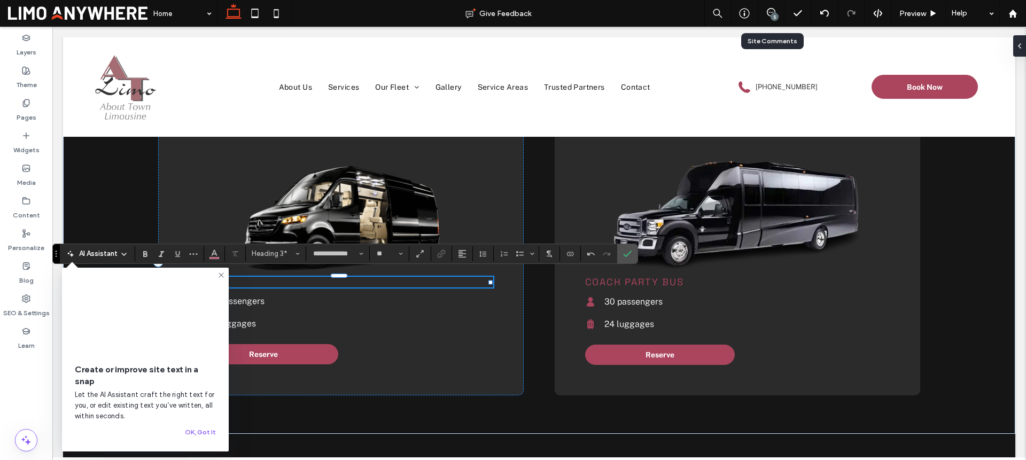
click at [221, 275] on use at bounding box center [221, 275] width 5 height 5
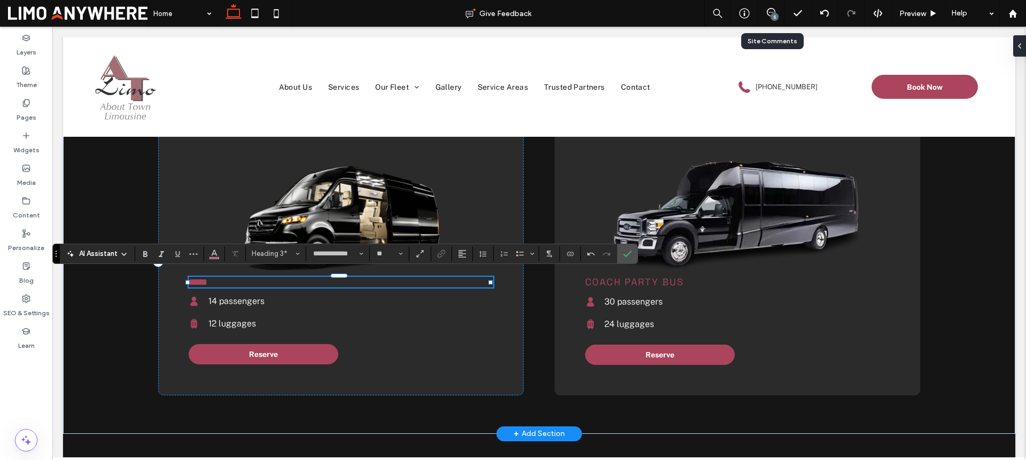
click at [239, 281] on h3 "*****" at bounding box center [341, 282] width 305 height 11
click at [625, 253] on icon "Confirm" at bounding box center [627, 254] width 9 height 9
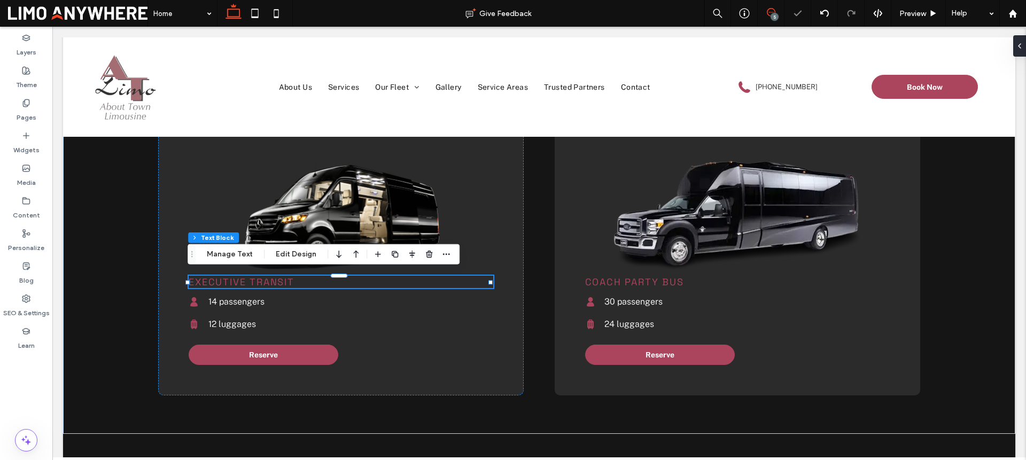
click at [770, 14] on icon at bounding box center [771, 12] width 9 height 9
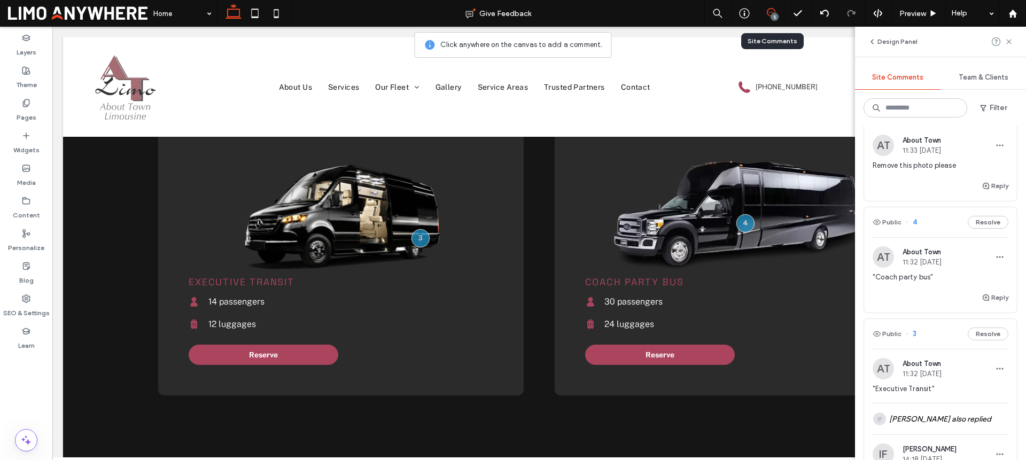
scroll to position [331, 0]
click at [982, 220] on button "Resolve" at bounding box center [988, 218] width 41 height 13
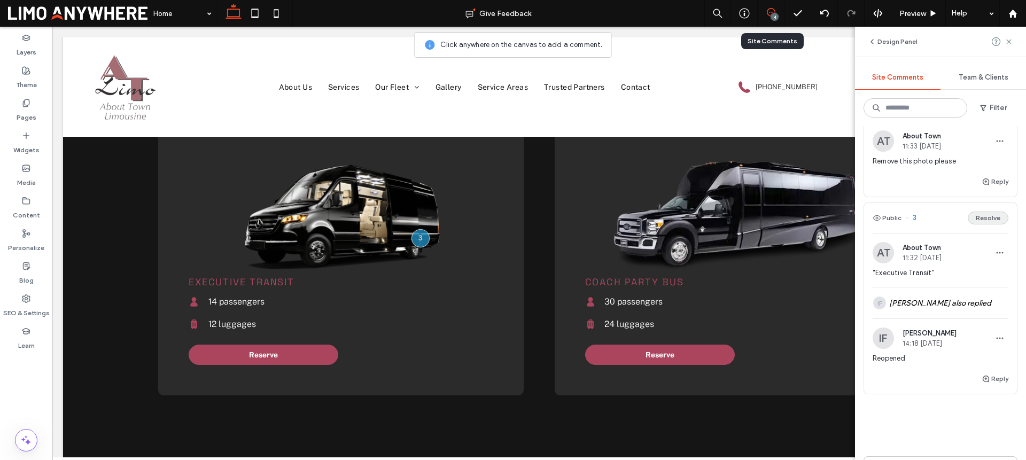
click at [976, 218] on button "Resolve" at bounding box center [988, 218] width 41 height 13
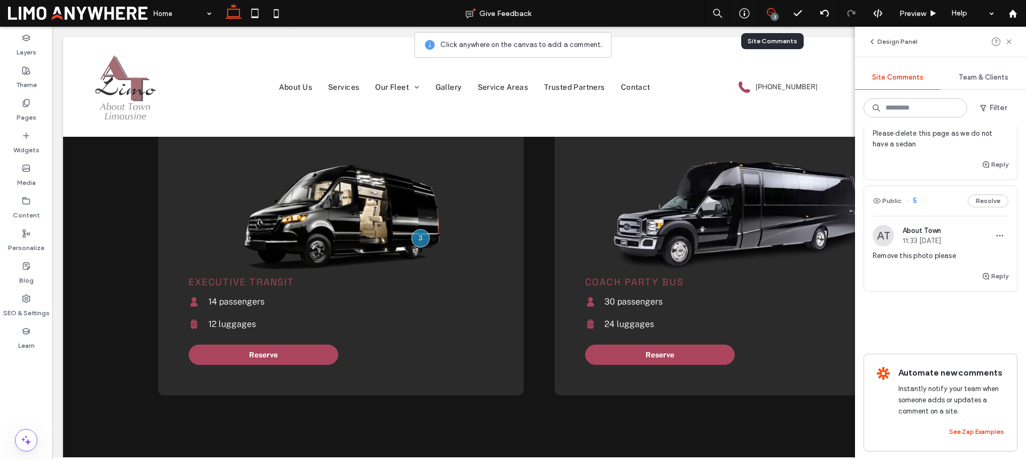
scroll to position [246, 0]
click at [942, 251] on span "Remove this photo please" at bounding box center [941, 256] width 136 height 11
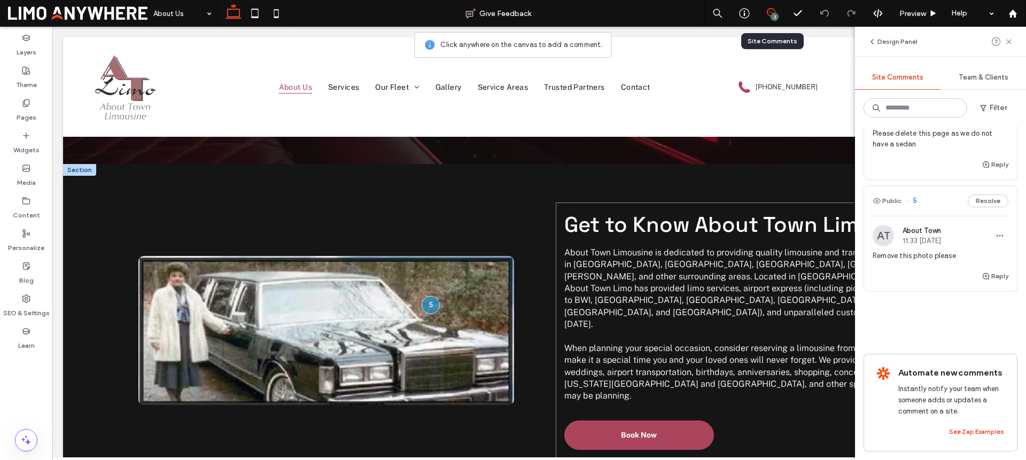
scroll to position [150, 0]
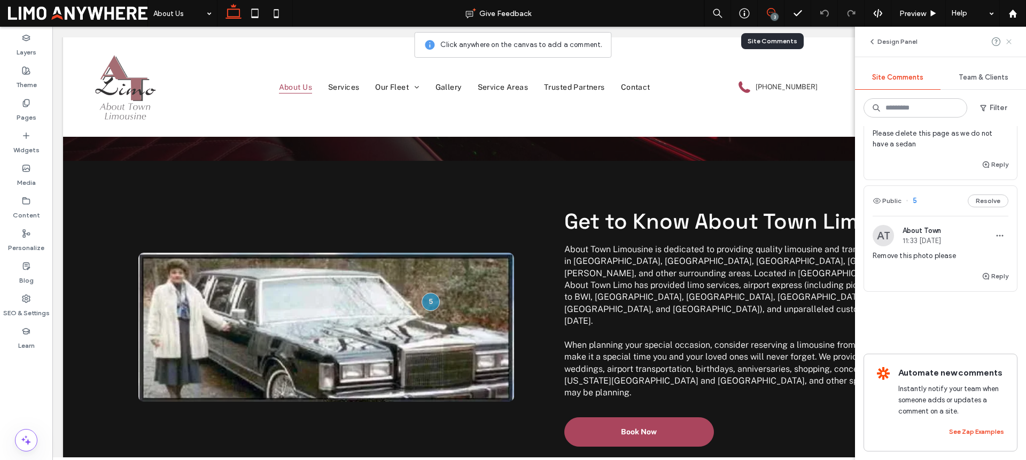
click at [1009, 42] on use at bounding box center [1008, 41] width 5 height 5
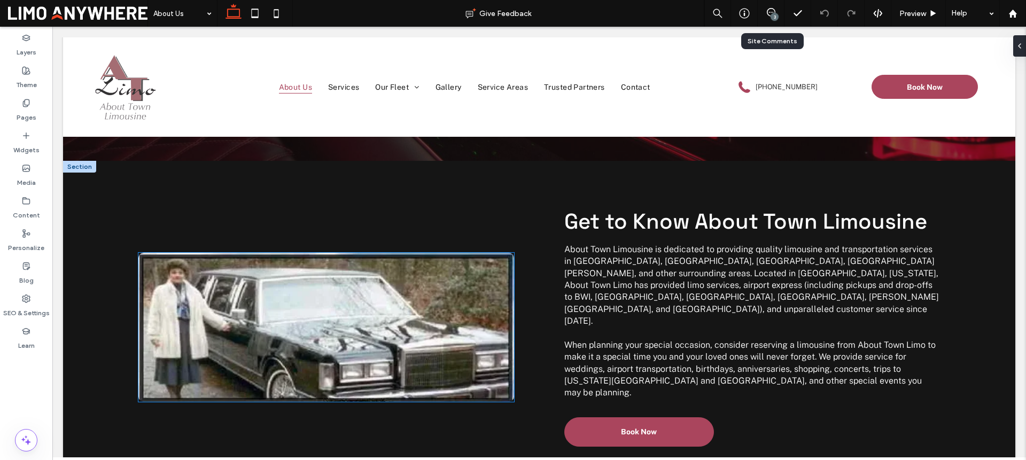
click at [442, 281] on img at bounding box center [326, 327] width 376 height 149
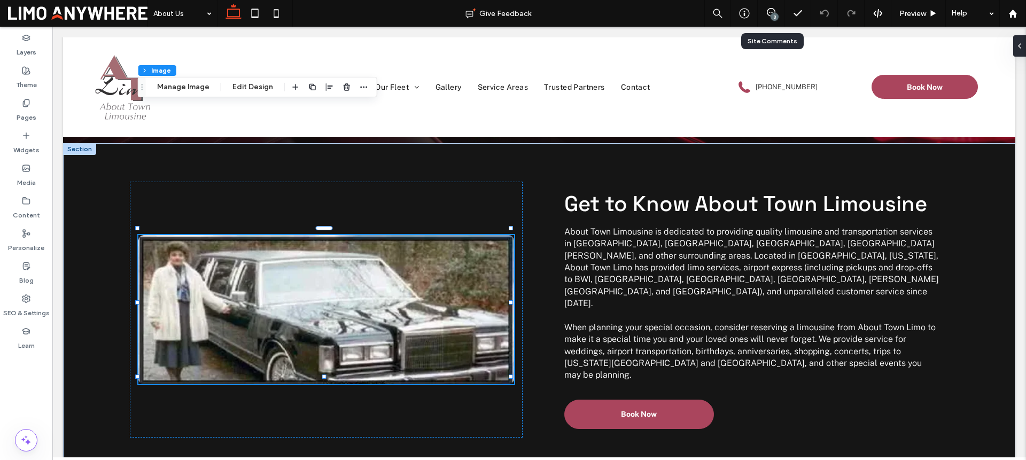
scroll to position [88, 0]
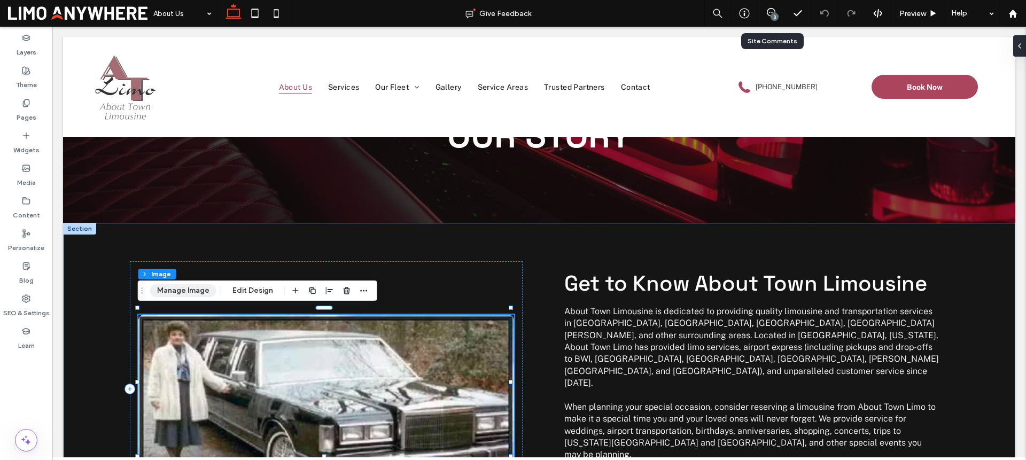
click at [189, 292] on button "Manage Image" at bounding box center [183, 290] width 66 height 13
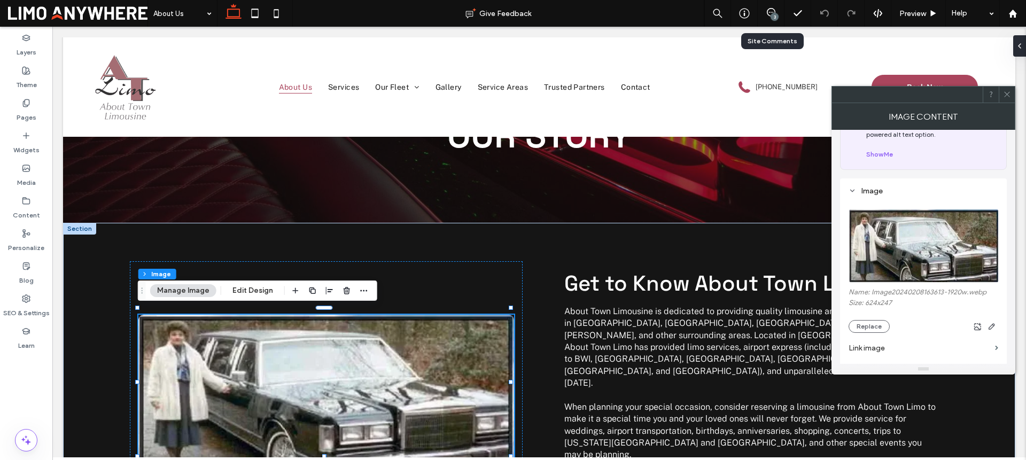
scroll to position [54, 0]
click at [872, 323] on button "Replace" at bounding box center [869, 325] width 41 height 13
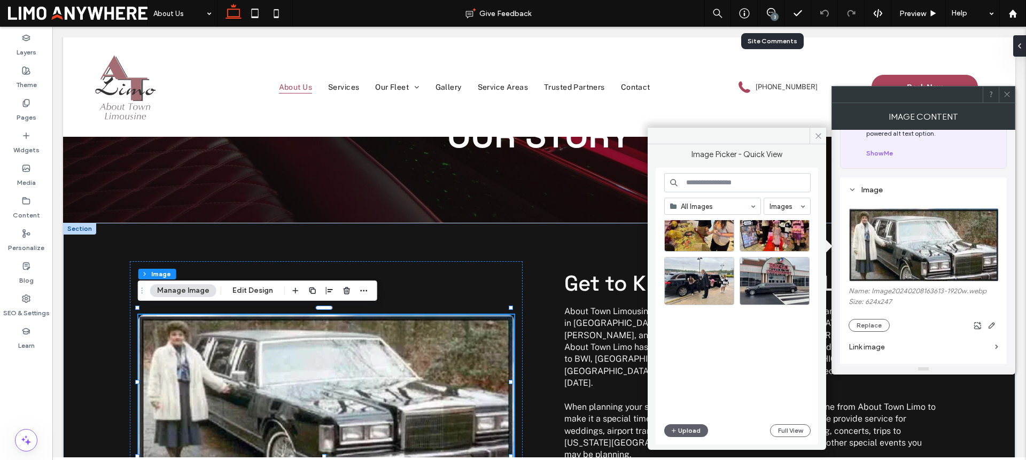
scroll to position [1100, 0]
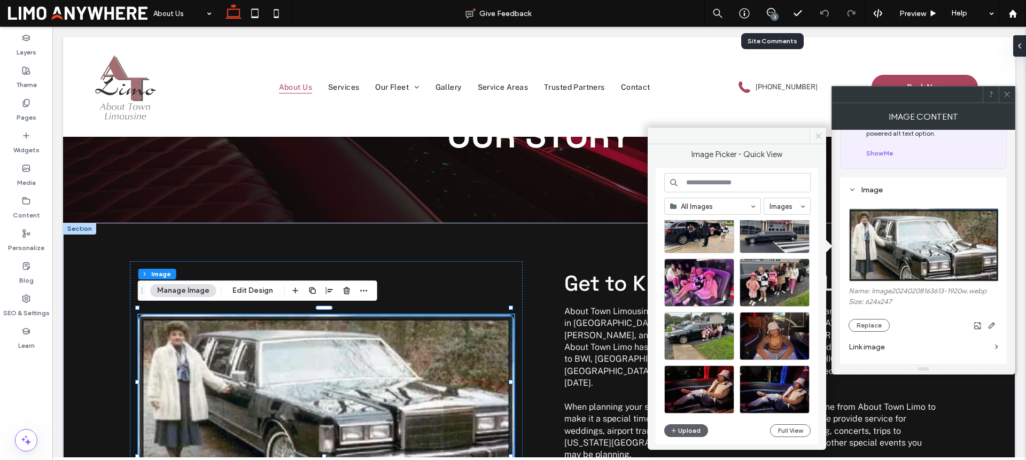
click at [820, 137] on icon at bounding box center [818, 136] width 8 height 8
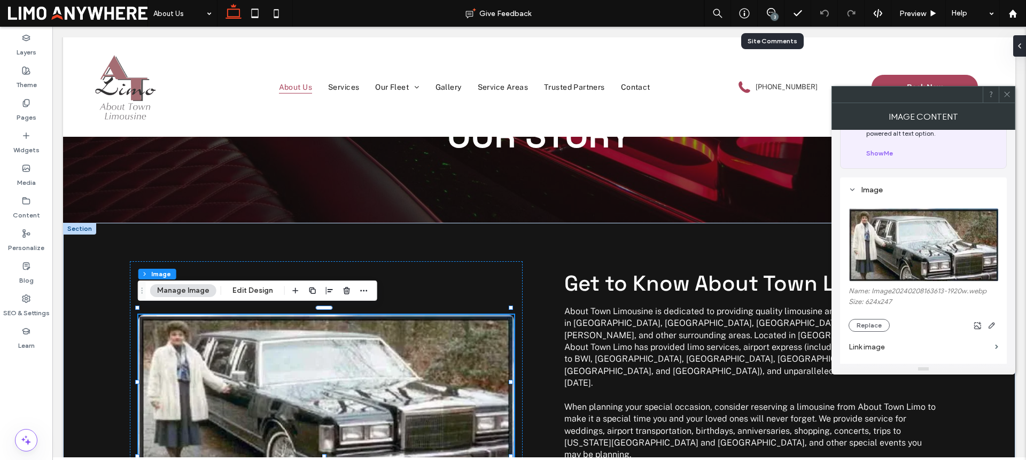
click at [1008, 92] on icon at bounding box center [1007, 94] width 8 height 8
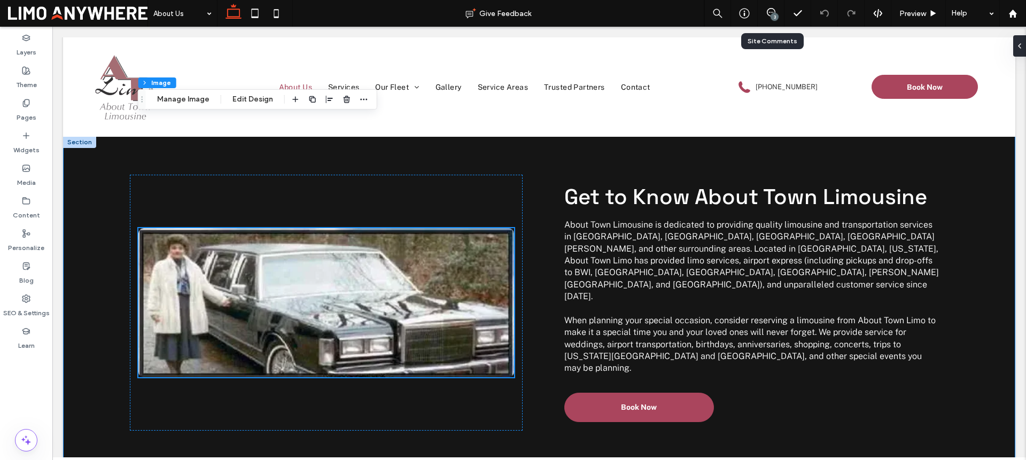
scroll to position [129, 0]
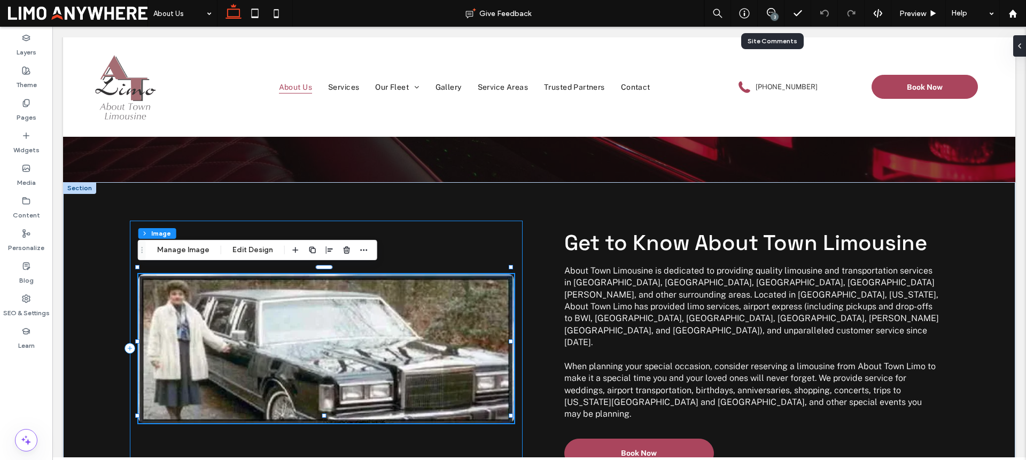
click at [500, 236] on div at bounding box center [326, 349] width 393 height 256
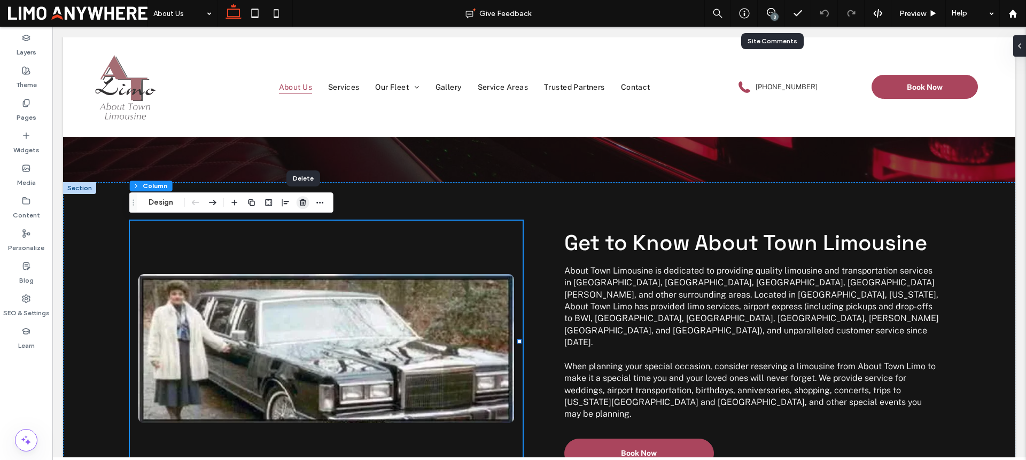
click at [305, 199] on icon "button" at bounding box center [303, 202] width 9 height 9
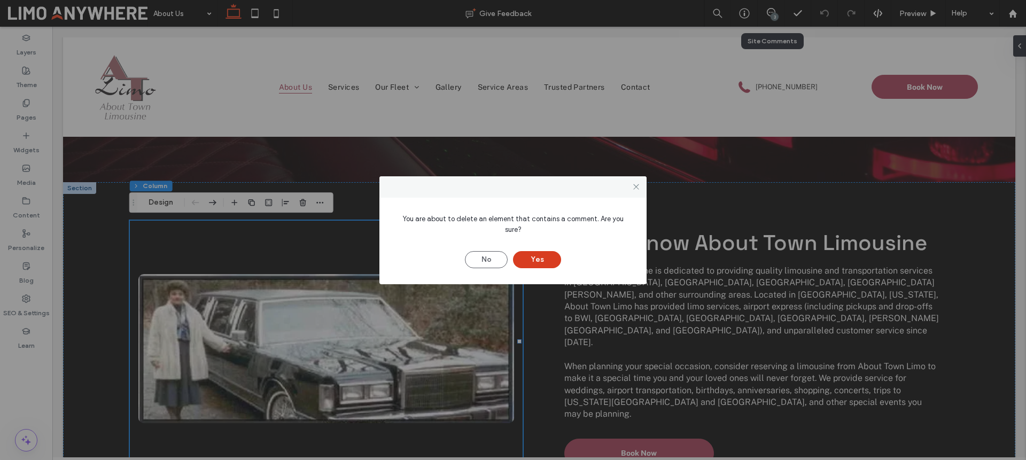
click at [547, 251] on button "Yes" at bounding box center [537, 259] width 48 height 17
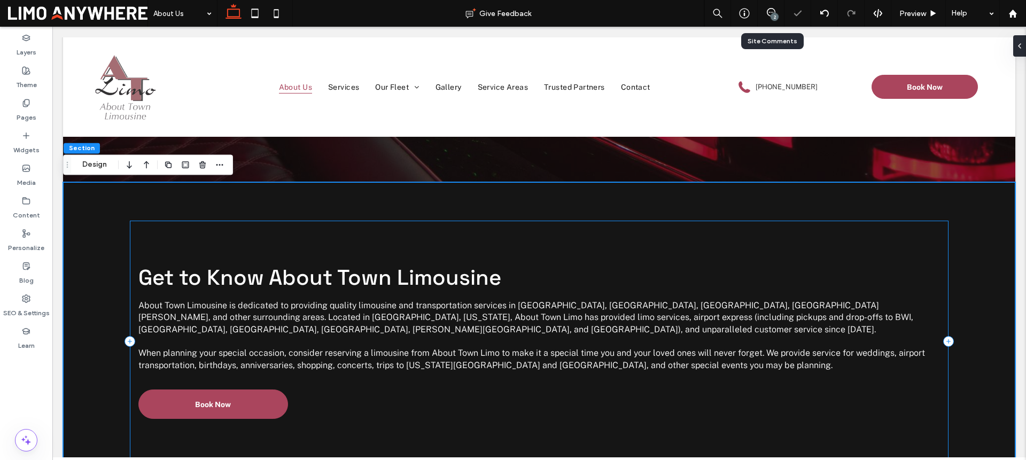
click at [446, 236] on div "Get to Know About Town Limousine About Town Limousine is dedicated to providing…" at bounding box center [539, 342] width 819 height 242
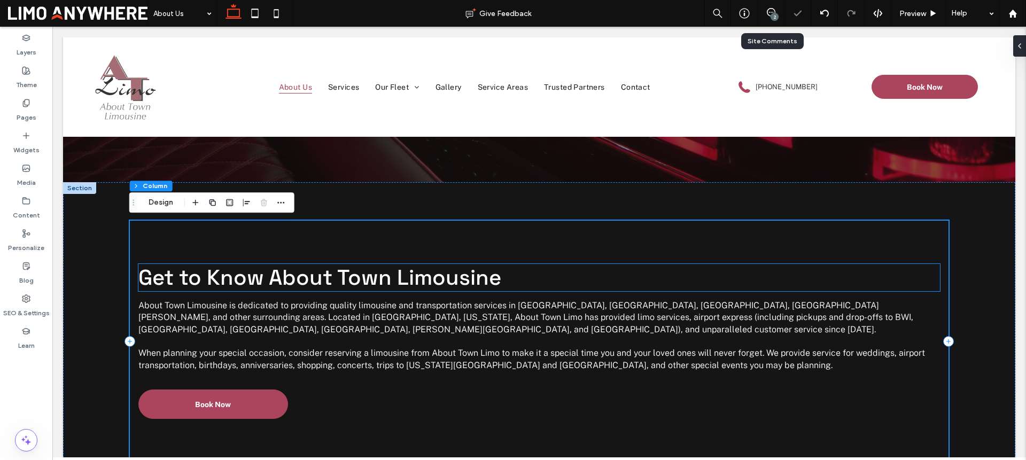
click at [395, 281] on span "Get to Know About Town Limousine" at bounding box center [319, 277] width 363 height 27
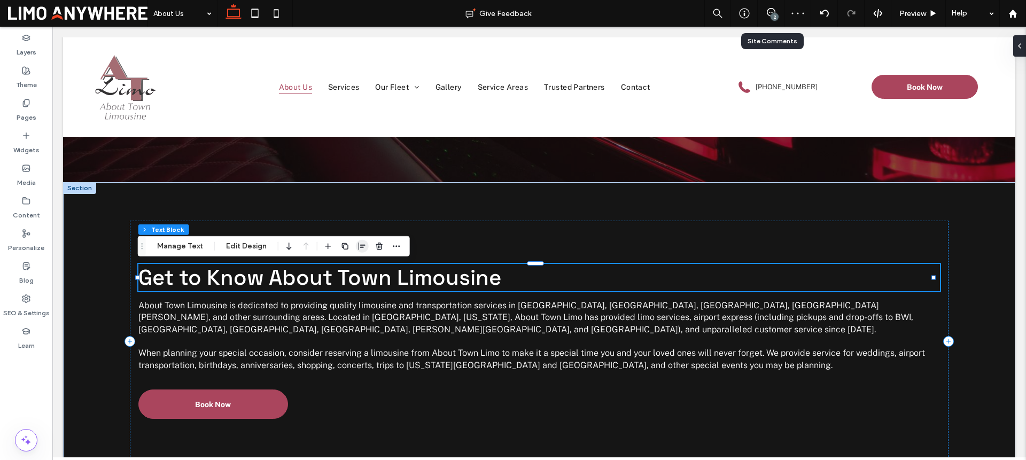
click at [359, 251] on span "button" at bounding box center [362, 246] width 13 height 13
click at [353, 266] on icon "center" at bounding box center [351, 267] width 9 height 9
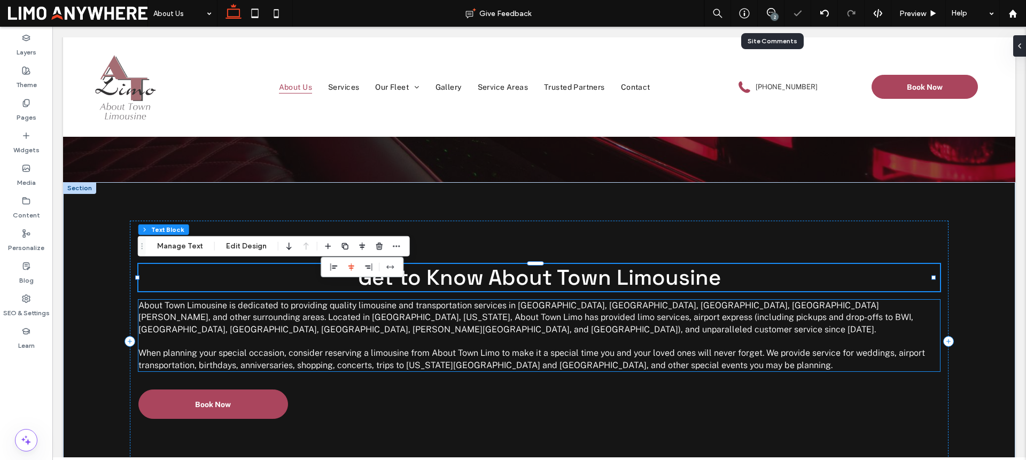
click at [434, 324] on p "About Town Limousine is dedicated to providing quality limousine and transporta…" at bounding box center [539, 318] width 802 height 36
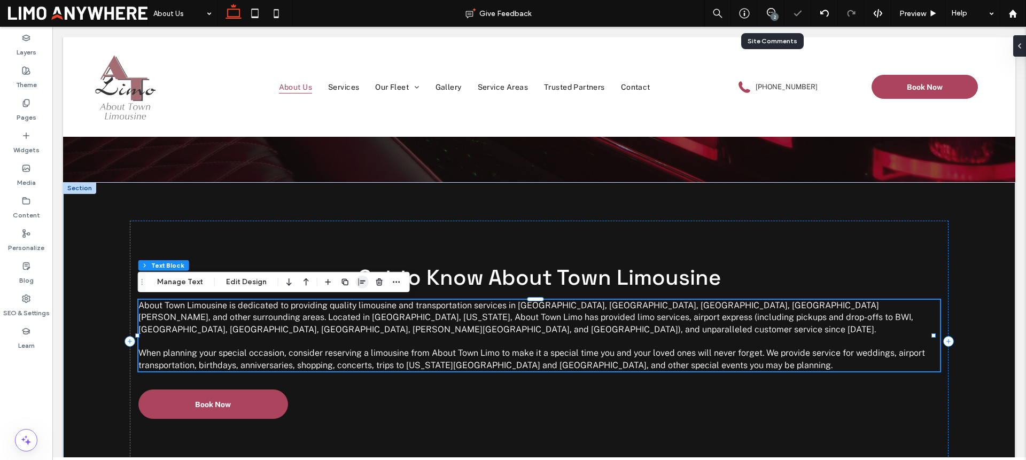
click at [358, 284] on icon "button" at bounding box center [362, 282] width 9 height 9
click at [350, 302] on use "center" at bounding box center [351, 302] width 6 height 7
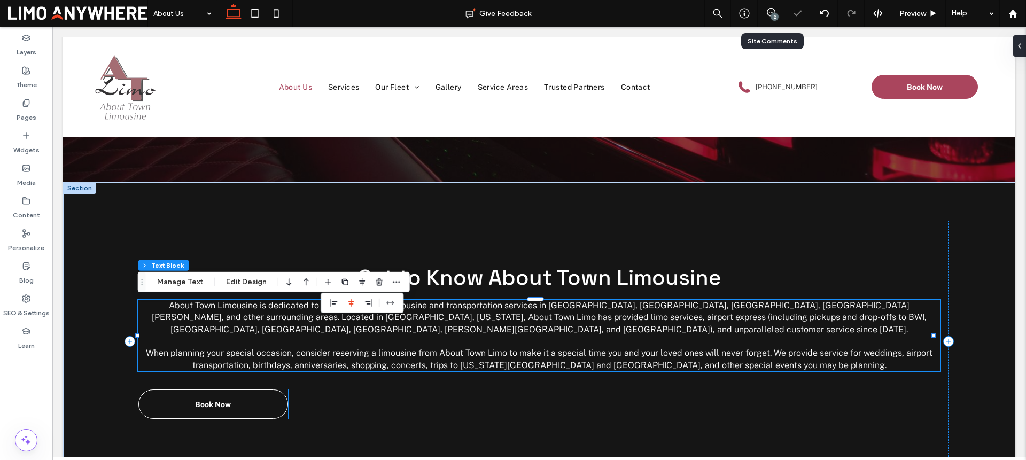
click at [273, 408] on link "Book Now" at bounding box center [213, 404] width 150 height 29
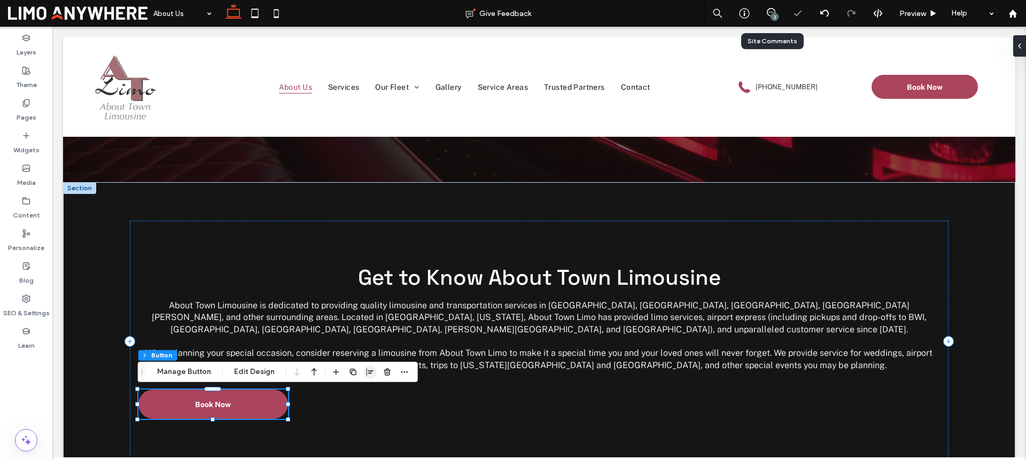
click at [367, 370] on use "button" at bounding box center [370, 371] width 7 height 7
click at [358, 391] on use "center" at bounding box center [359, 392] width 6 height 7
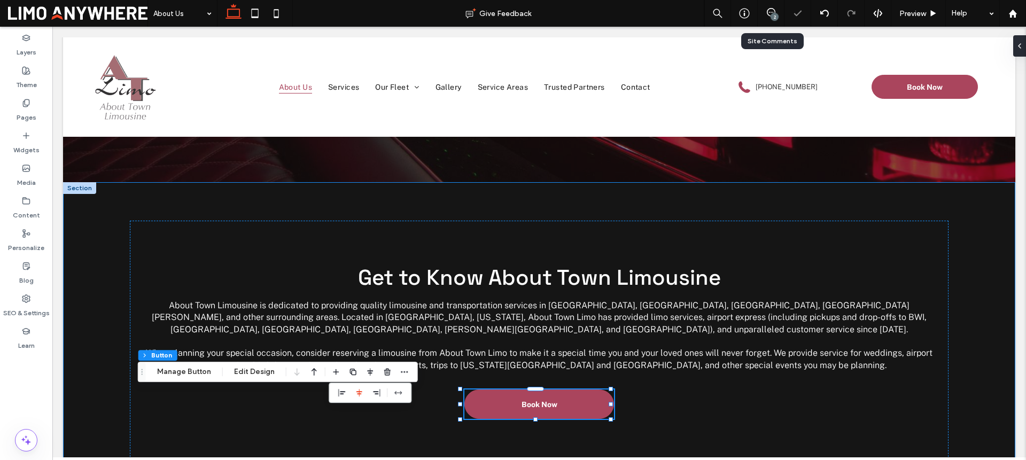
click at [751, 196] on div "Get to Know About Town Limousine About Town Limousine is dedicated to providing…" at bounding box center [539, 341] width 952 height 318
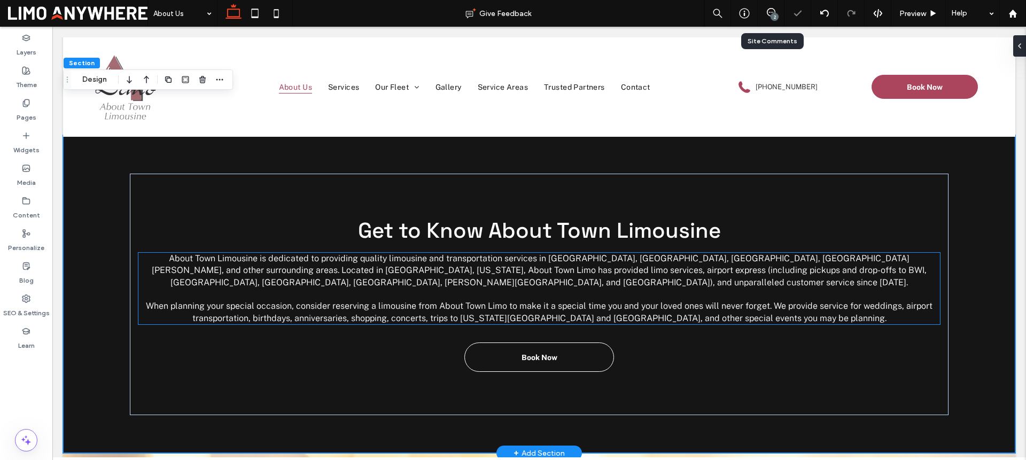
scroll to position [172, 0]
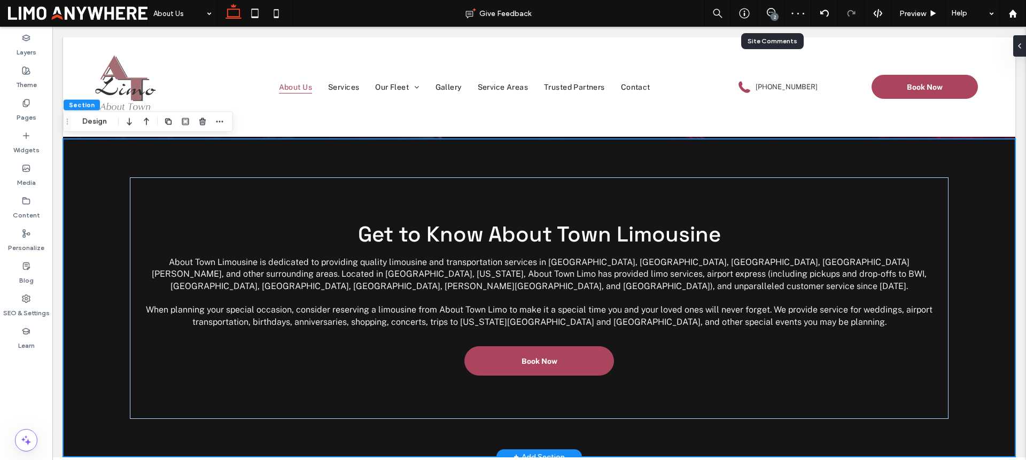
click at [601, 430] on div "Get to Know About Town Limousine About Town Limousine is dedicated to providing…" at bounding box center [539, 298] width 952 height 318
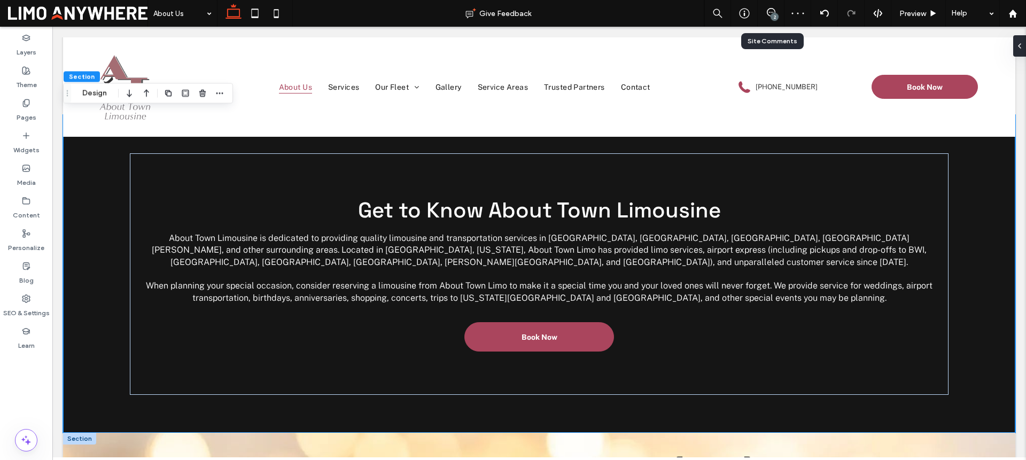
scroll to position [201, 0]
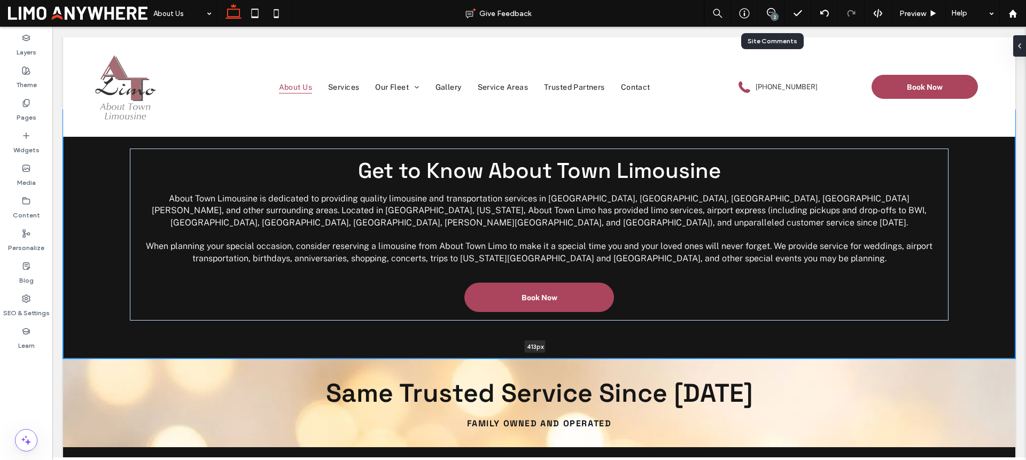
drag, startPoint x: 602, startPoint y: 427, endPoint x: 607, endPoint y: 324, distance: 103.3
click at [607, 324] on div "Get to Know About Town Limousine About Town Limousine is dedicated to providing…" at bounding box center [539, 234] width 952 height 248
type input "***"
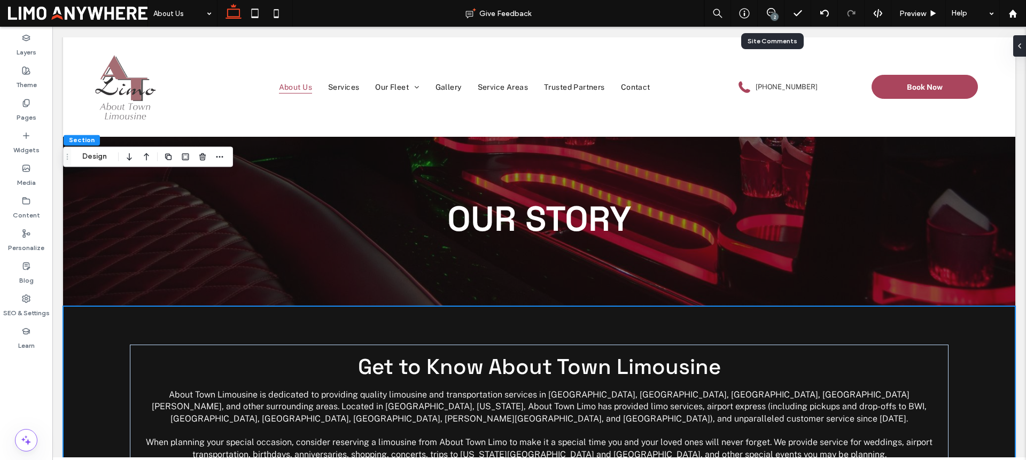
scroll to position [0, 0]
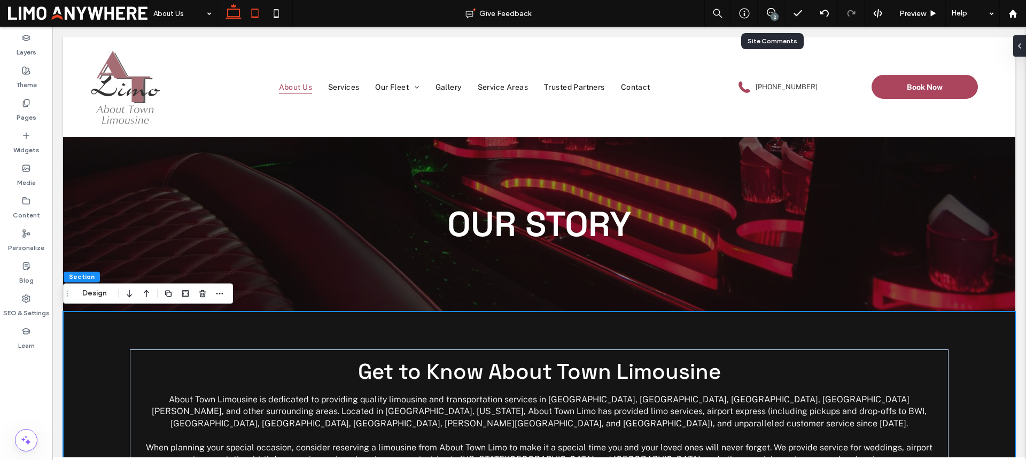
click at [254, 9] on use at bounding box center [255, 13] width 7 height 9
type input "*"
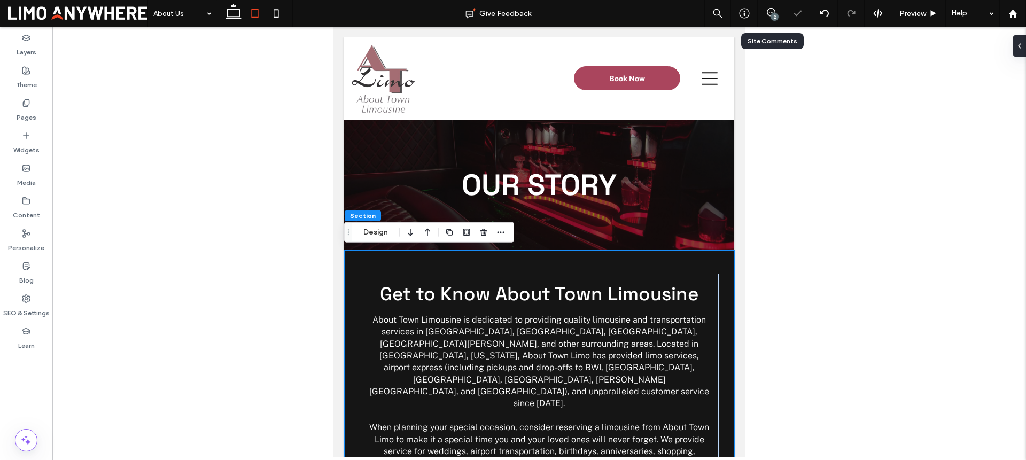
click at [697, 260] on div "Get to Know About Town Limousine About Town Limousine is dedicated to providing…" at bounding box center [539, 405] width 390 height 311
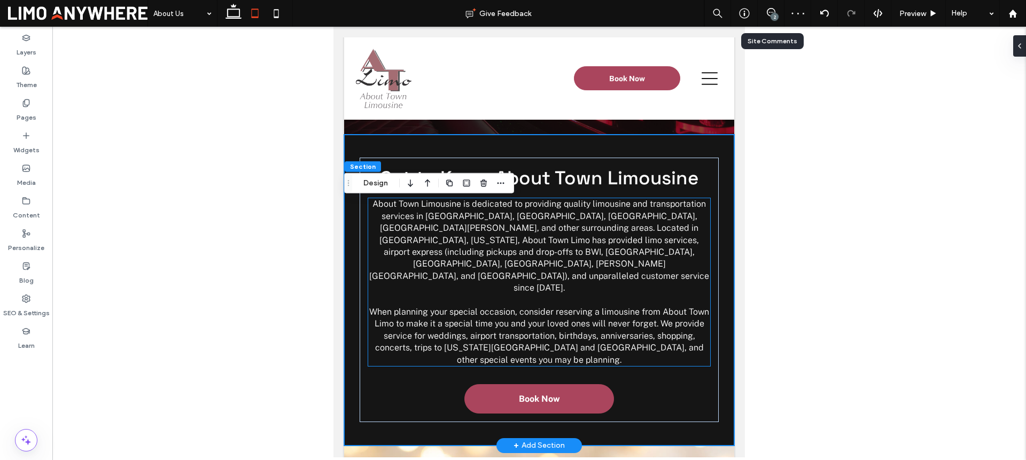
scroll to position [146, 0]
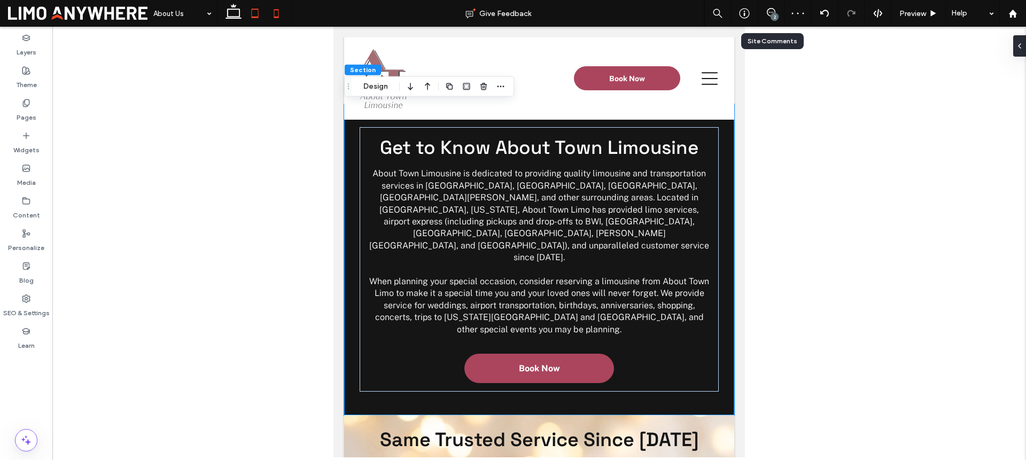
click at [280, 15] on icon at bounding box center [276, 13] width 21 height 21
type input "**"
type input "*"
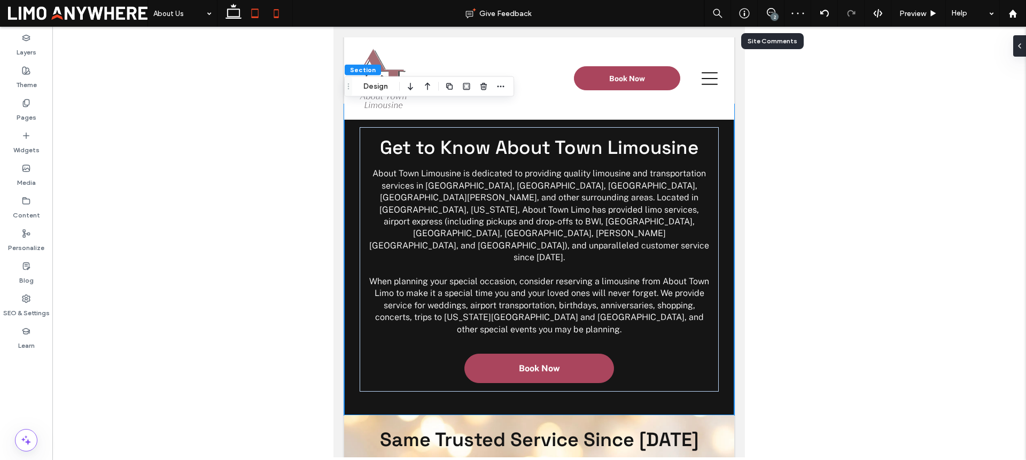
type input "***"
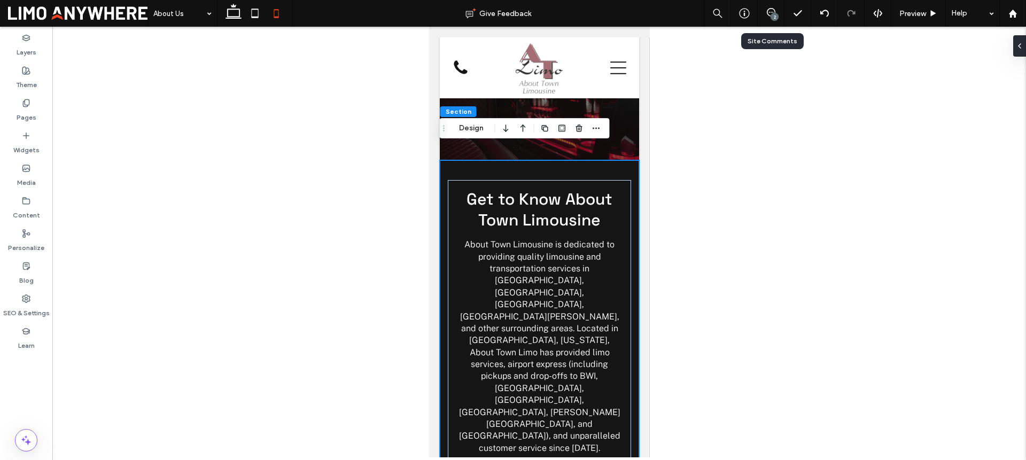
scroll to position [0, 0]
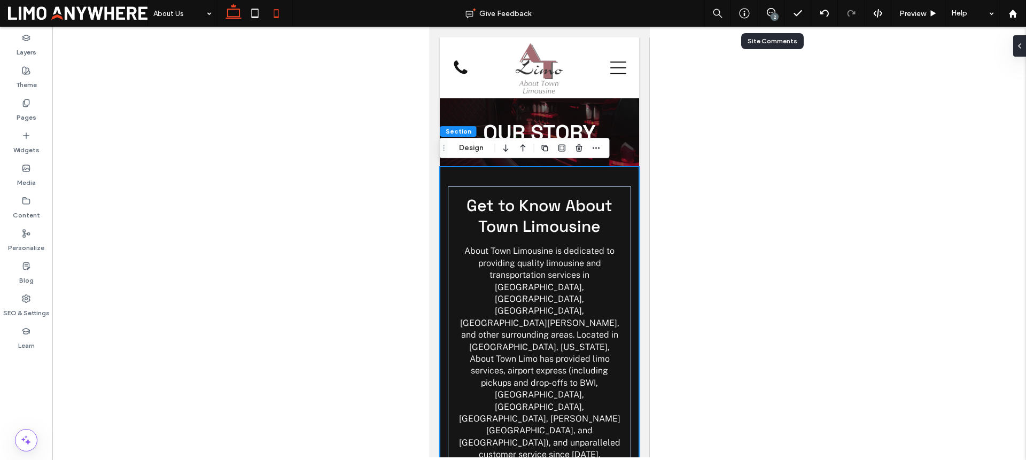
click at [231, 8] on icon at bounding box center [233, 13] width 21 height 21
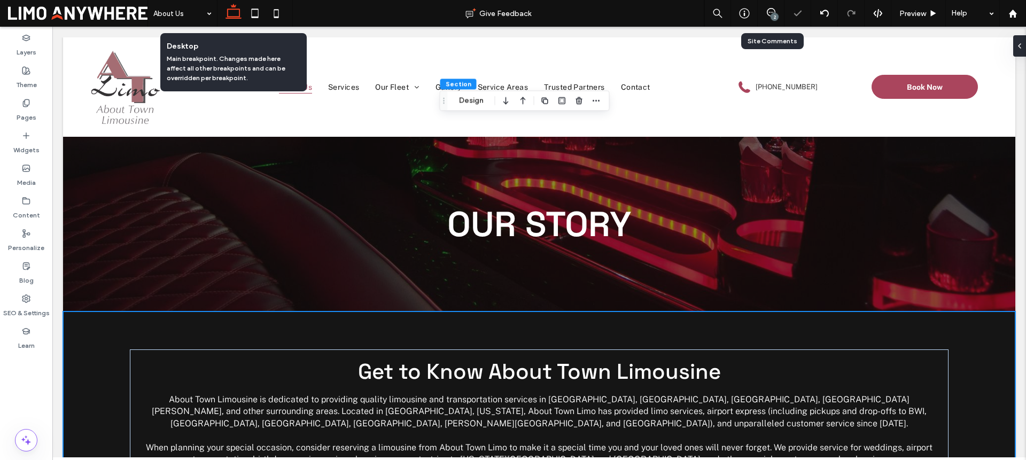
type input "*"
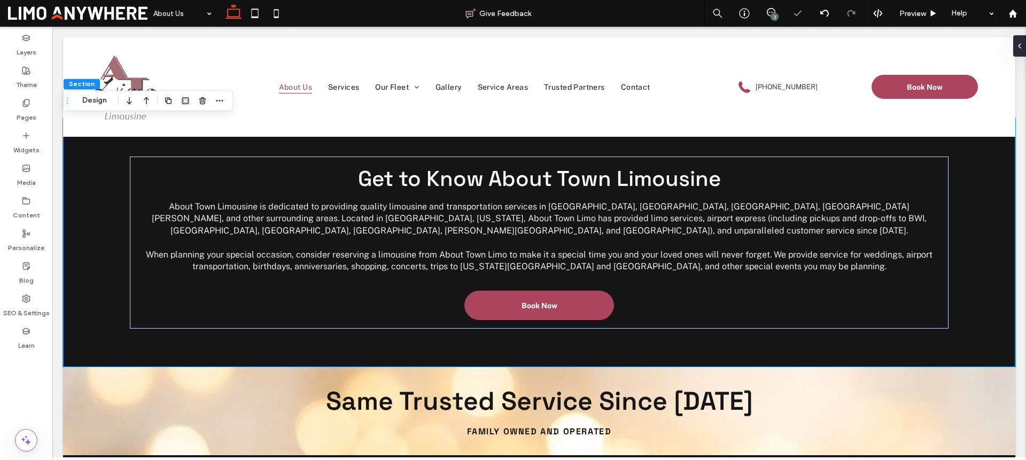
click at [774, 15] on div "2" at bounding box center [775, 17] width 8 height 8
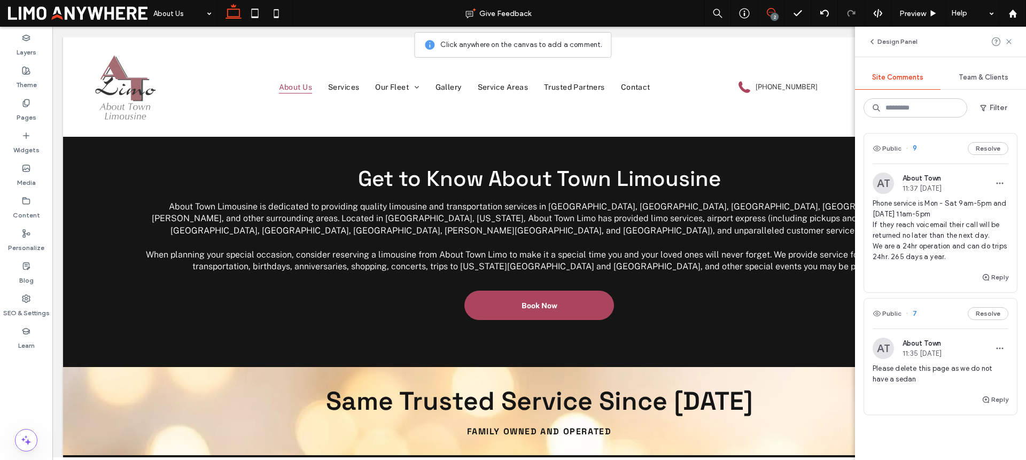
scroll to position [0, 0]
click at [922, 212] on span "Phone service is Mon - Sat 9am-5pm and Sunday 11am-5pm If they reach voicemail …" at bounding box center [941, 232] width 136 height 64
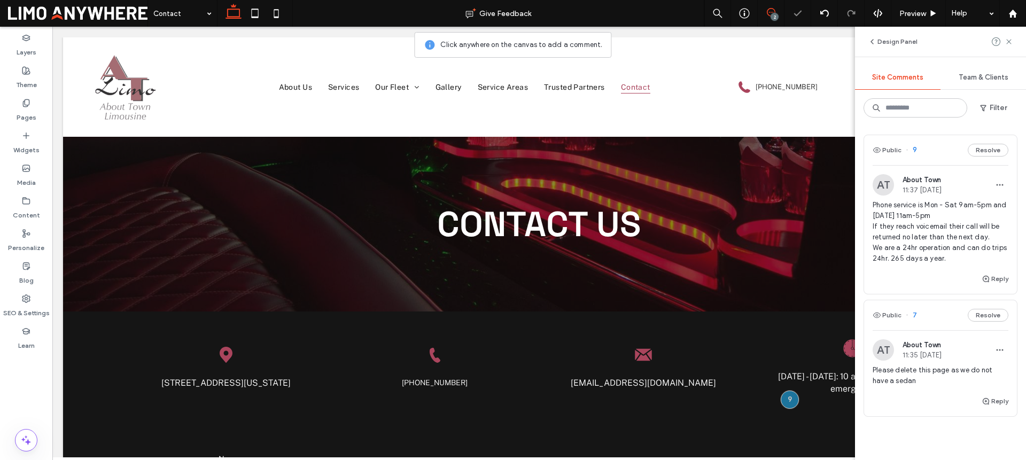
scroll to position [98, 0]
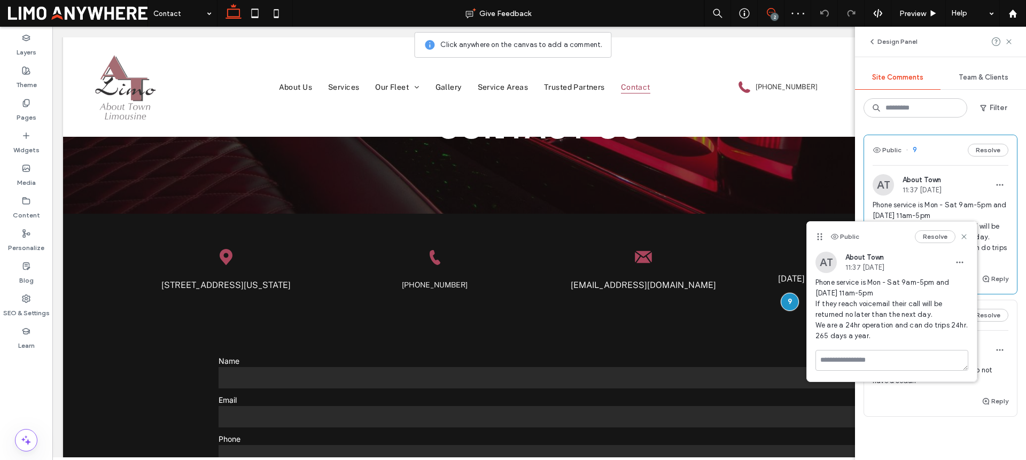
drag, startPoint x: 894, startPoint y: 234, endPoint x: 860, endPoint y: 241, distance: 34.5
click at [860, 242] on div "Public Resolve" at bounding box center [892, 237] width 170 height 30
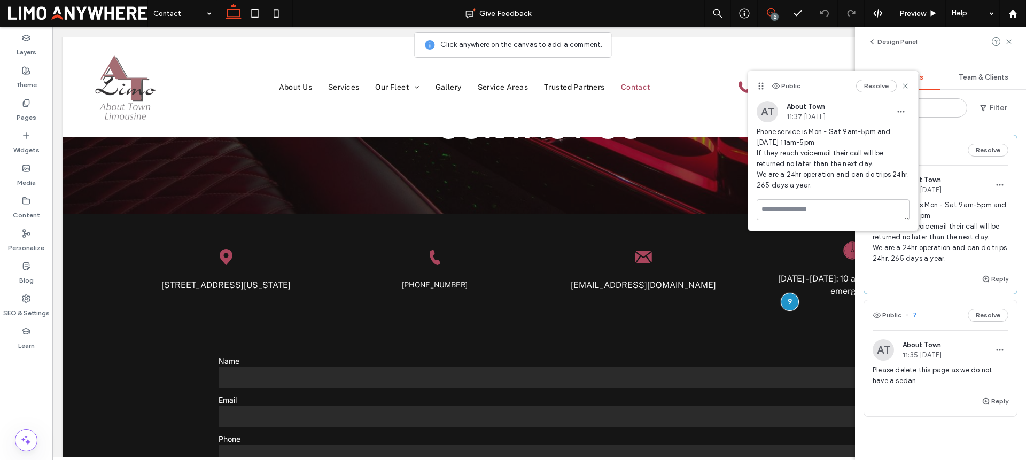
drag, startPoint x: 821, startPoint y: 230, endPoint x: 759, endPoint y: 84, distance: 158.2
click at [759, 84] on use at bounding box center [760, 85] width 5 height 7
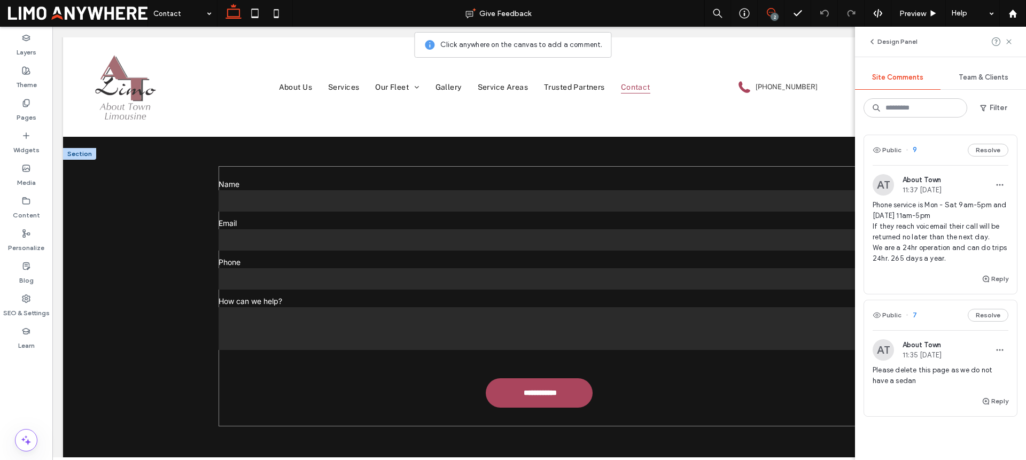
scroll to position [0, 0]
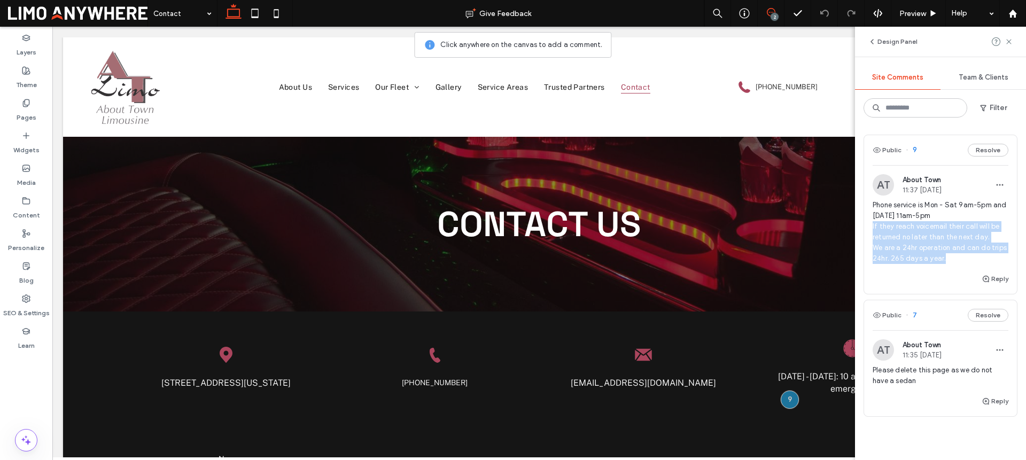
drag, startPoint x: 958, startPoint y: 261, endPoint x: 873, endPoint y: 226, distance: 91.5
click at [873, 226] on span "Phone service is Mon - Sat 9am-5pm and Sunday 11am-5pm If they reach voicemail …" at bounding box center [941, 232] width 136 height 64
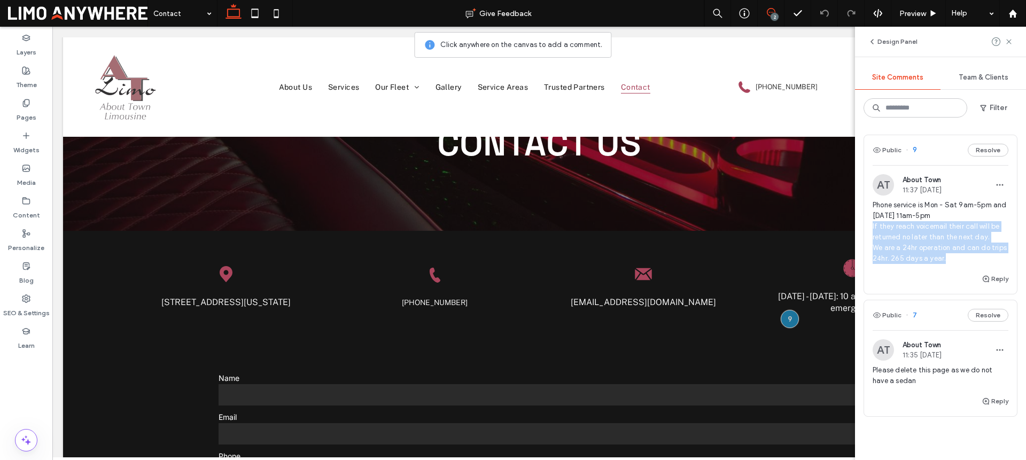
scroll to position [98, 0]
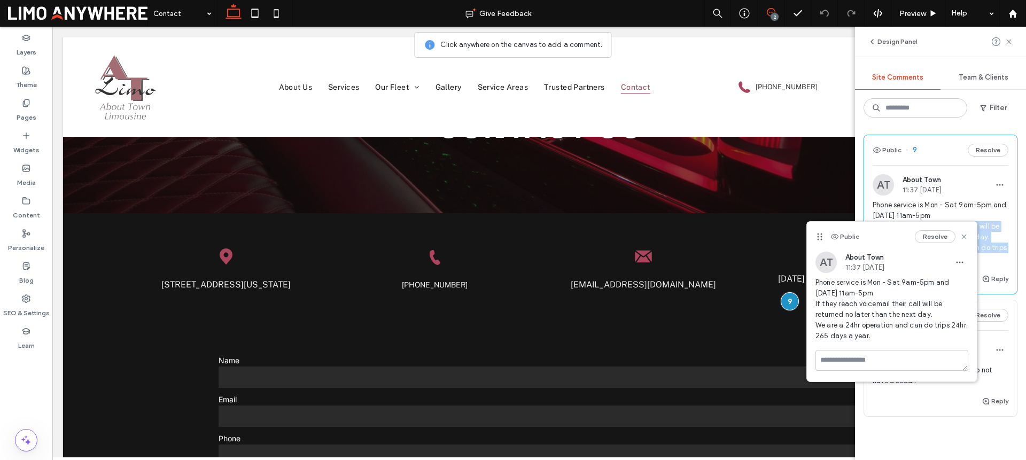
copy span "If they reach voicemail their call will be returned no later than the next day.…"
click at [1009, 42] on use at bounding box center [1008, 41] width 5 height 5
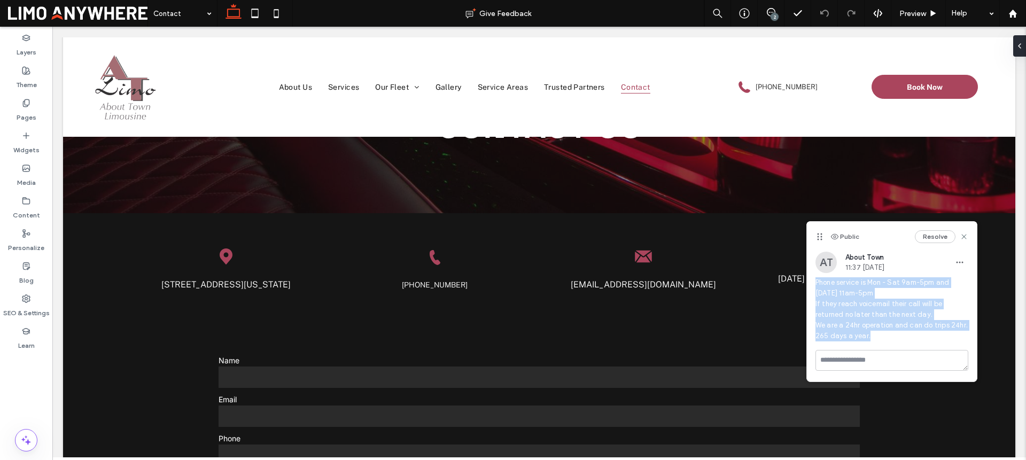
drag, startPoint x: 881, startPoint y: 338, endPoint x: 813, endPoint y: 286, distance: 84.6
click at [813, 286] on div "AT About Town 11:37 Sep 16 2025 Phone service is Mon - Sat 9am-5pm and Sunday 1…" at bounding box center [892, 301] width 170 height 98
copy span "Phone service is Mon - Sat 9am-5pm and Sunday 11am-5pm If they reach voicemail …"
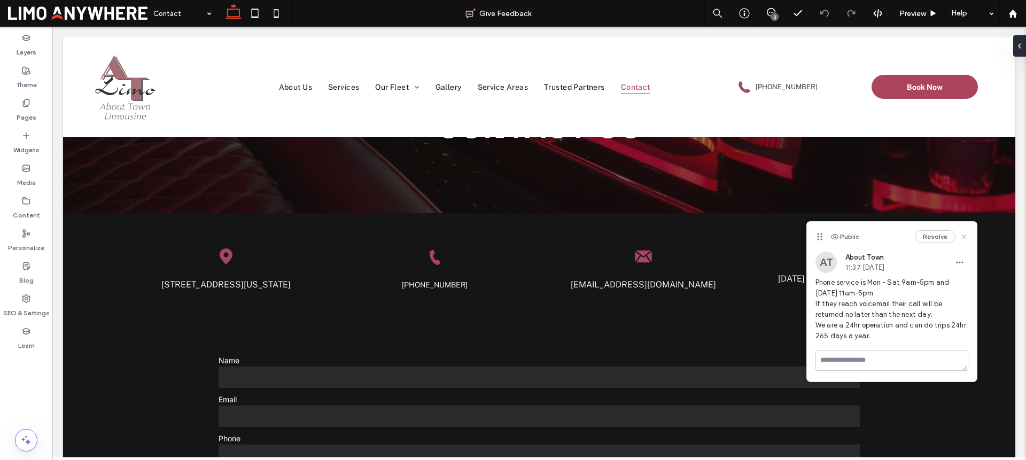
click at [965, 237] on use at bounding box center [963, 236] width 5 height 5
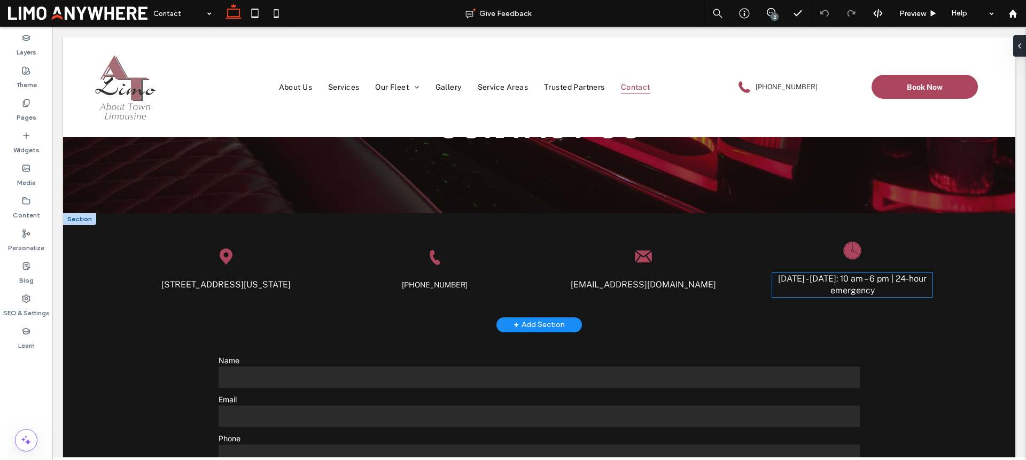
click at [836, 284] on p "Monday - Sunday: 10 am – 6 pm | 24-hour emergency" at bounding box center [852, 285] width 160 height 24
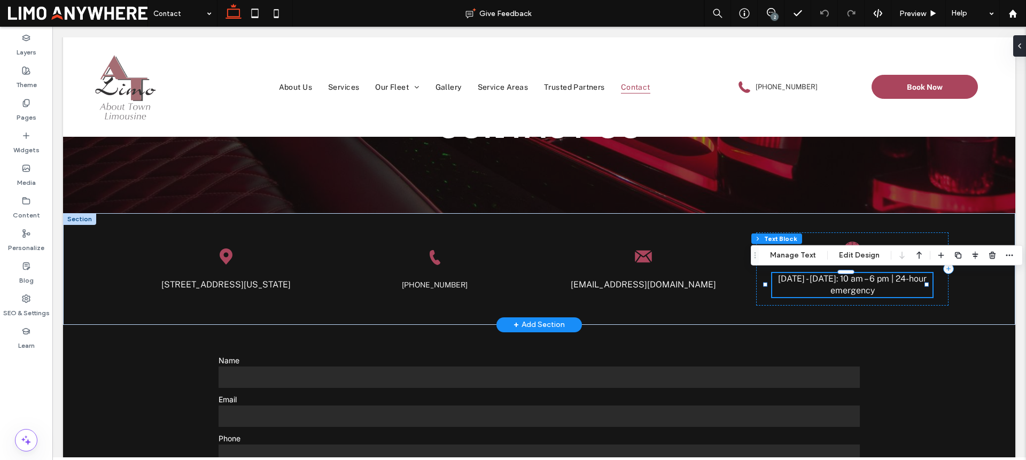
click at [836, 284] on p "Monday - Sunday: 10 am – 6 pm | 24-hour emergency" at bounding box center [852, 285] width 160 height 24
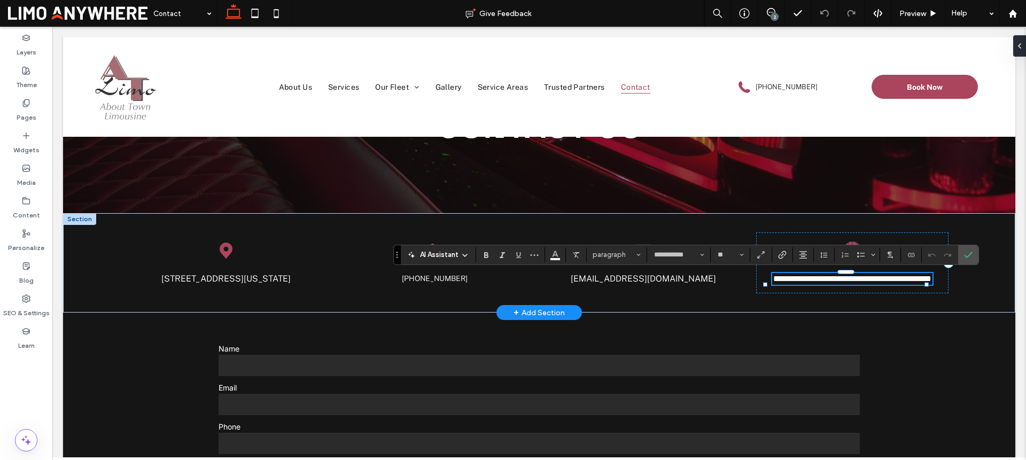
click at [845, 283] on span "**********" at bounding box center [852, 279] width 158 height 8
click at [833, 279] on span "**********" at bounding box center [852, 279] width 158 height 8
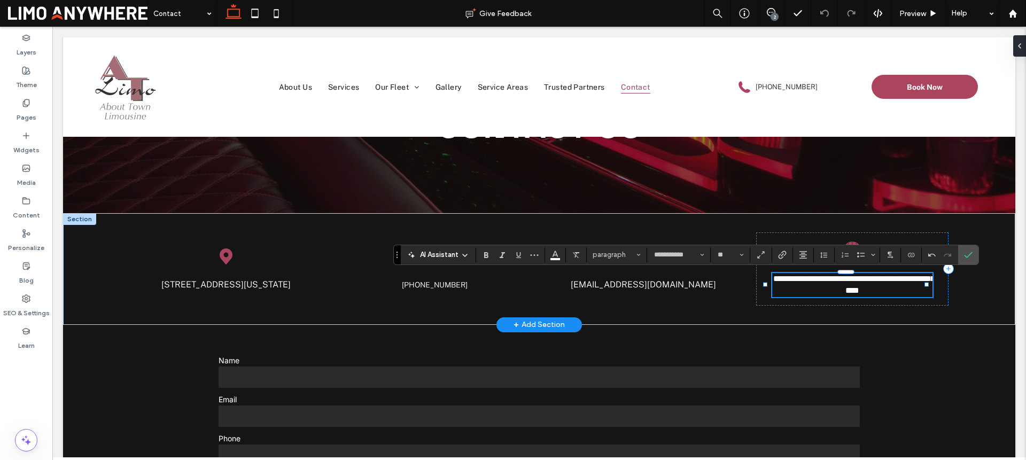
click at [869, 282] on span "**********" at bounding box center [853, 285] width 161 height 20
drag, startPoint x: 862, startPoint y: 281, endPoint x: 889, endPoint y: 269, distance: 28.7
click at [862, 281] on span "**********" at bounding box center [853, 285] width 161 height 20
click at [970, 254] on use "Confirm" at bounding box center [968, 255] width 9 height 6
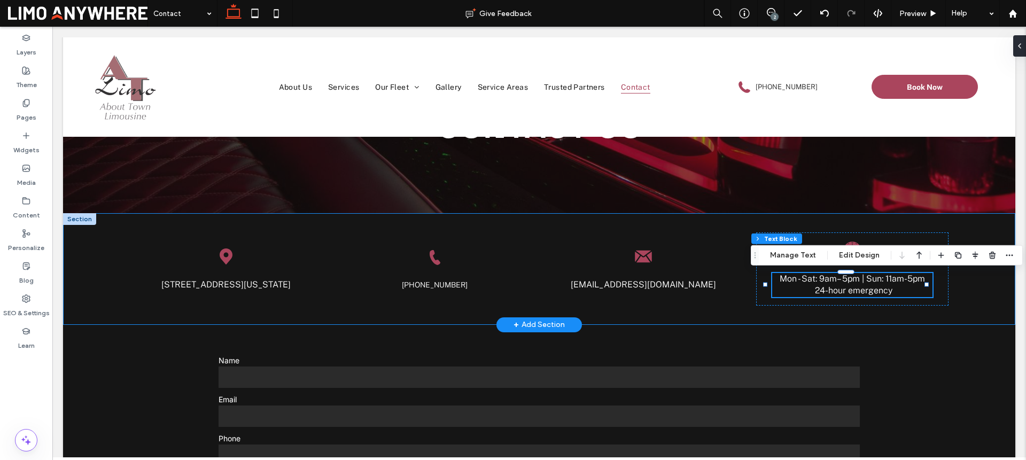
click at [512, 312] on div "Black location pin with a white circle in the center. 1717 Turkey Point Road, N…" at bounding box center [539, 268] width 952 height 111
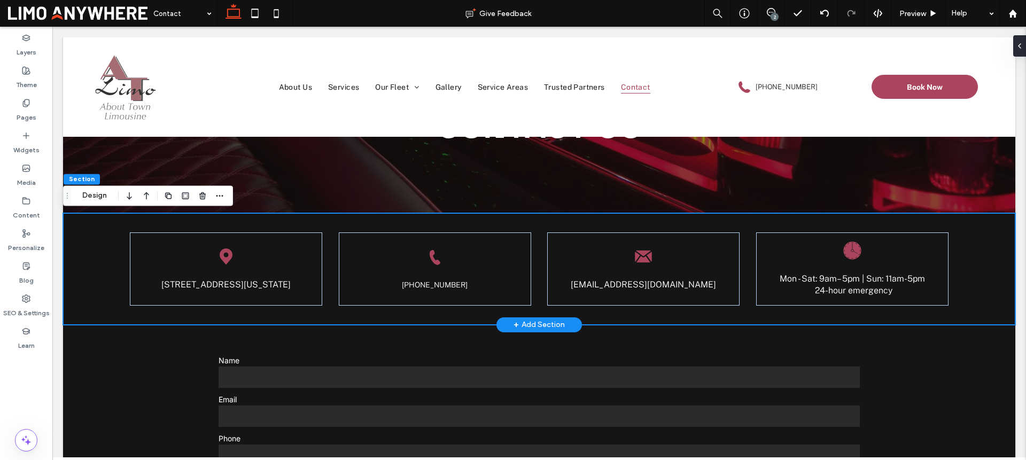
click at [443, 309] on div "Black location pin with a white circle in the center. 1717 Turkey Point Road, N…" at bounding box center [539, 268] width 952 height 111
click at [1020, 52] on div at bounding box center [1017, 45] width 17 height 21
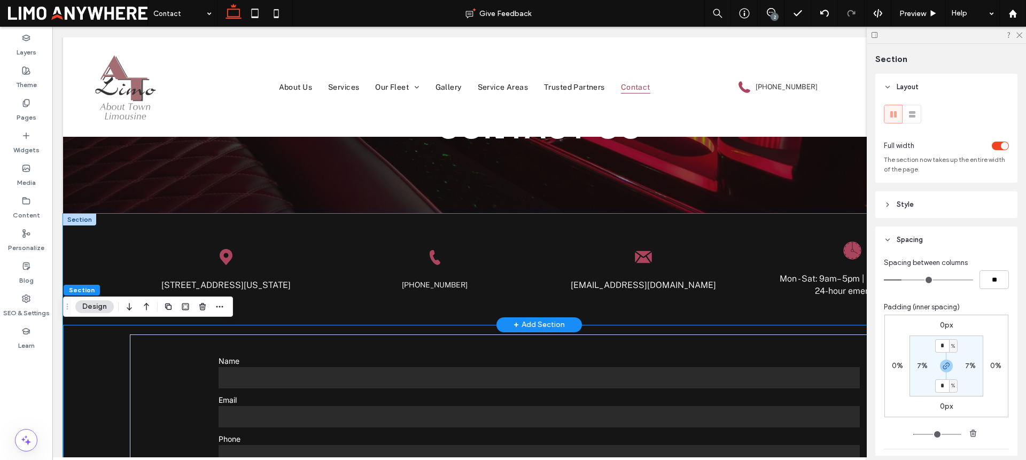
click at [730, 318] on div "Black location pin with a white circle in the center. 1717 Turkey Point Road, N…" at bounding box center [539, 269] width 952 height 111
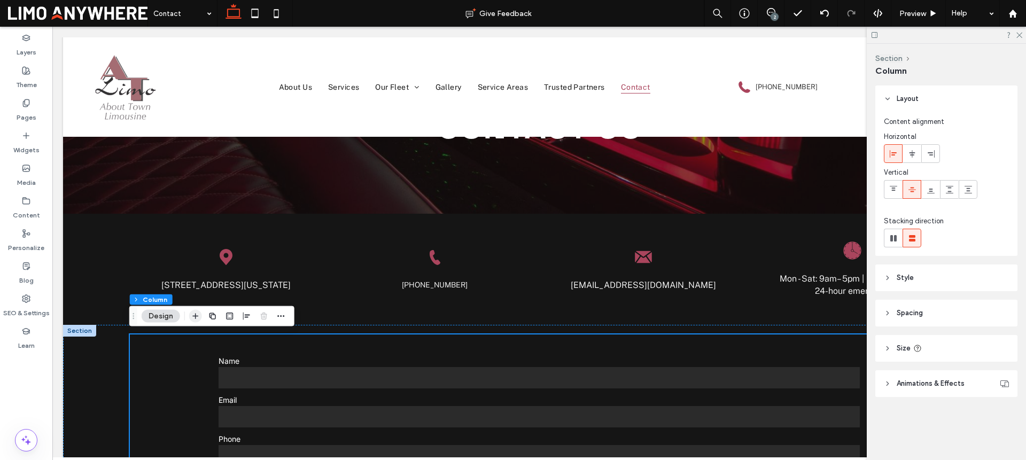
click at [197, 316] on icon "button" at bounding box center [195, 316] width 9 height 9
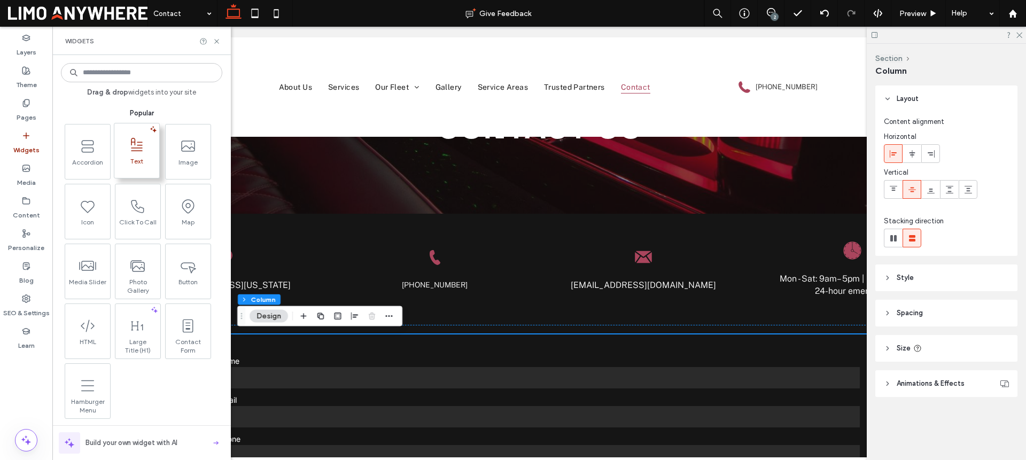
click at [141, 173] on div "Text" at bounding box center [136, 151] width 45 height 57
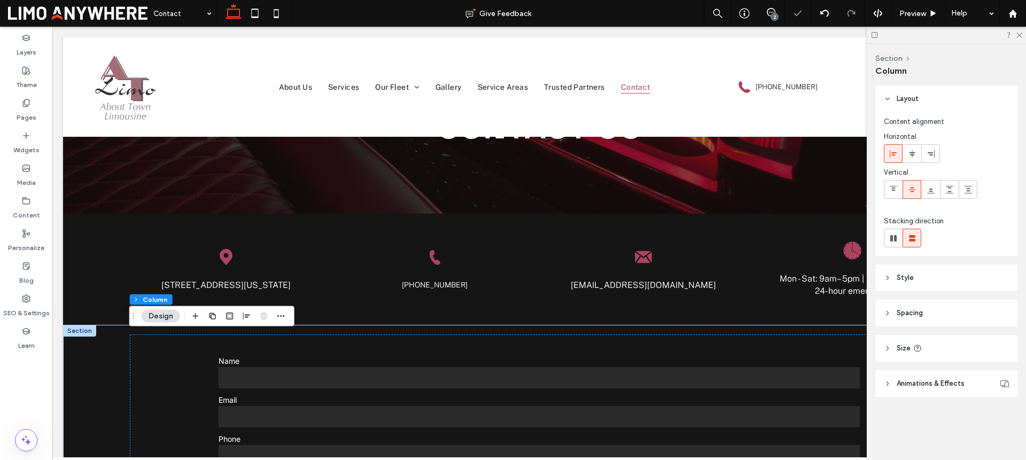
scroll to position [481, 0]
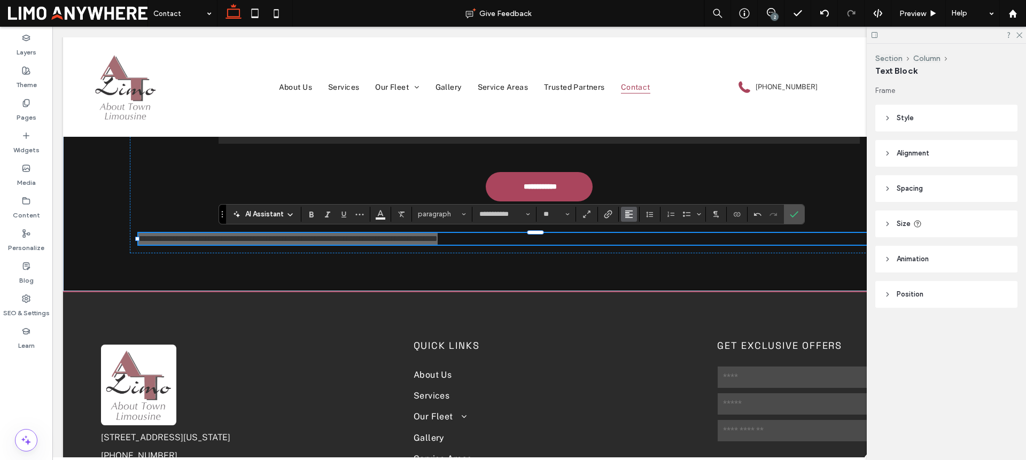
click at [628, 214] on icon "Alignment" at bounding box center [629, 214] width 9 height 9
click at [637, 242] on label "ui.textEditor.alignment.center" at bounding box center [639, 246] width 37 height 15
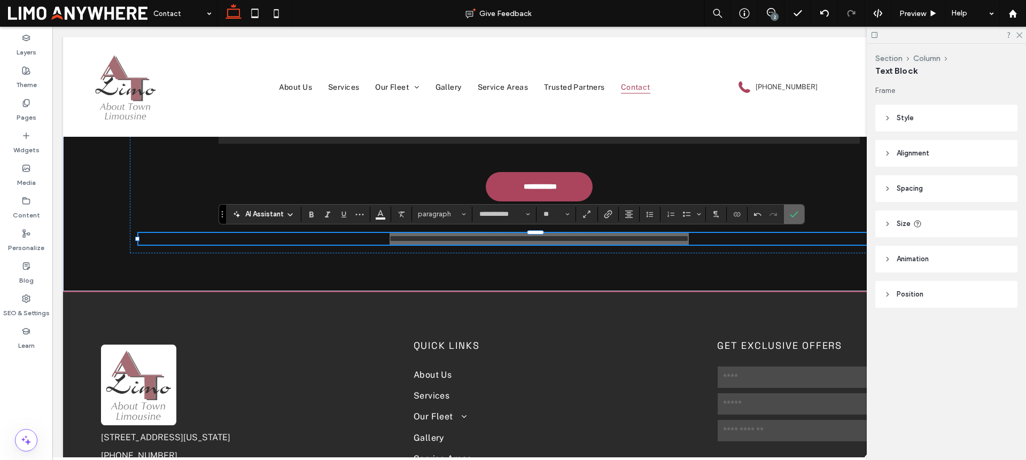
drag, startPoint x: 791, startPoint y: 216, endPoint x: 739, endPoint y: 190, distance: 58.8
click at [791, 216] on icon "Confirm" at bounding box center [794, 214] width 9 height 9
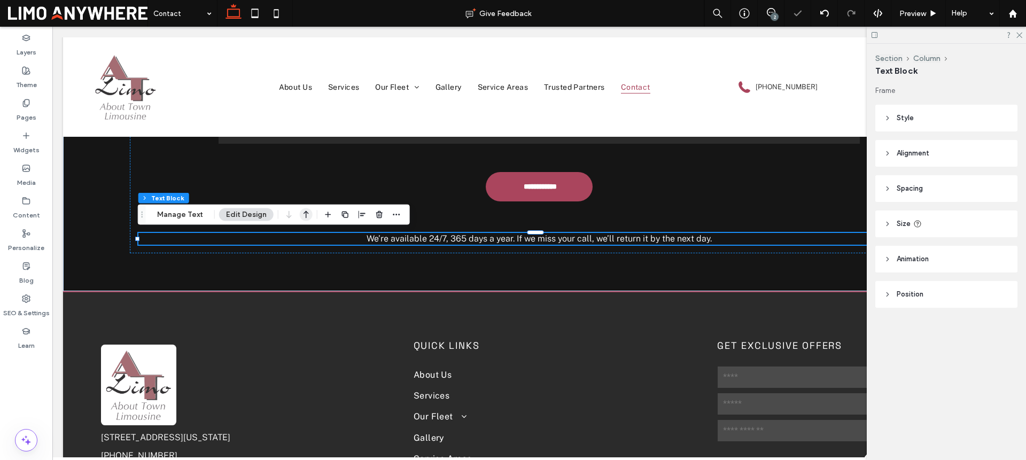
drag, startPoint x: 305, startPoint y: 214, endPoint x: 259, endPoint y: 191, distance: 51.6
click at [305, 214] on icon "button" at bounding box center [306, 214] width 13 height 19
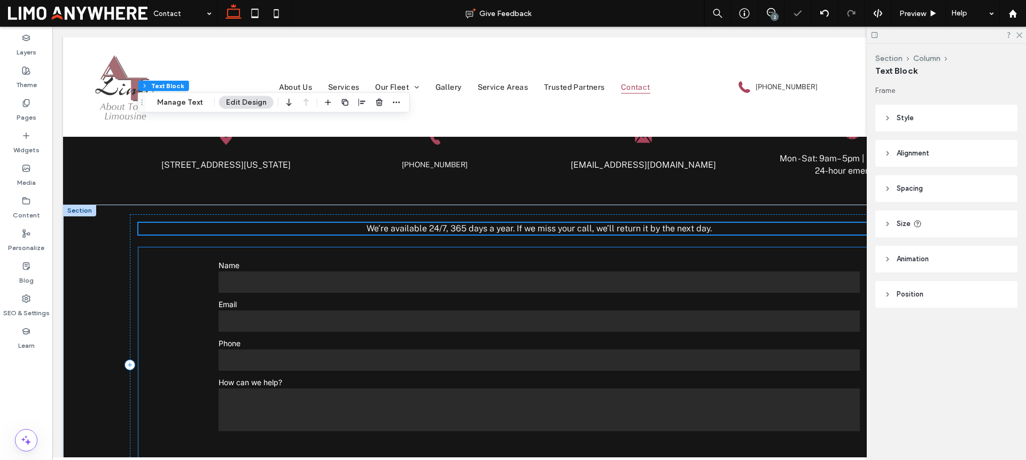
scroll to position [208, 0]
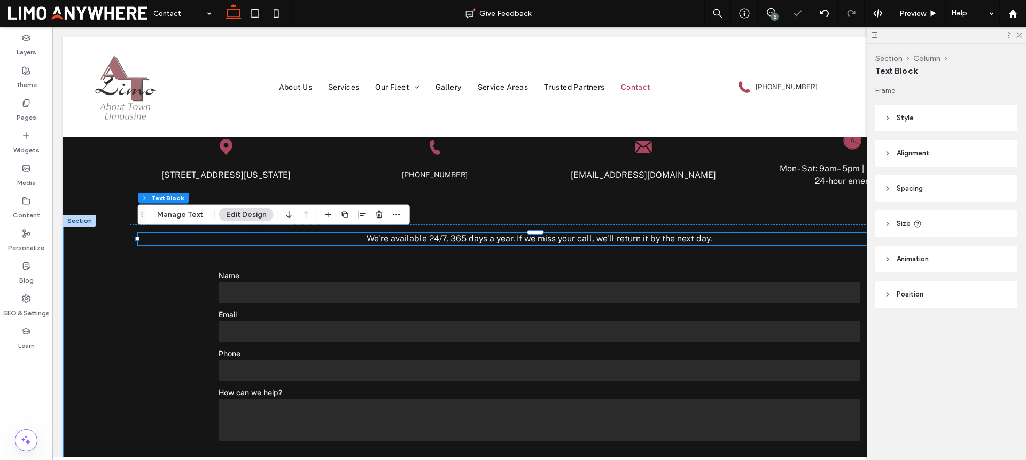
click at [112, 246] on div "**********" at bounding box center [539, 389] width 952 height 349
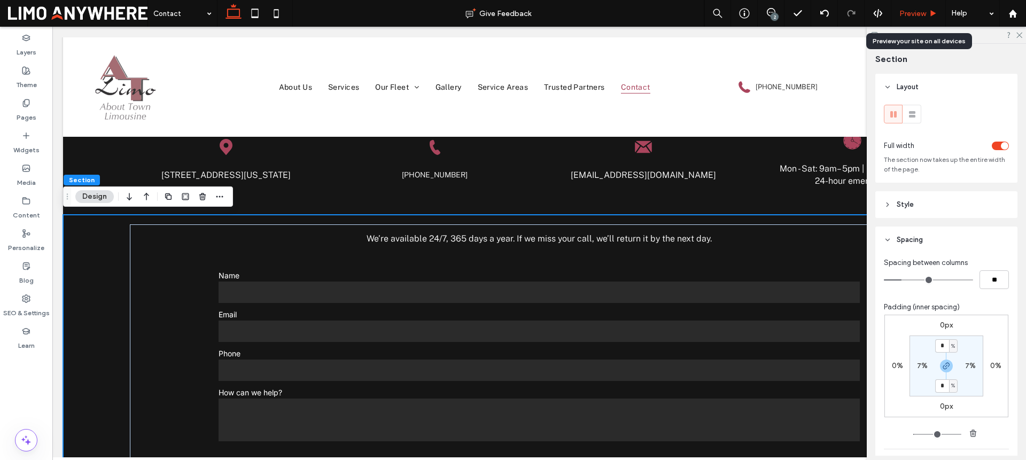
click at [922, 14] on span "Preview" at bounding box center [912, 13] width 27 height 9
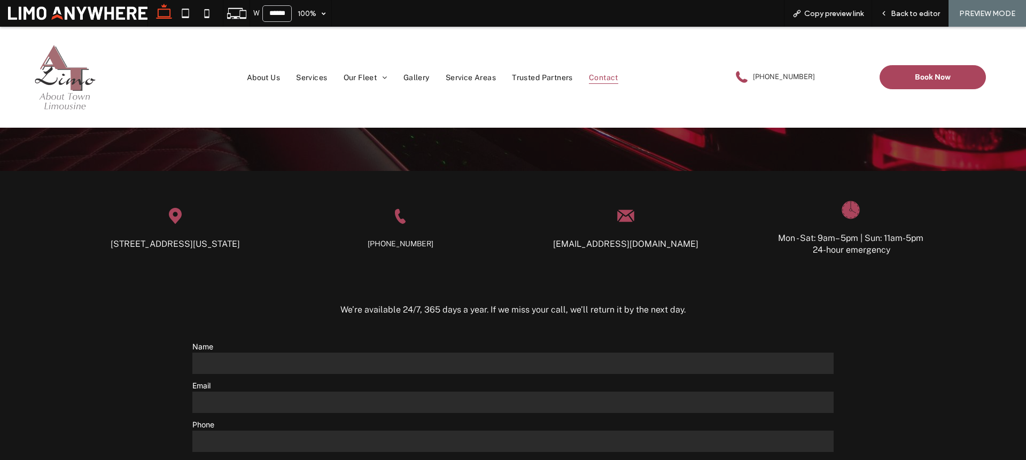
scroll to position [175, 0]
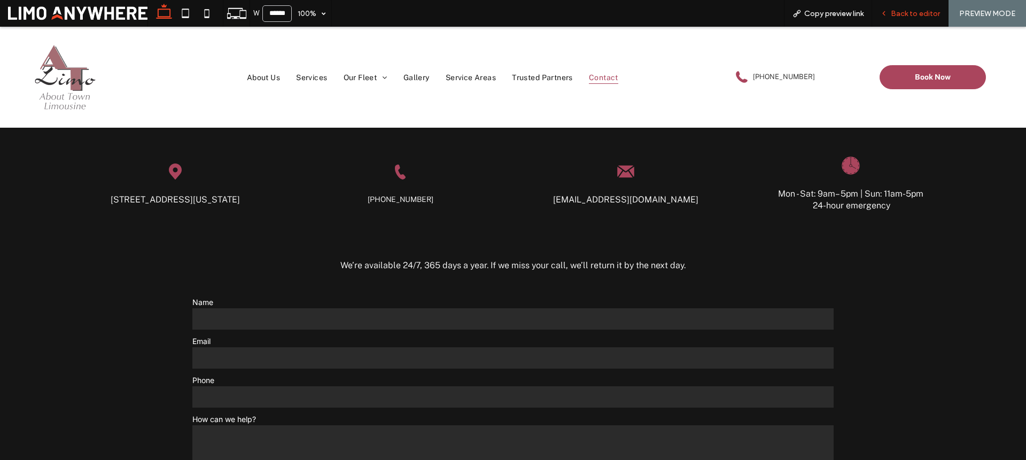
click at [907, 16] on span "Back to editor" at bounding box center [915, 13] width 49 height 9
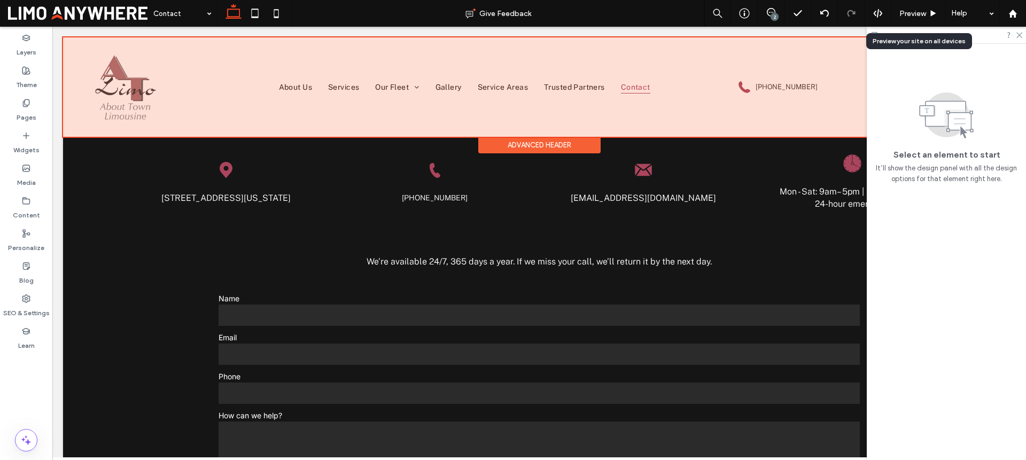
scroll to position [184, 0]
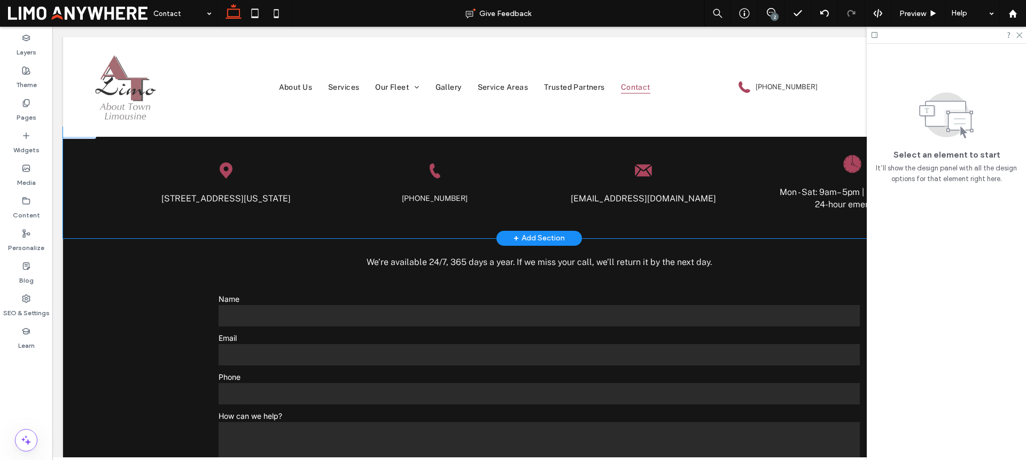
click at [480, 223] on div "Black location pin with a white circle in the center. 1717 Turkey Point Road, N…" at bounding box center [539, 182] width 952 height 111
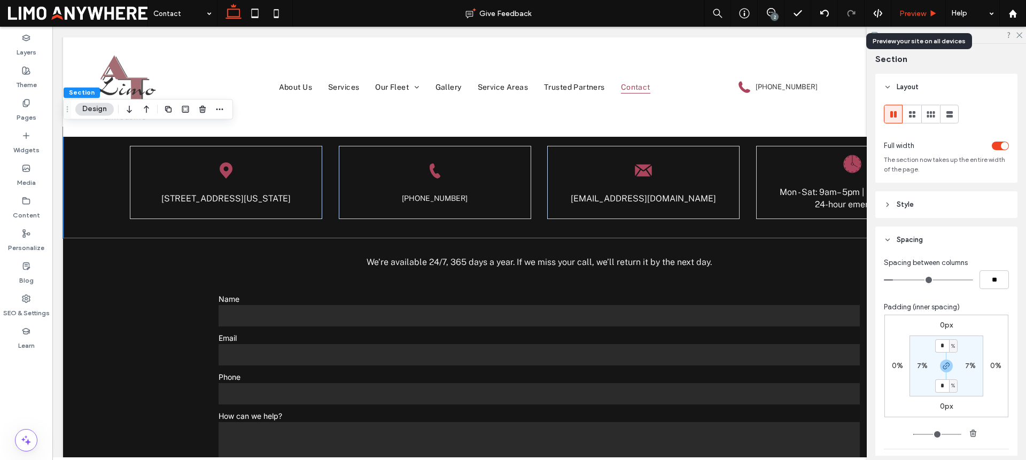
click at [933, 18] on div "Preview" at bounding box center [918, 13] width 55 height 27
click at [932, 16] on icon at bounding box center [933, 14] width 8 height 8
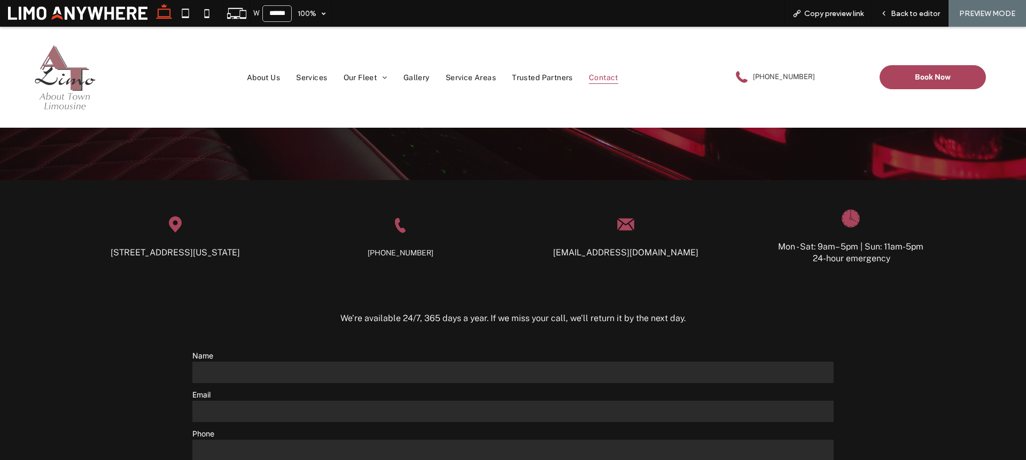
scroll to position [164, 0]
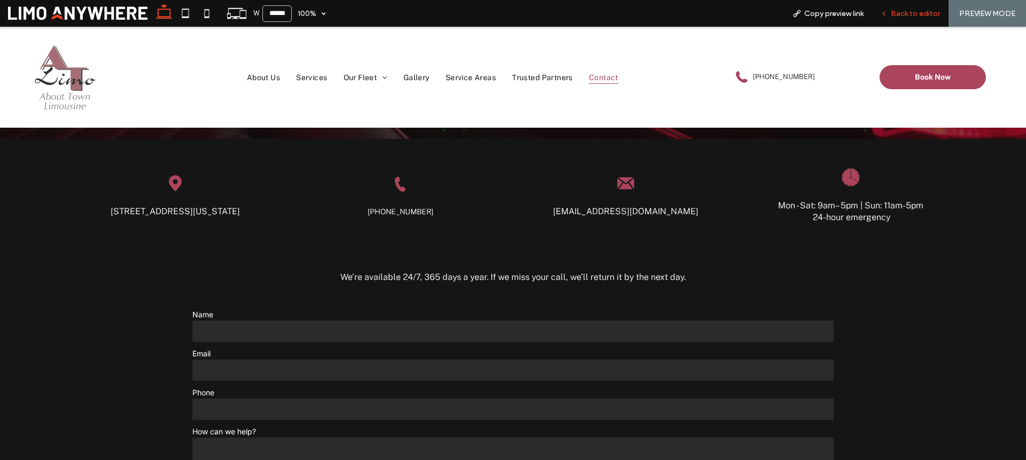
click at [888, 14] on icon at bounding box center [883, 13] width 7 height 7
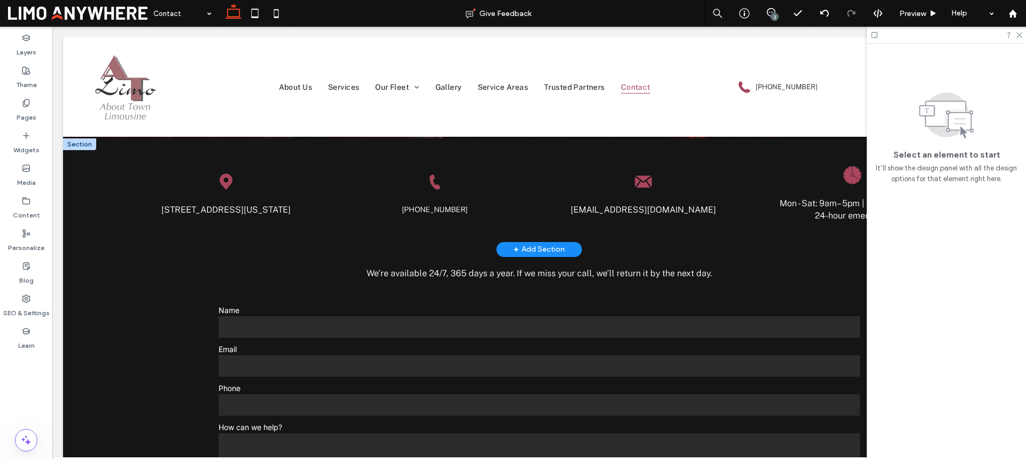
scroll to position [173, 0]
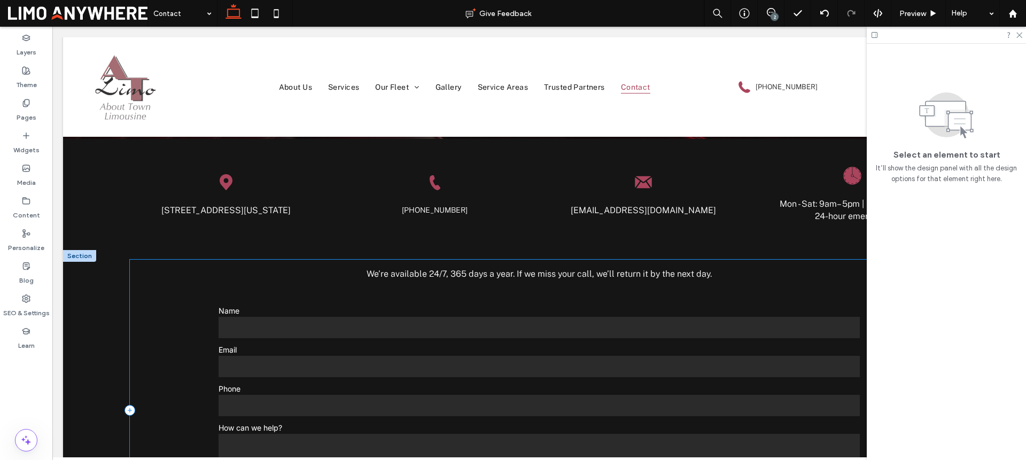
click at [157, 289] on div "**********" at bounding box center [539, 411] width 819 height 302
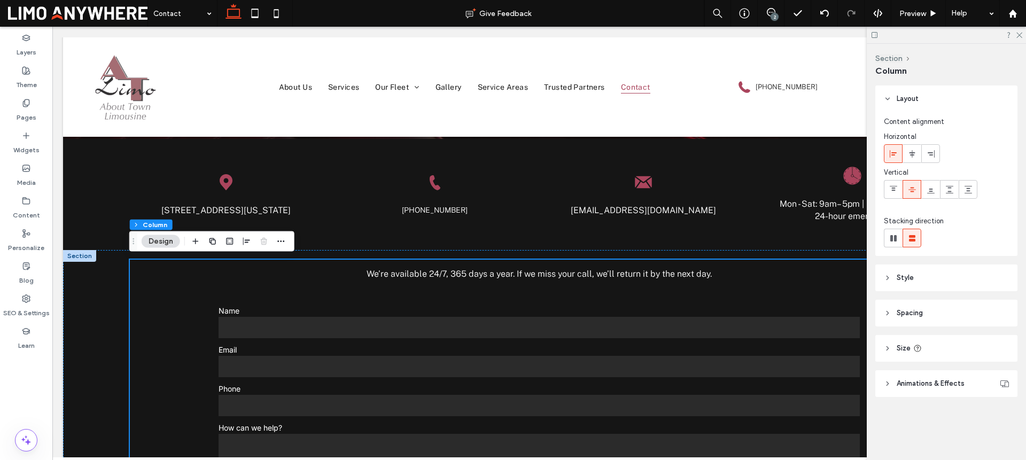
click at [943, 314] on header "Spacing" at bounding box center [946, 313] width 142 height 27
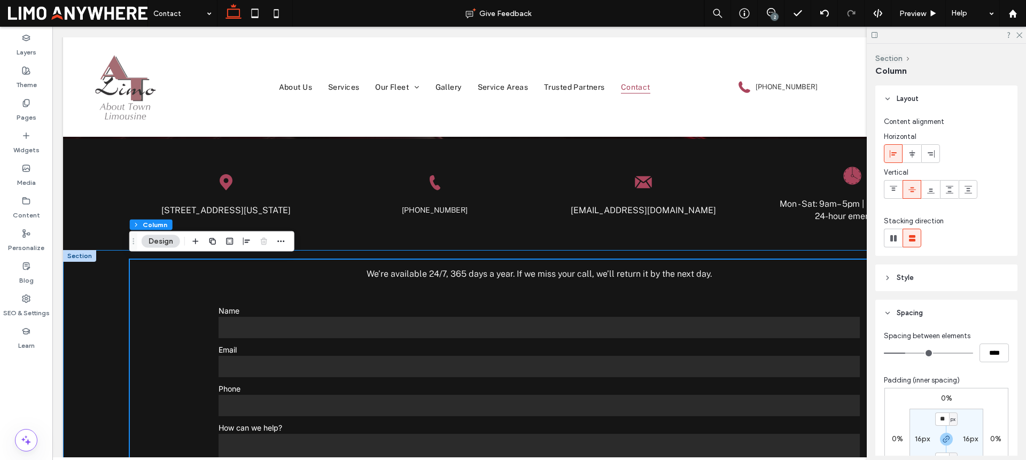
click at [639, 255] on div "**********" at bounding box center [539, 424] width 952 height 349
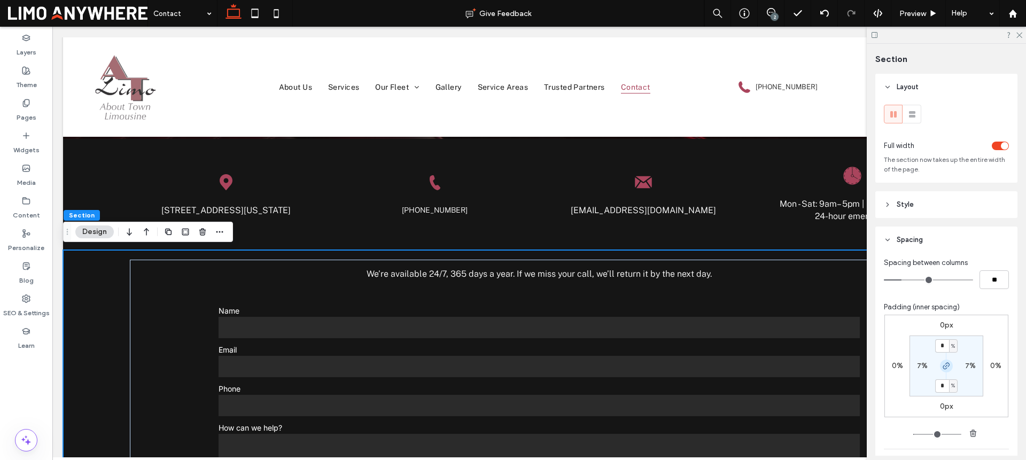
click at [945, 362] on icon "button" at bounding box center [946, 366] width 9 height 9
click at [942, 349] on input "*" at bounding box center [942, 345] width 14 height 13
type input "*"
click at [964, 320] on div "0px 0% 0px 0% * % 7% 4% 7%" at bounding box center [946, 366] width 124 height 103
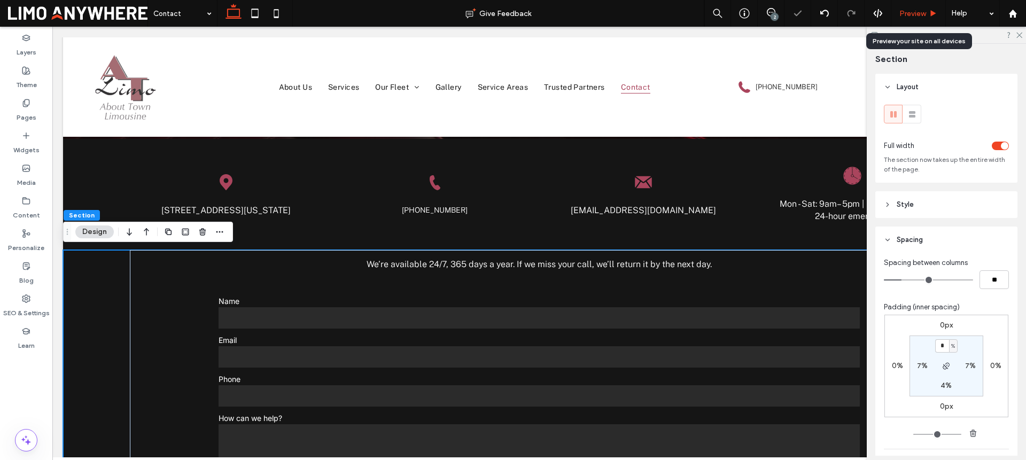
click at [913, 10] on span "Preview" at bounding box center [912, 13] width 27 height 9
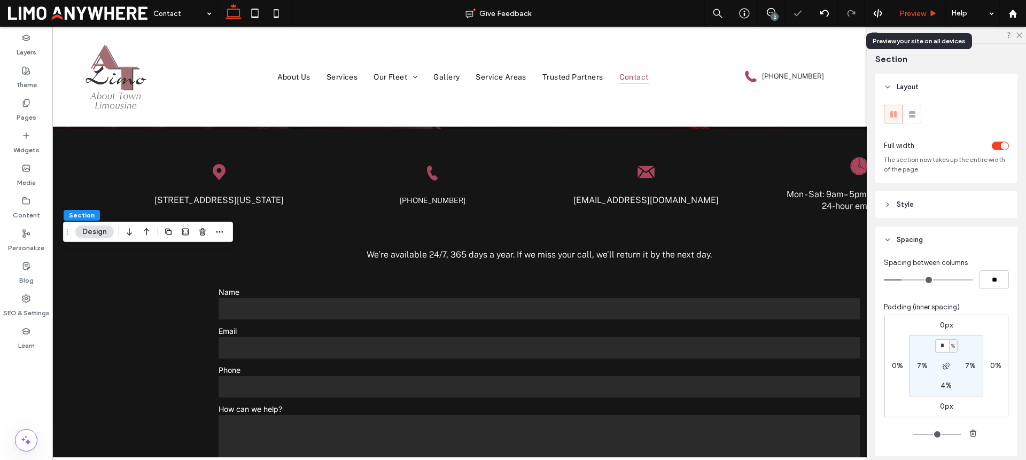
scroll to position [164, 0]
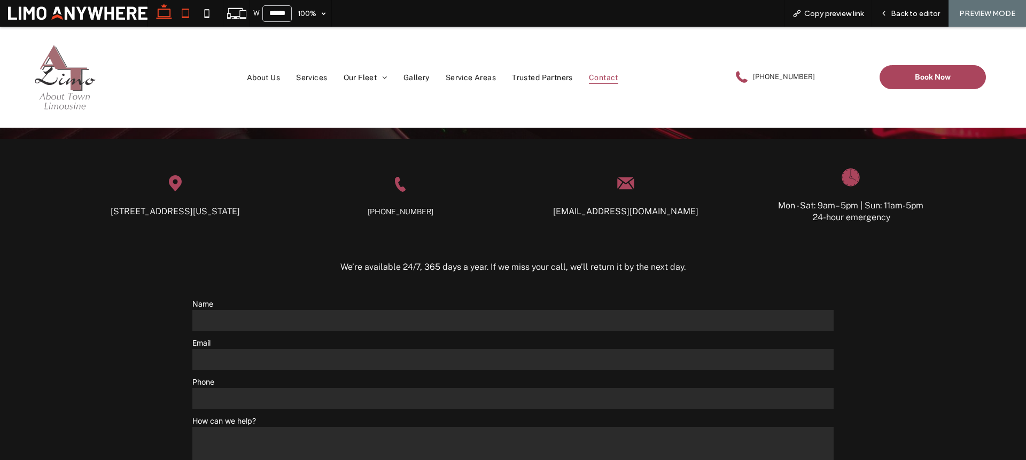
click at [187, 18] on icon at bounding box center [185, 13] width 21 height 21
type input "*****"
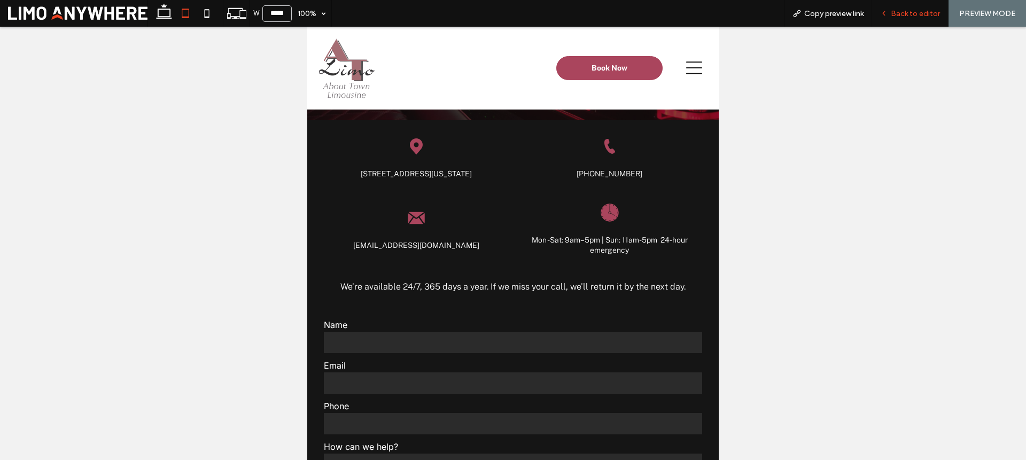
click at [911, 15] on span "Back to editor" at bounding box center [915, 13] width 49 height 9
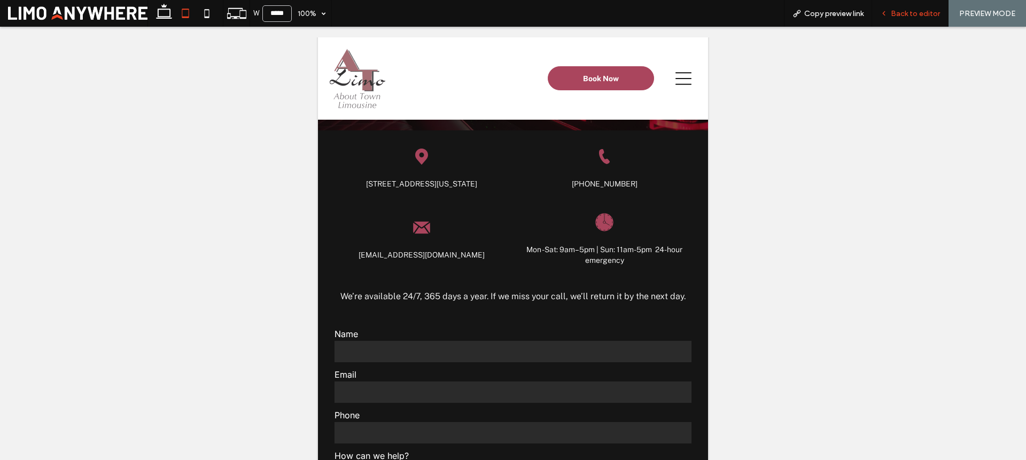
scroll to position [130, 0]
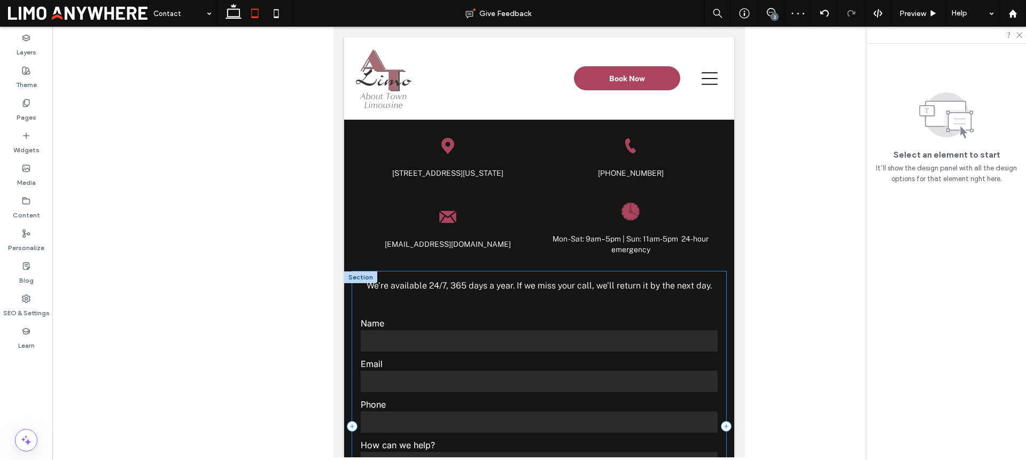
click at [699, 284] on div "**********" at bounding box center [539, 426] width 375 height 310
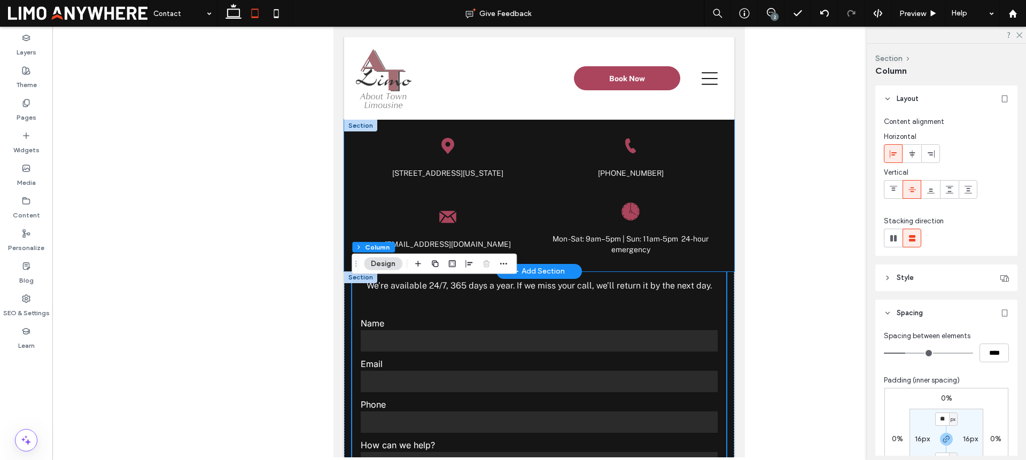
click at [708, 271] on div "Black location pin with a white circle in the center. 1717 Turkey Point Road, N…" at bounding box center [539, 196] width 390 height 152
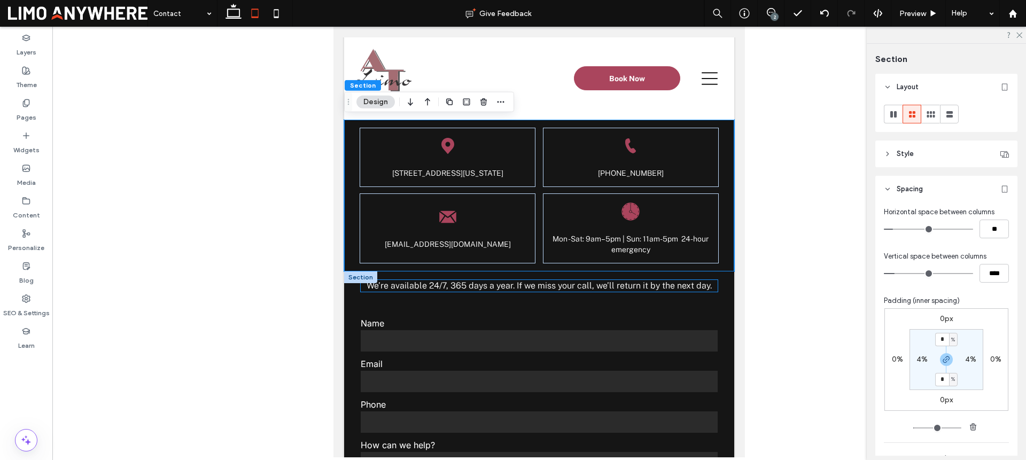
click at [677, 291] on span "We’re available 24/7, 365 days a year. If we miss your call, we’ll return it by…" at bounding box center [539, 286] width 345 height 10
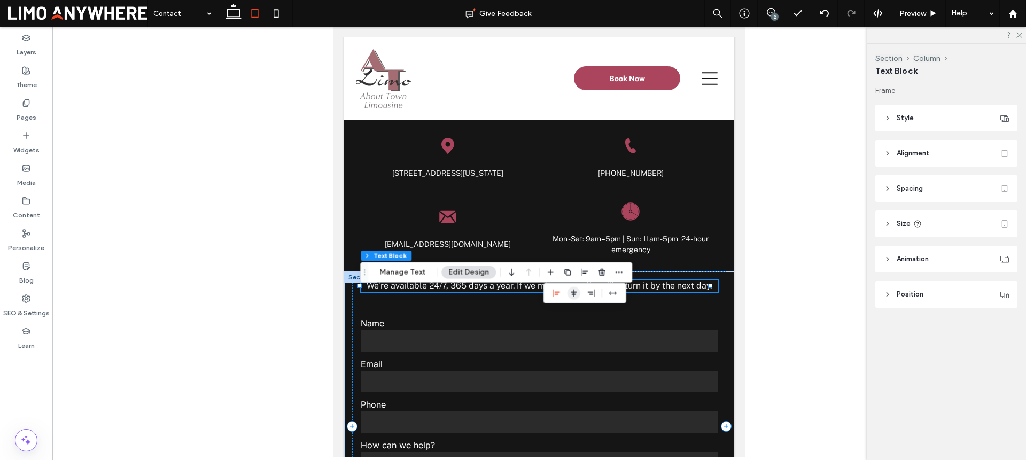
click at [573, 292] on use "center" at bounding box center [574, 293] width 6 height 7
click at [710, 308] on div "**********" at bounding box center [539, 426] width 375 height 310
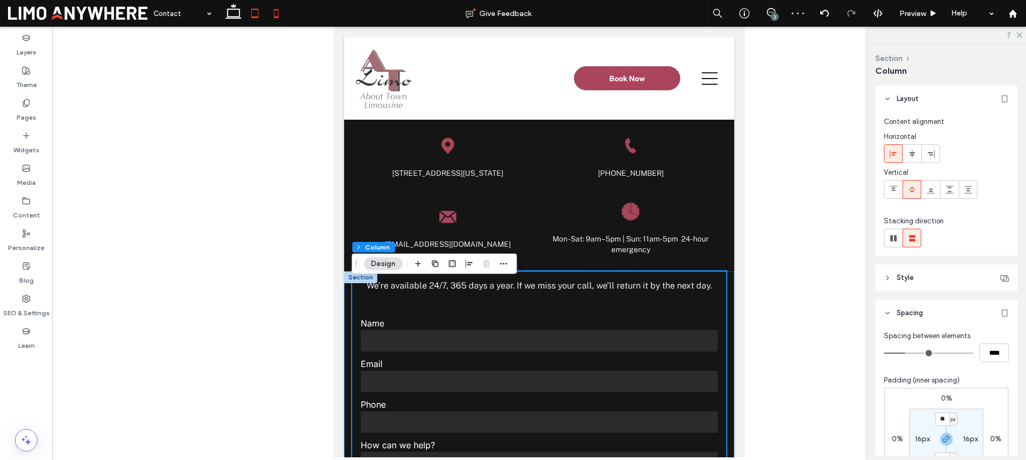
click at [277, 16] on icon at bounding box center [276, 13] width 21 height 21
type input "**"
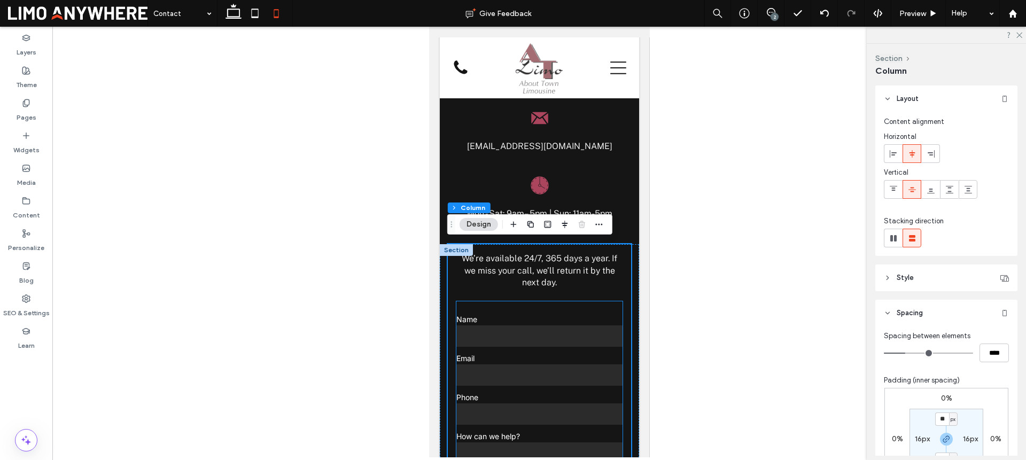
scroll to position [226, 0]
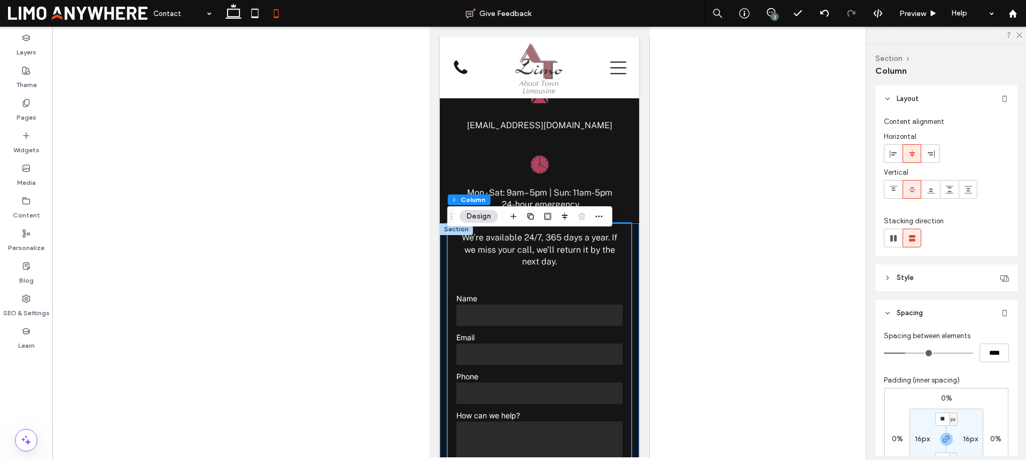
click at [625, 346] on div "**********" at bounding box center [538, 390] width 199 height 334
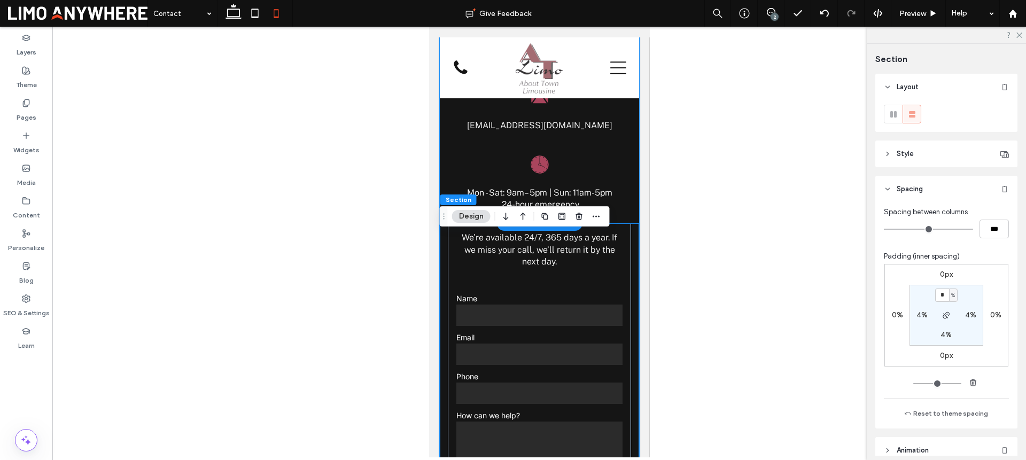
click at [625, 203] on div "Black location pin with a white circle in the center. 1717 Turkey Point Road, N…" at bounding box center [538, 82] width 199 height 282
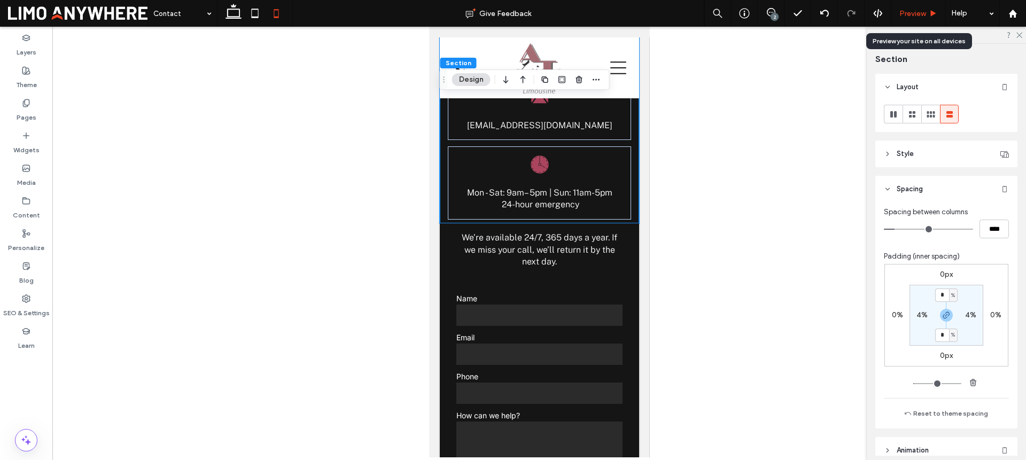
click at [928, 14] on div "Preview" at bounding box center [918, 13] width 54 height 9
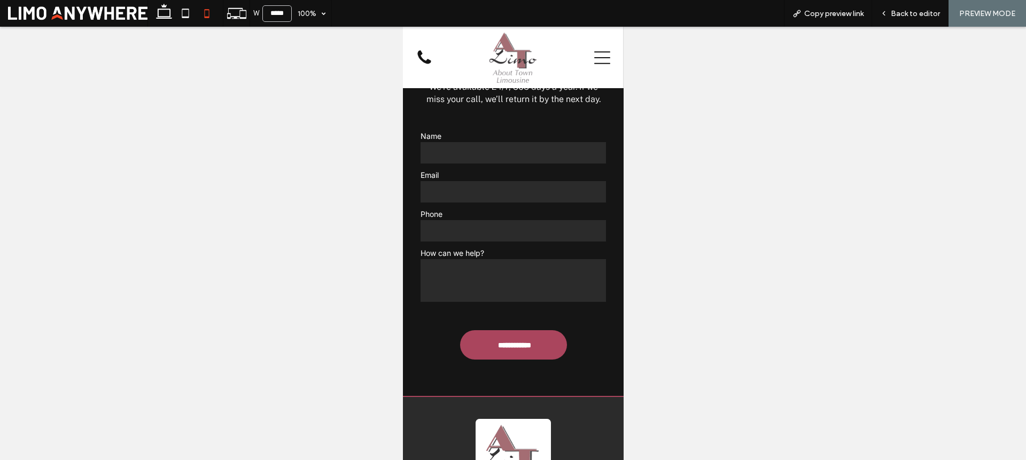
scroll to position [369, 0]
click at [514, 164] on input "text" at bounding box center [513, 153] width 186 height 21
type input "*"
click at [924, 13] on span "Back to editor" at bounding box center [915, 13] width 49 height 9
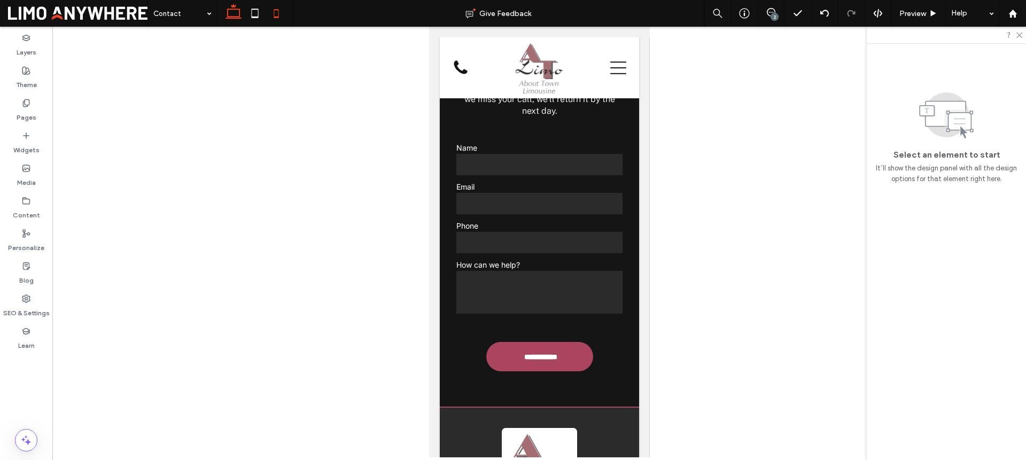
click at [231, 17] on use at bounding box center [234, 11] width 16 height 15
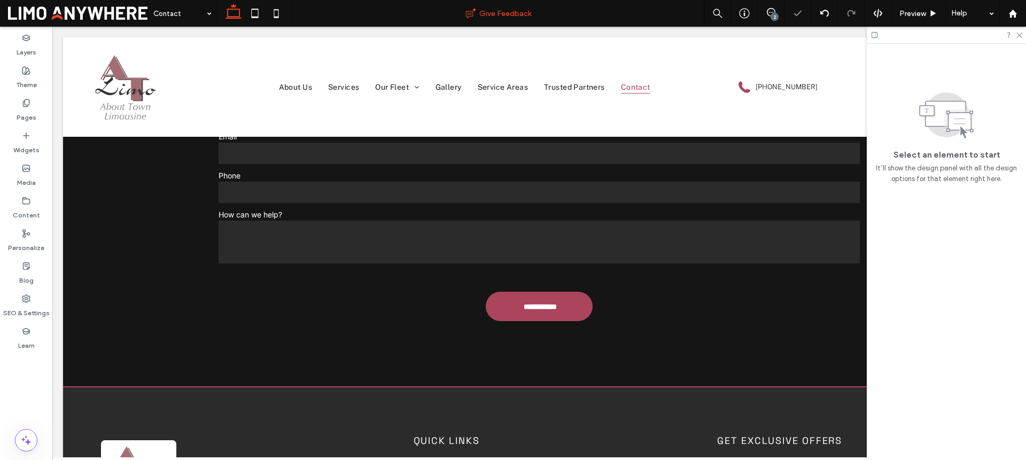
scroll to position [286, 0]
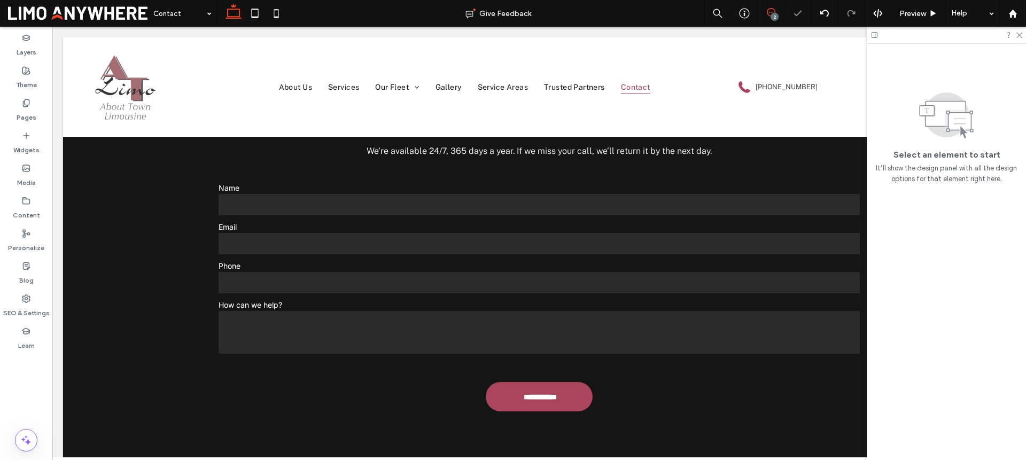
click at [767, 14] on icon at bounding box center [771, 12] width 9 height 9
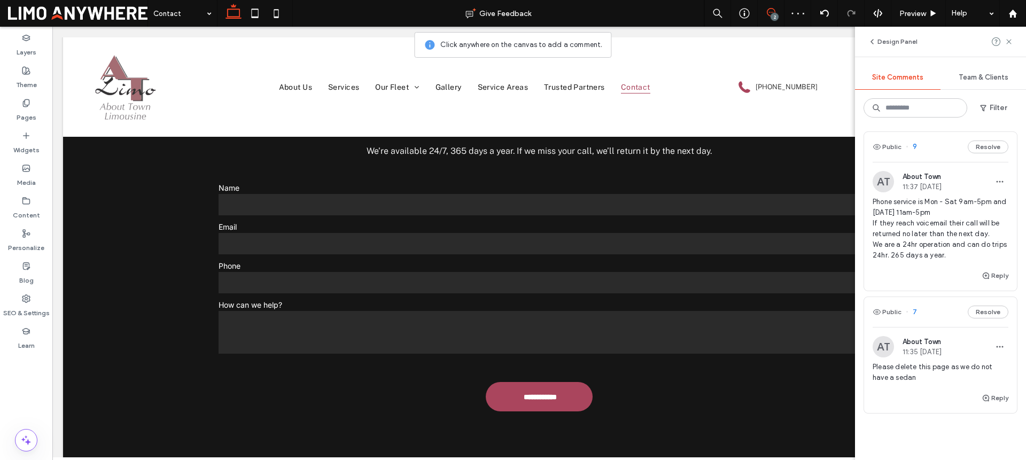
scroll to position [20, 0]
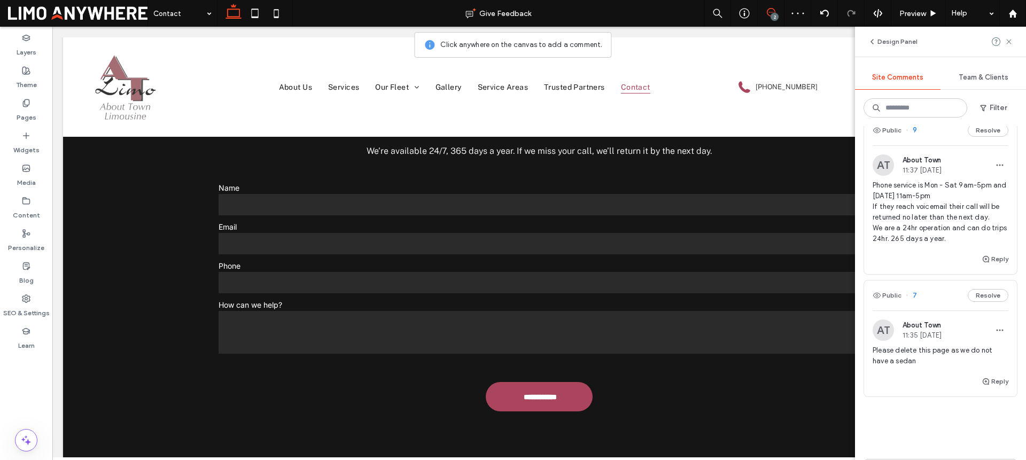
click at [949, 219] on span "Phone service is Mon - Sat 9am-5pm and Sunday 11am-5pm If they reach voicemail …" at bounding box center [941, 212] width 136 height 64
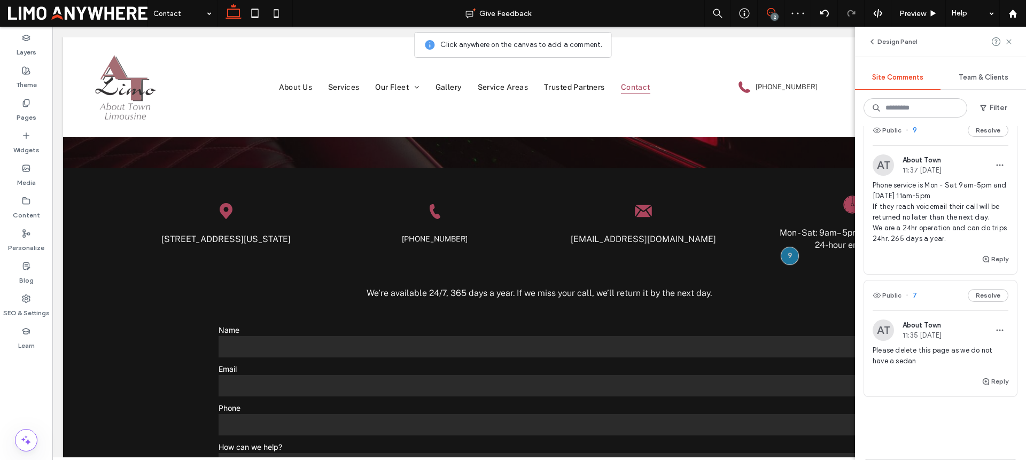
scroll to position [102, 0]
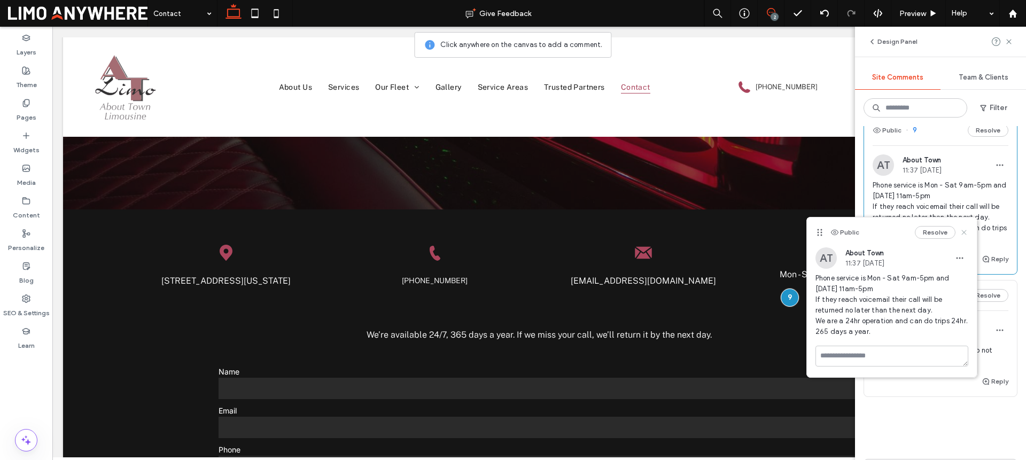
click at [965, 232] on use at bounding box center [963, 232] width 5 height 5
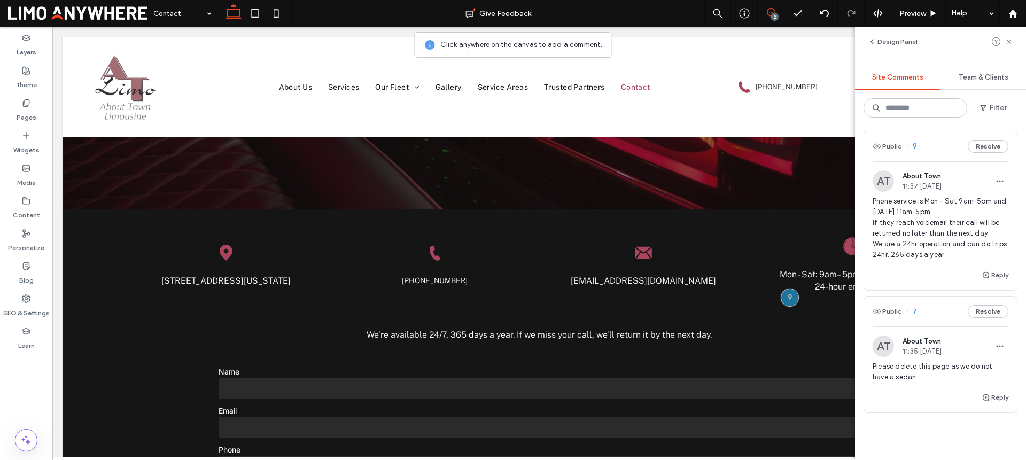
scroll to position [0, 0]
click at [984, 152] on button "Resolve" at bounding box center [988, 150] width 41 height 13
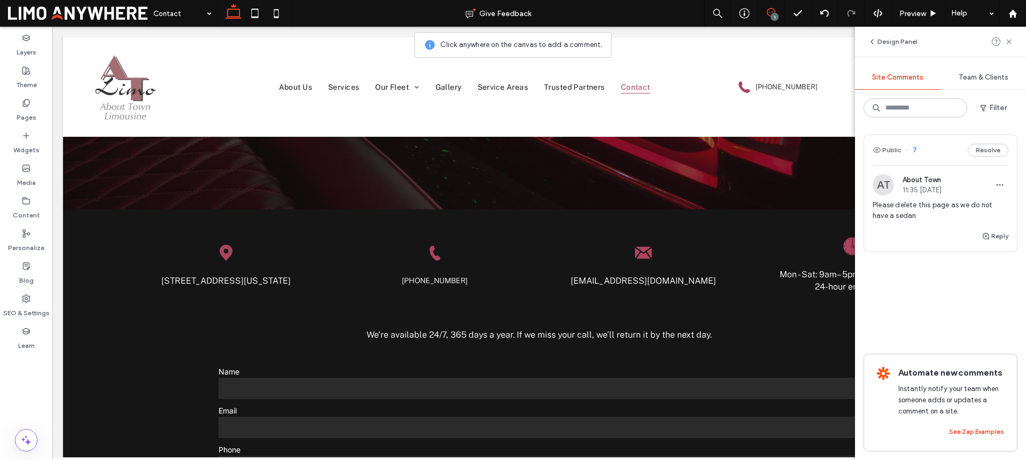
click at [942, 220] on span "Please delete this page as we do not have a sedan" at bounding box center [941, 210] width 136 height 21
click at [1009, 41] on use at bounding box center [1008, 41] width 5 height 5
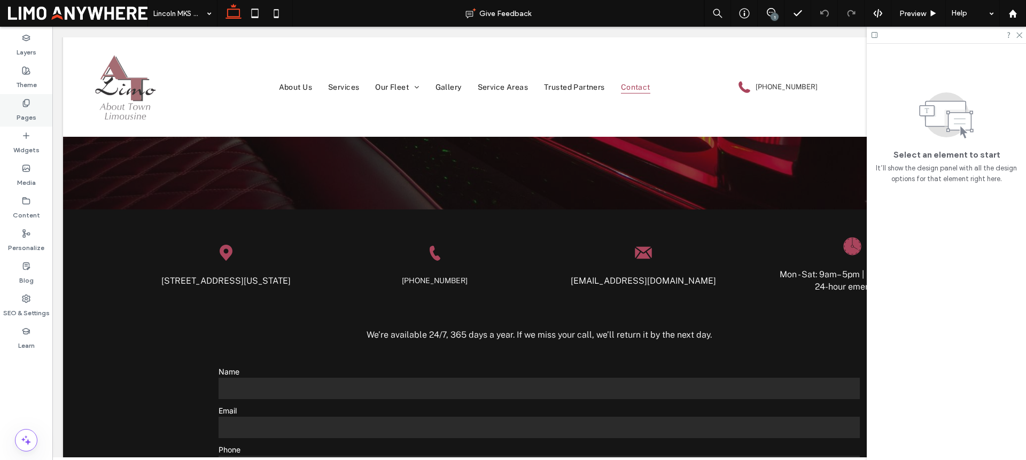
click at [35, 114] on label "Pages" at bounding box center [27, 114] width 20 height 15
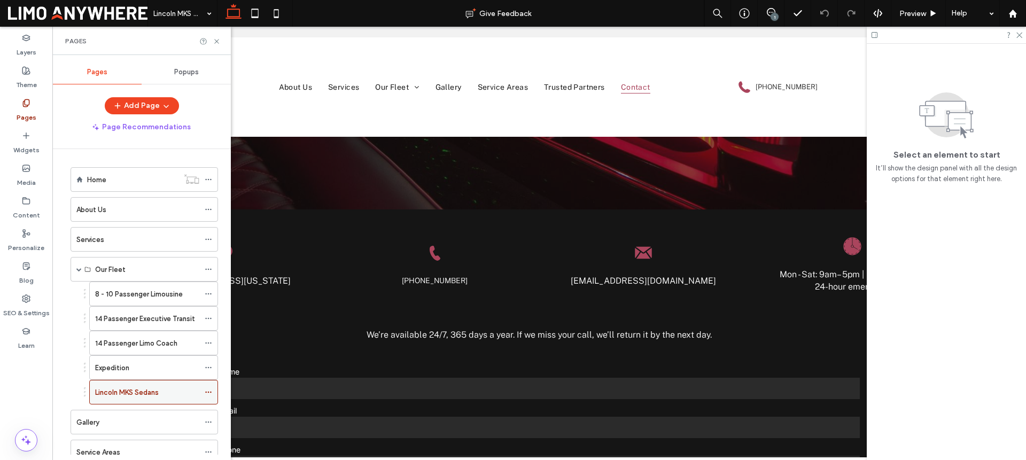
click at [211, 392] on use at bounding box center [208, 393] width 6 height 2
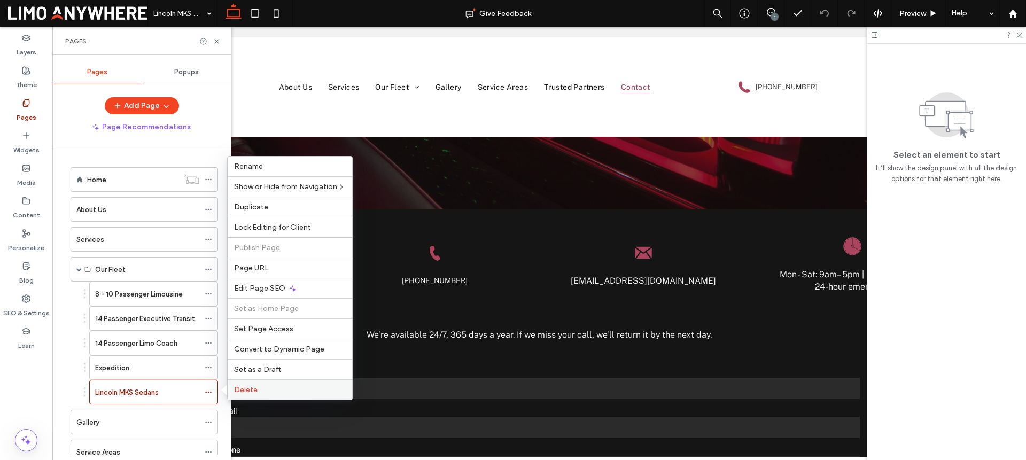
click at [247, 386] on span "Delete" at bounding box center [246, 389] width 24 height 9
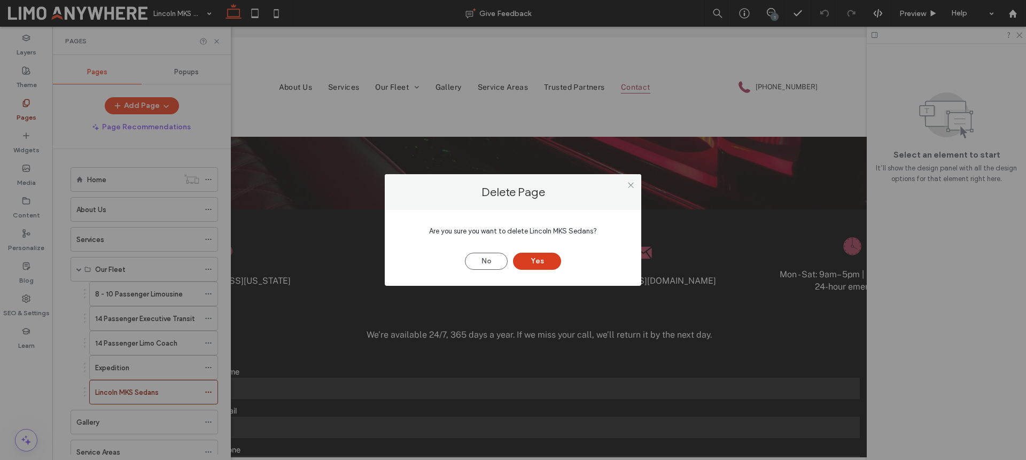
click at [530, 260] on button "Yes" at bounding box center [537, 261] width 48 height 17
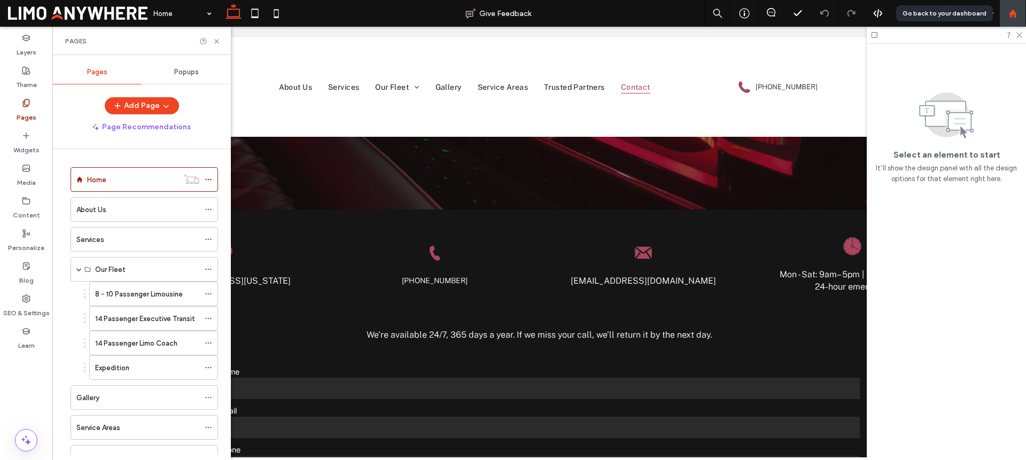
click at [1014, 14] on use at bounding box center [1012, 13] width 8 height 8
